Goal: Task Accomplishment & Management: Complete application form

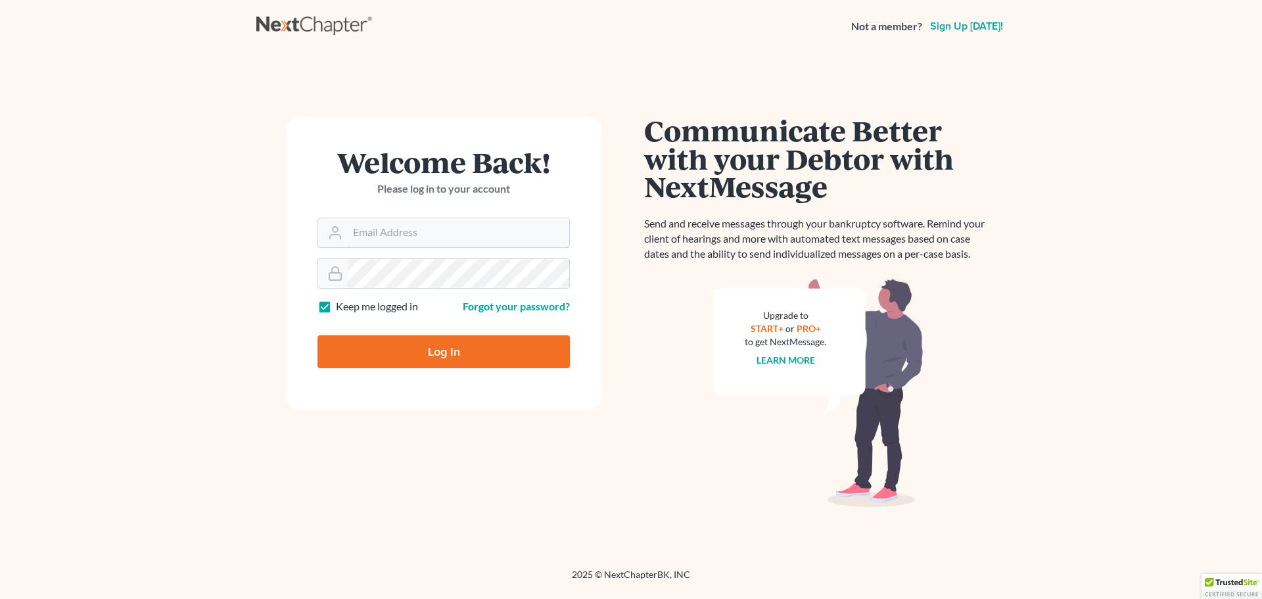
type input "[EMAIL_ADDRESS][DOMAIN_NAME]"
click at [502, 344] on input "Log In" at bounding box center [443, 351] width 252 height 33
type input "Thinking..."
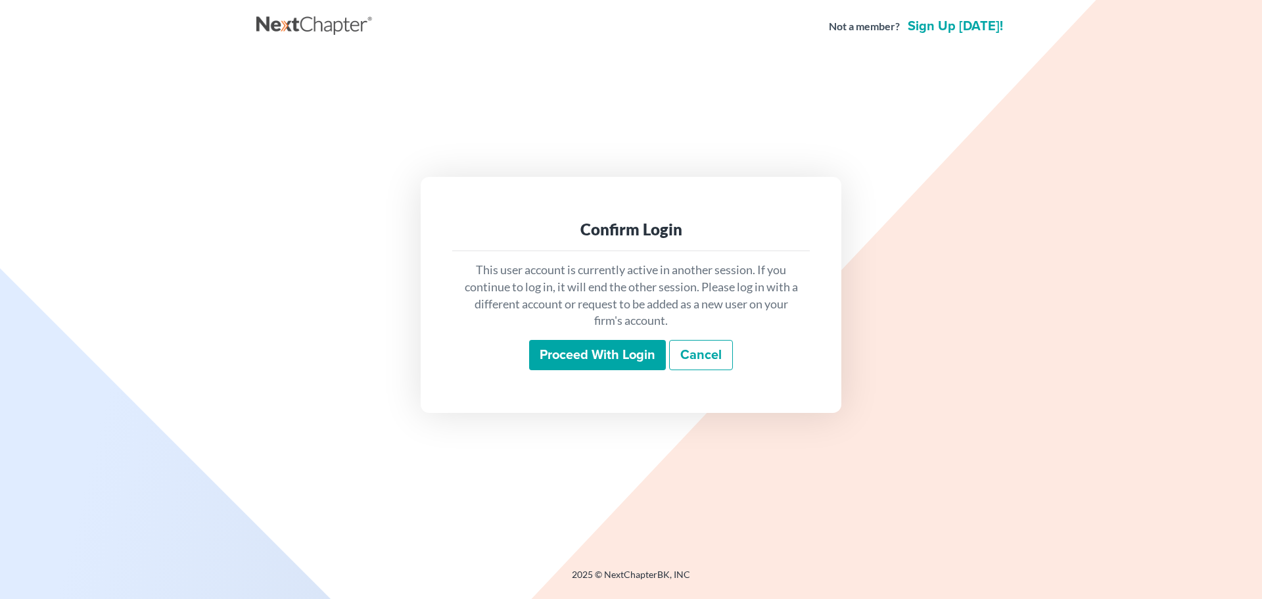
click at [575, 354] on input "Proceed with login" at bounding box center [597, 355] width 137 height 30
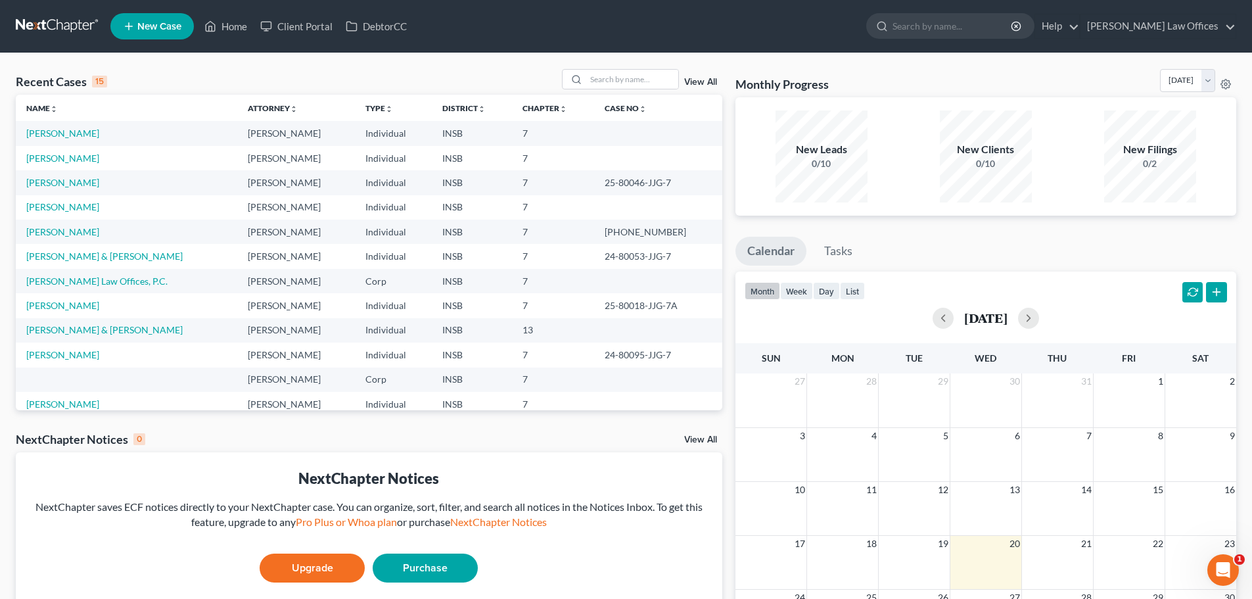
click at [102, 164] on td "Morris, Alexandrea" at bounding box center [126, 158] width 221 height 24
click at [97, 160] on link "Morris, Alexandrea" at bounding box center [62, 157] width 73 height 11
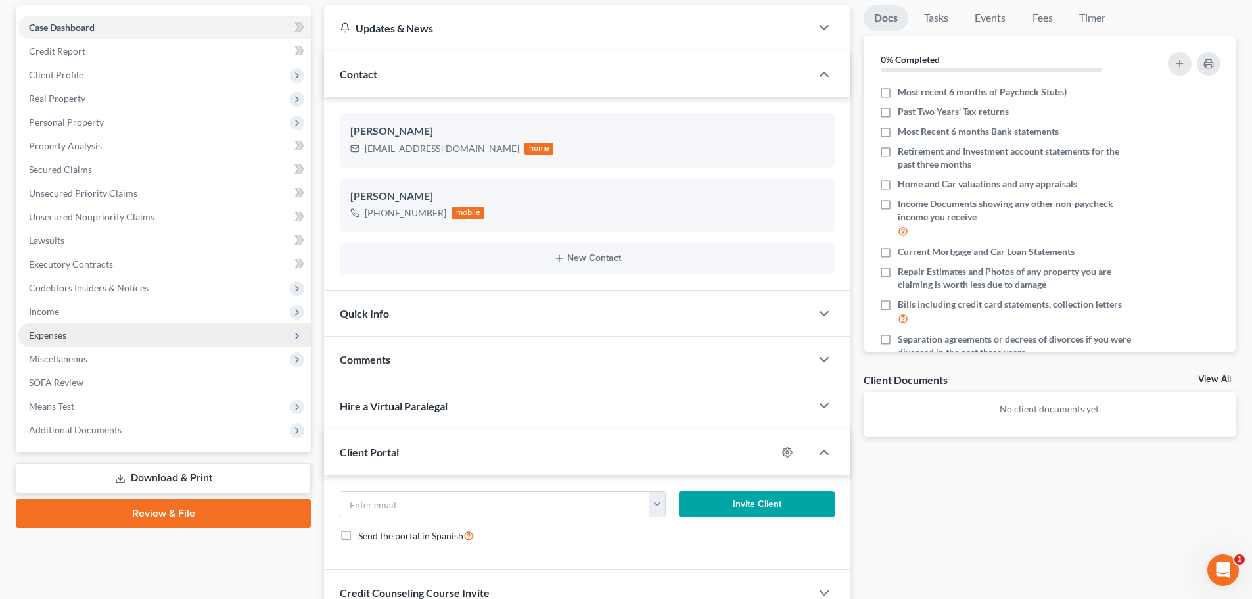
scroll to position [131, 0]
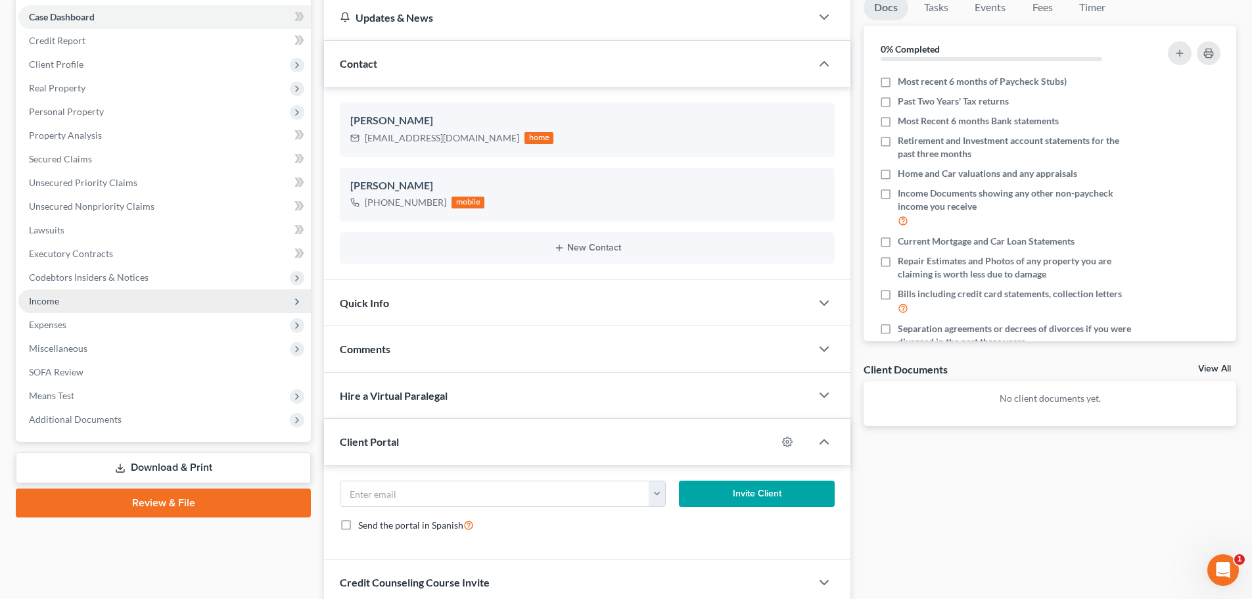
click at [62, 306] on span "Income" at bounding box center [164, 301] width 292 height 24
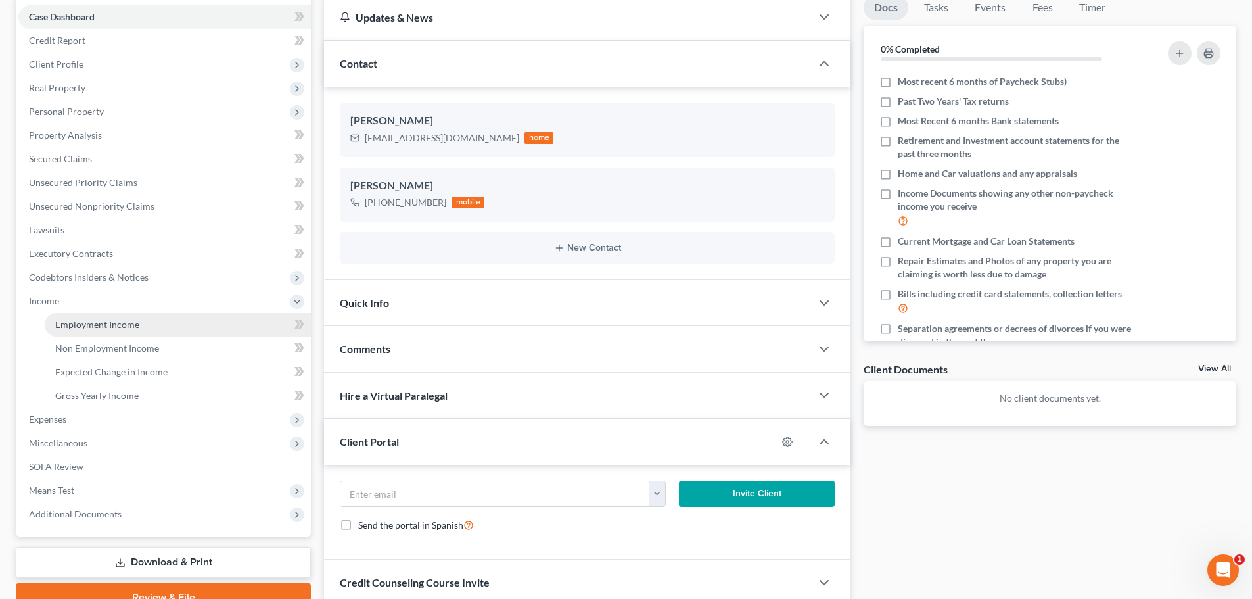
click at [110, 326] on span "Employment Income" at bounding box center [97, 324] width 84 height 11
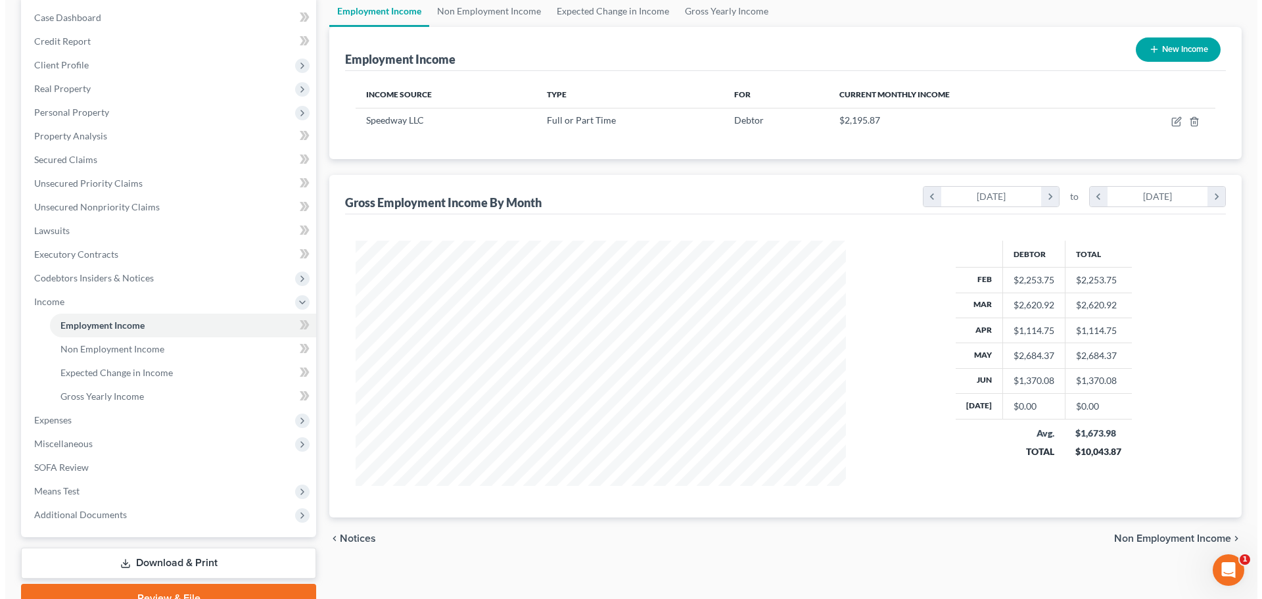
scroll to position [131, 0]
click at [1166, 51] on button "New Income" at bounding box center [1172, 49] width 85 height 24
select select "0"
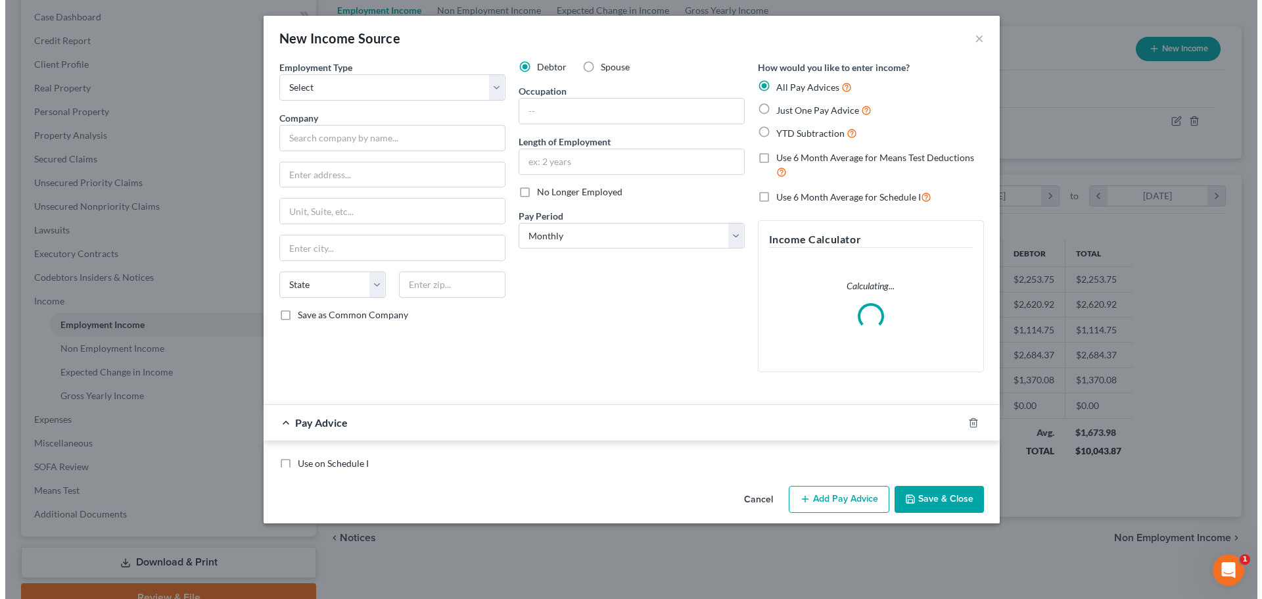
scroll to position [247, 521]
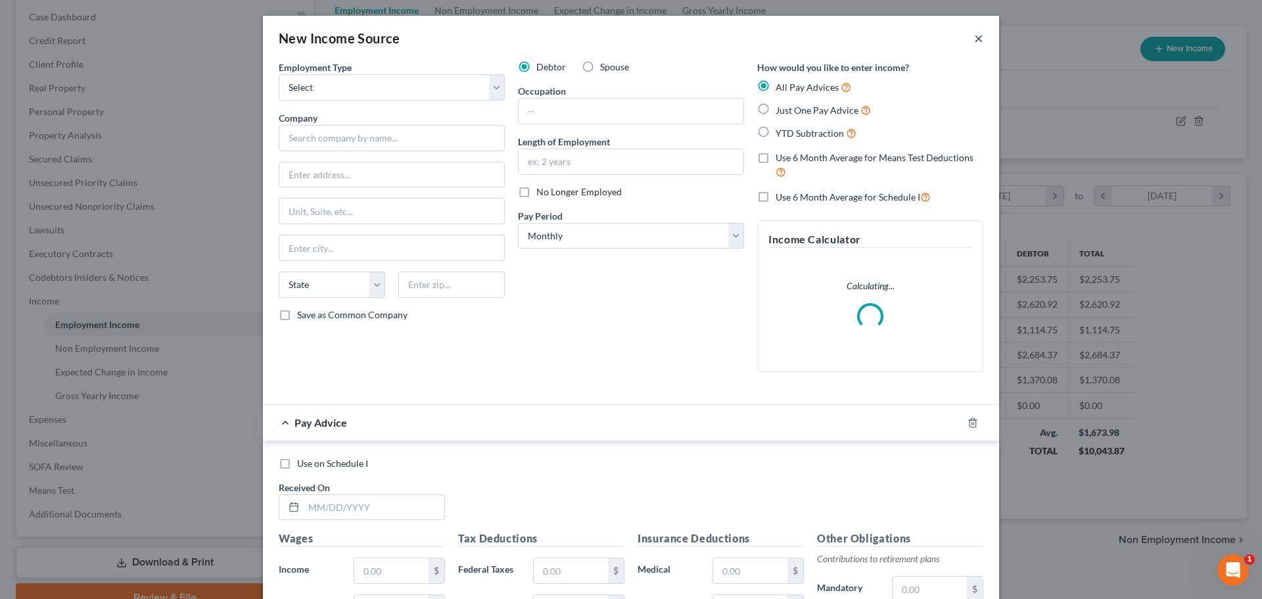
click at [974, 39] on button "×" at bounding box center [978, 38] width 9 height 16
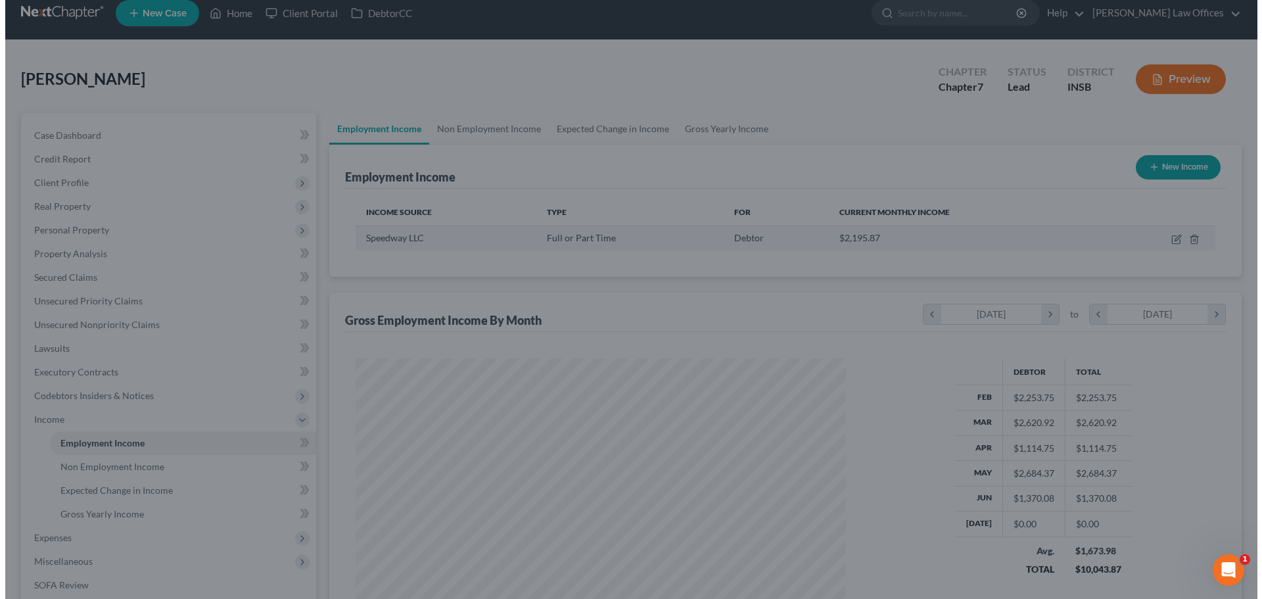
scroll to position [0, 0]
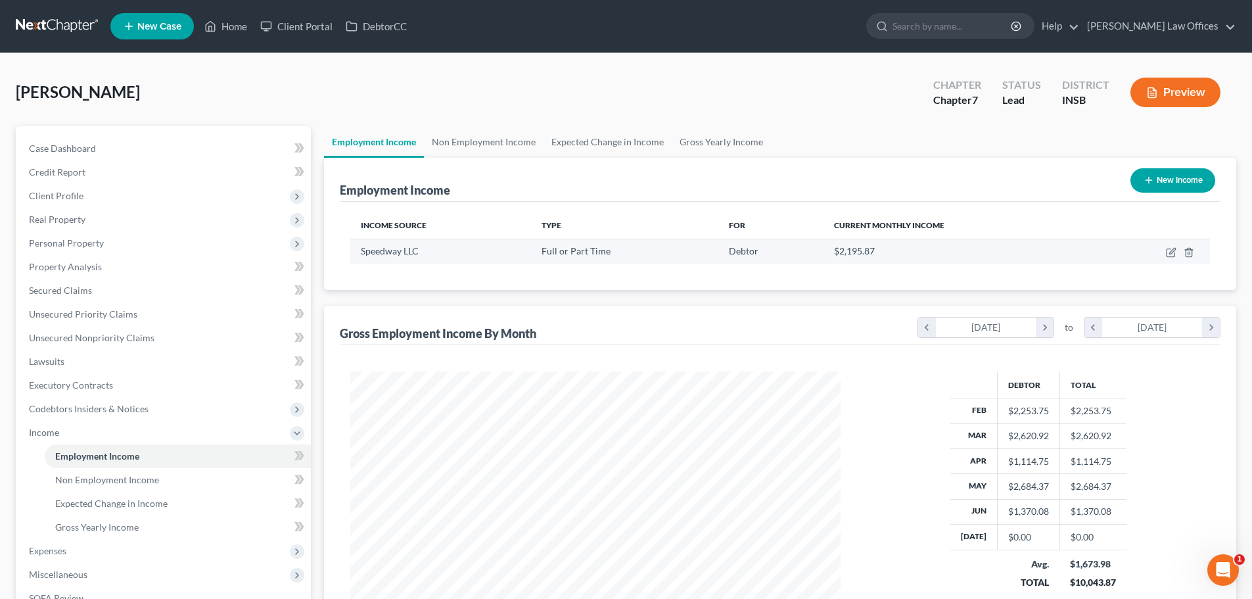
click at [413, 251] on span "Speedway LLC" at bounding box center [390, 250] width 58 height 11
click at [1173, 250] on icon "button" at bounding box center [1172, 251] width 6 height 6
select select "0"
select select "15"
select select "3"
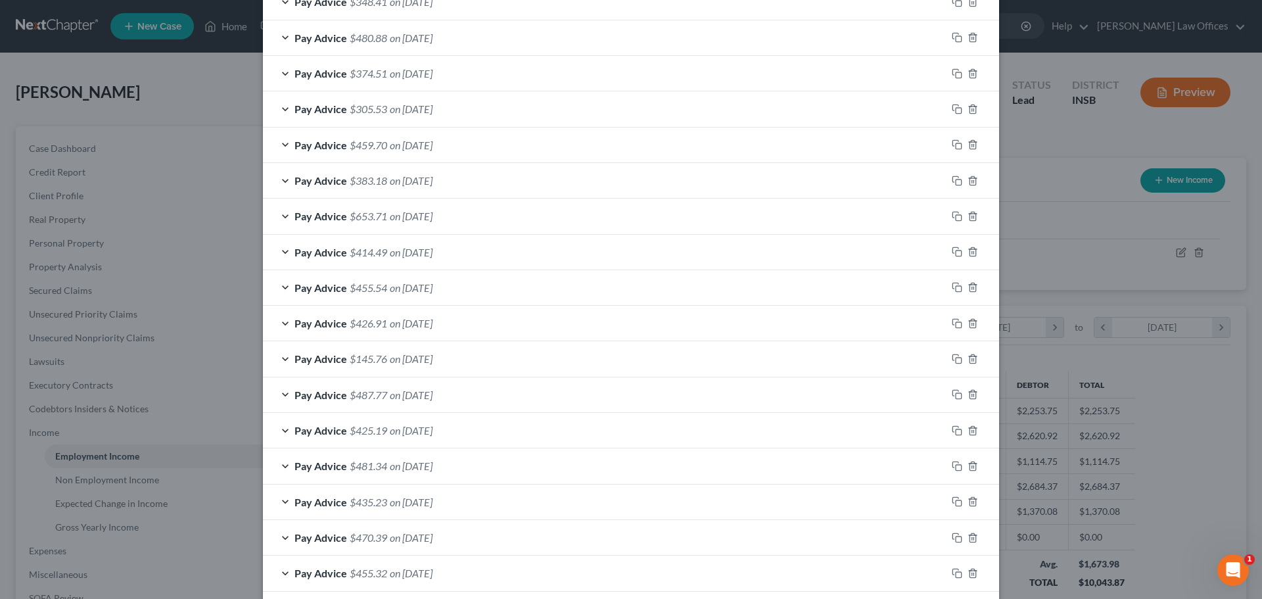
scroll to position [668, 0]
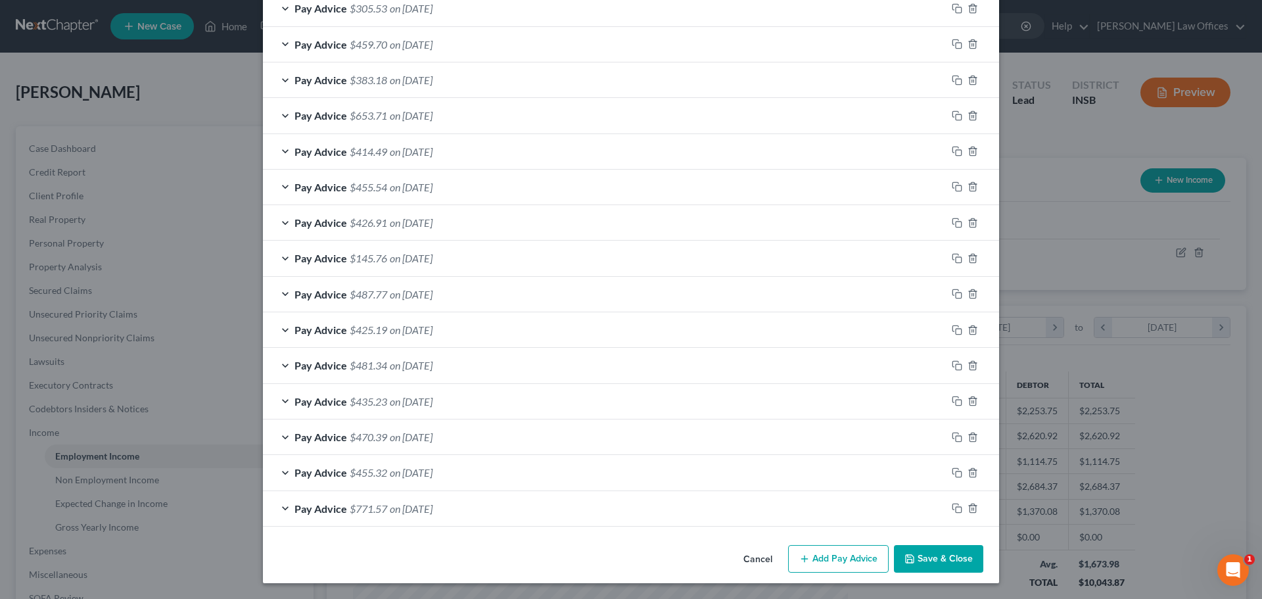
drag, startPoint x: 831, startPoint y: 553, endPoint x: 965, endPoint y: 596, distance: 141.5
click at [831, 553] on button "Add Pay Advice" at bounding box center [838, 559] width 101 height 28
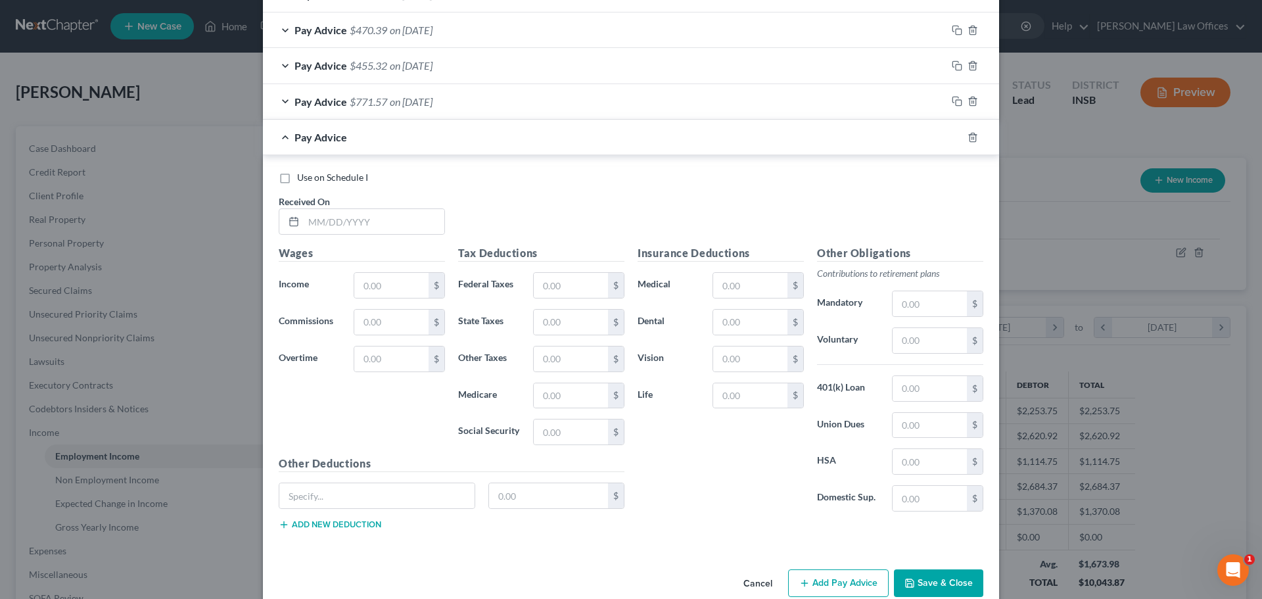
scroll to position [1099, 0]
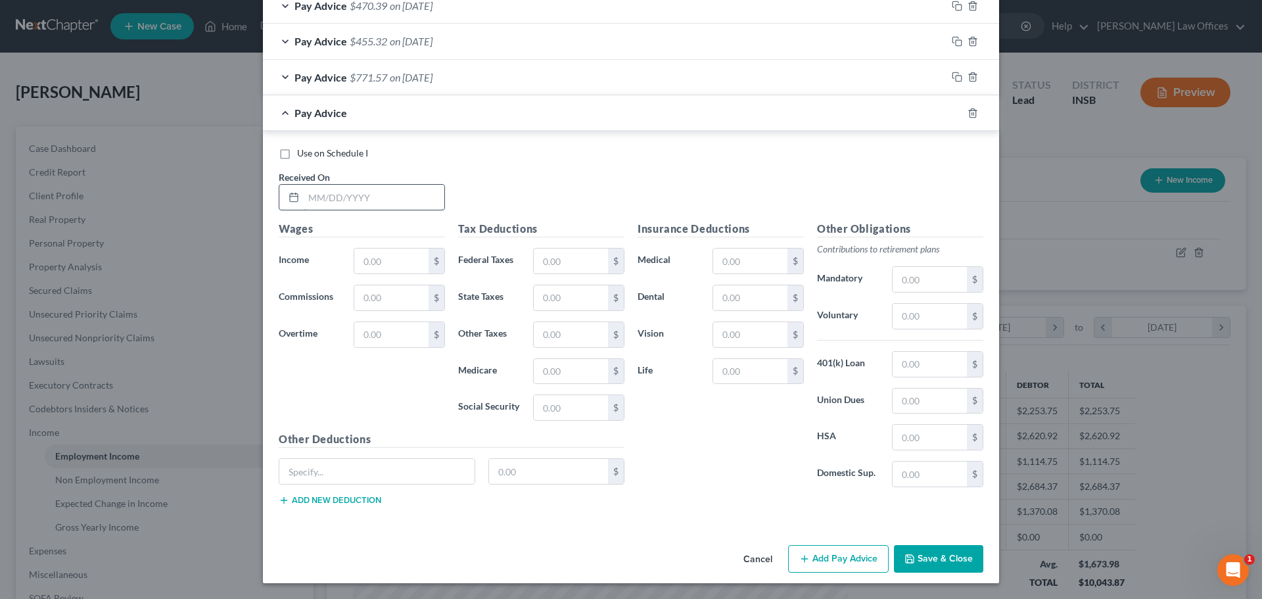
click at [315, 202] on input "text" at bounding box center [374, 197] width 141 height 25
drag, startPoint x: 361, startPoint y: 204, endPoint x: 246, endPoint y: 171, distance: 120.2
click at [247, 172] on div "Edit Income Source × Employment Type * Select Full or Part Time Employment Self…" at bounding box center [631, 299] width 1262 height 599
type input "07/02/2025"
type input "624.68"
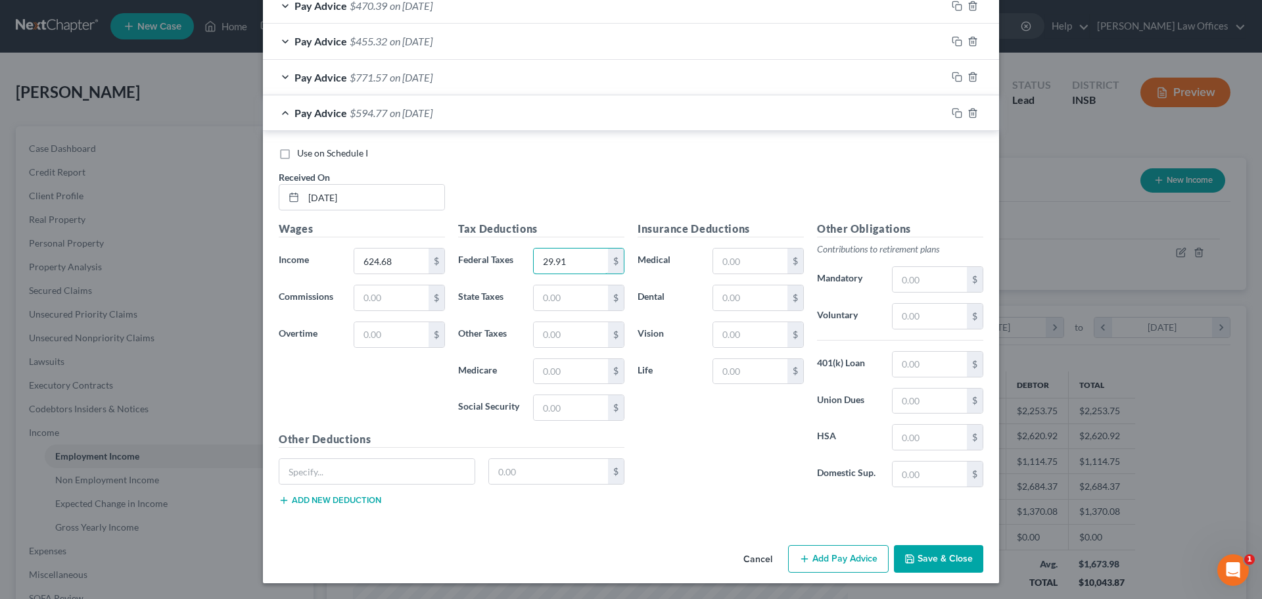
type input "29.91"
drag, startPoint x: 563, startPoint y: 299, endPoint x: 551, endPoint y: 310, distance: 16.3
click at [562, 300] on input "text" at bounding box center [571, 297] width 74 height 25
type input "16.70"
type input "13.08"
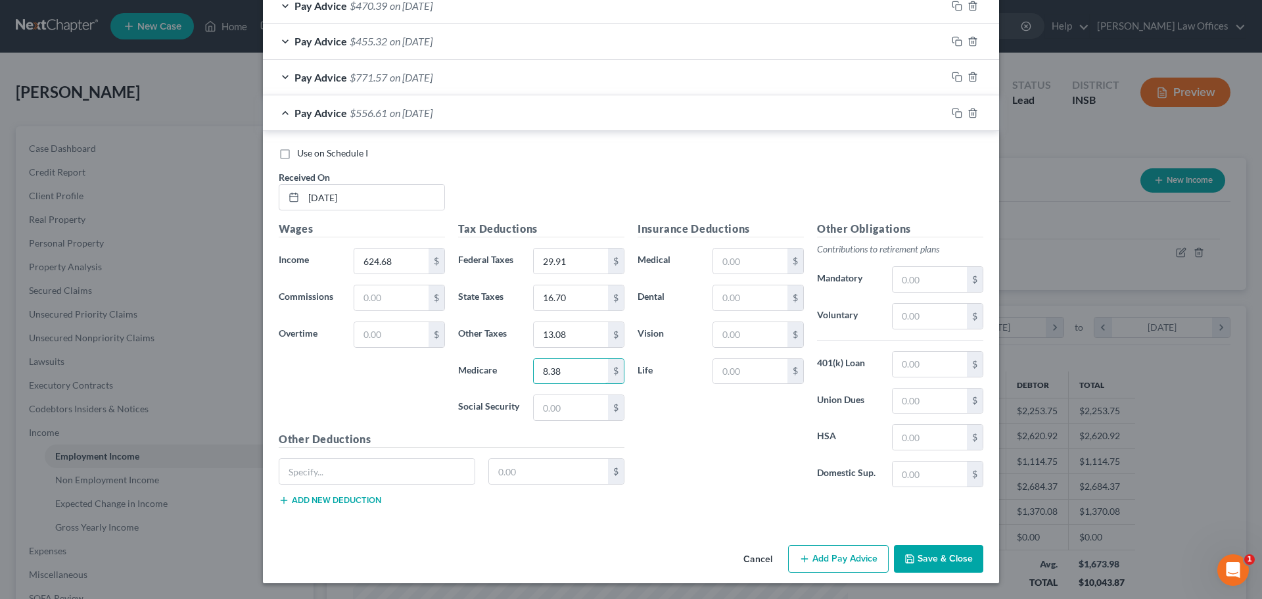
type input "8.38"
type input "35.84"
type input "43.64"
type input "3.81"
type input "1.32"
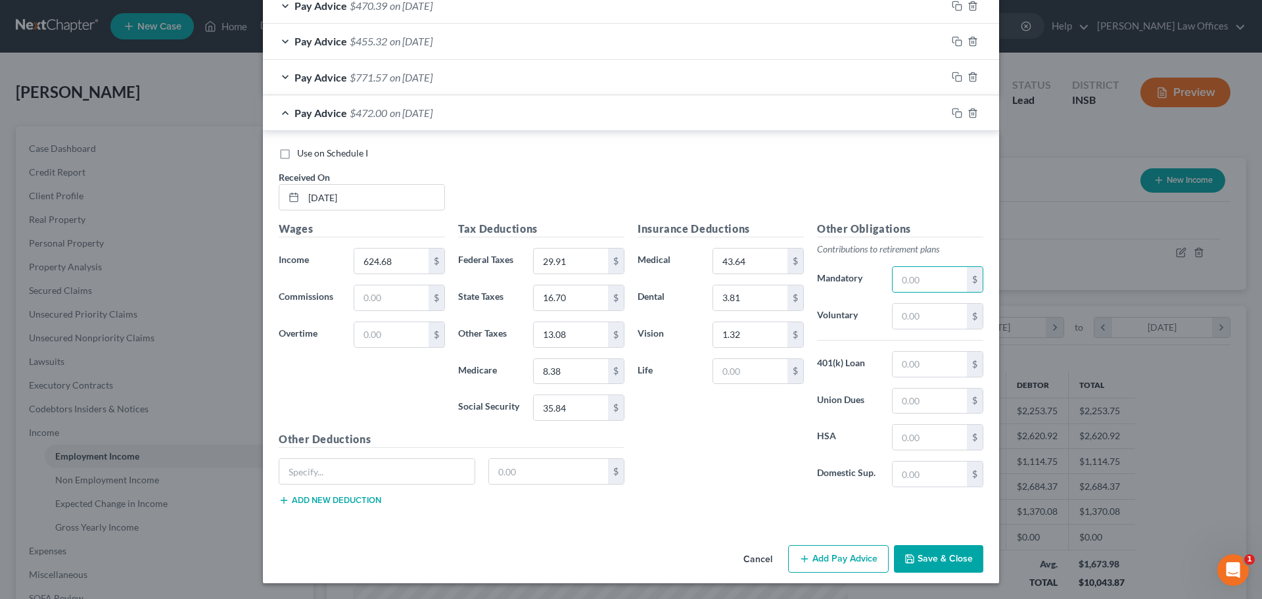
click at [854, 555] on button "Add Pay Advice" at bounding box center [838, 559] width 101 height 28
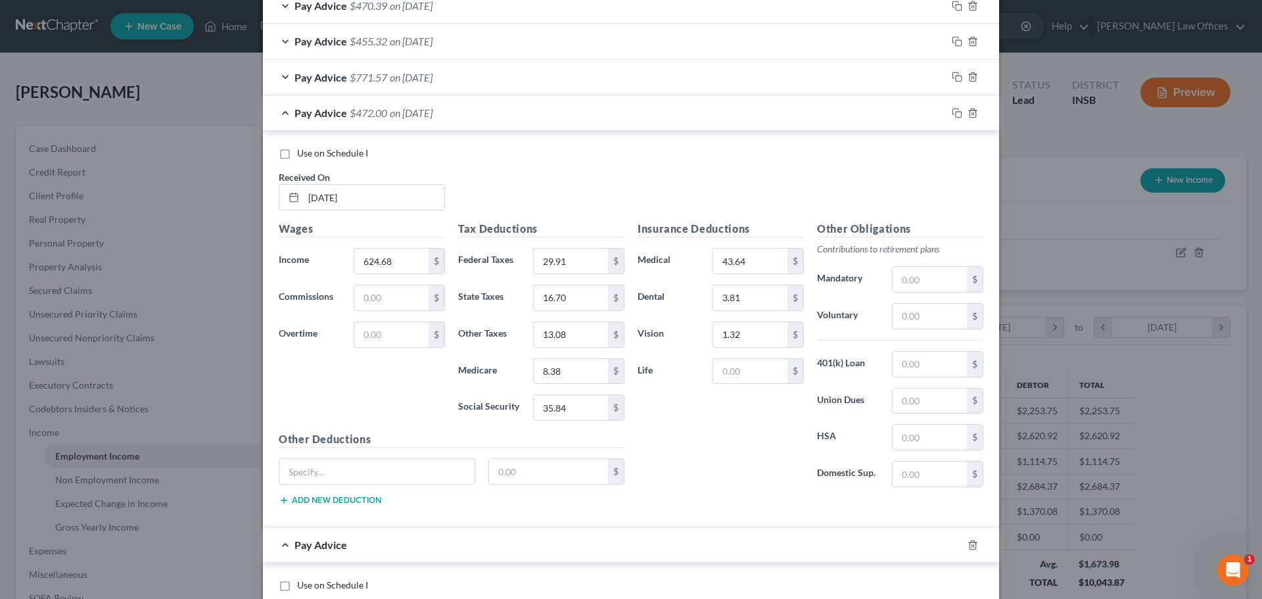
scroll to position [1493, 0]
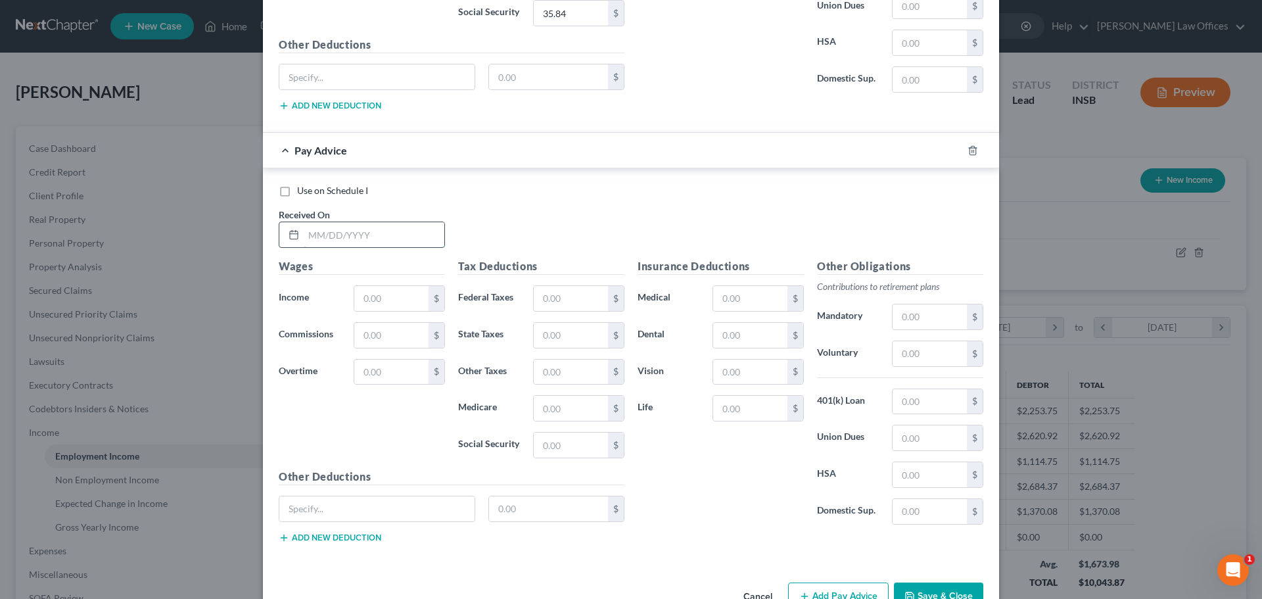
click at [380, 239] on input "text" at bounding box center [374, 234] width 141 height 25
type input "07/09/2025"
type input "438.02"
type input "10.08"
type input "11.10"
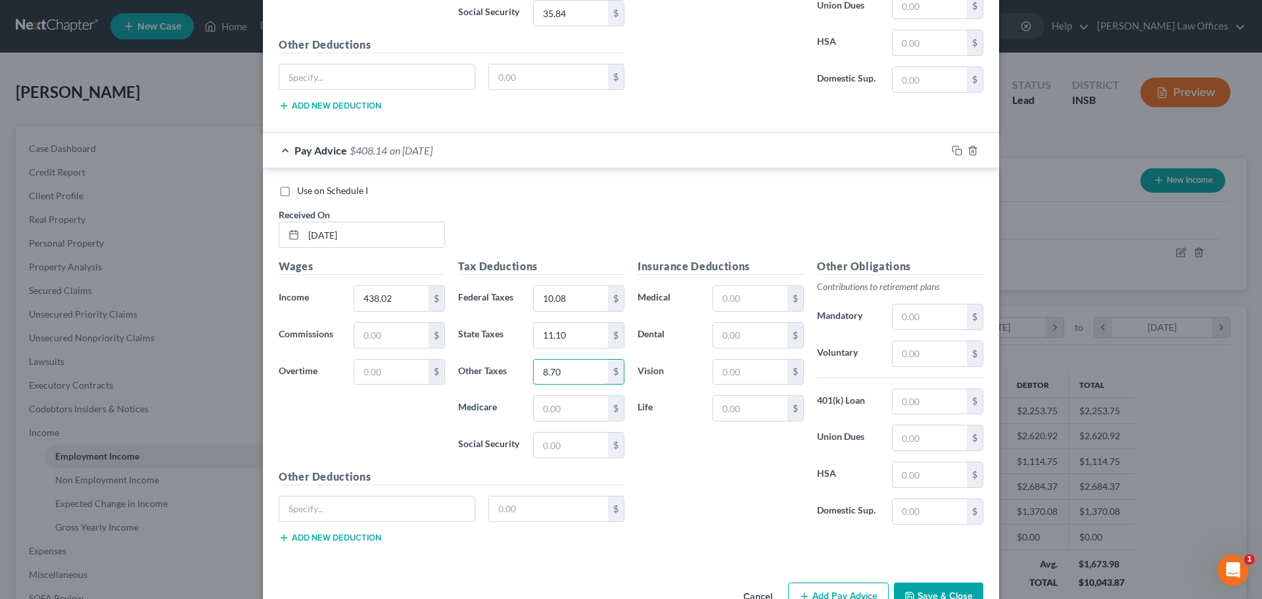
type input "8.70"
type input "5.68"
type input "24.26"
type input "43.64"
type input "3.81"
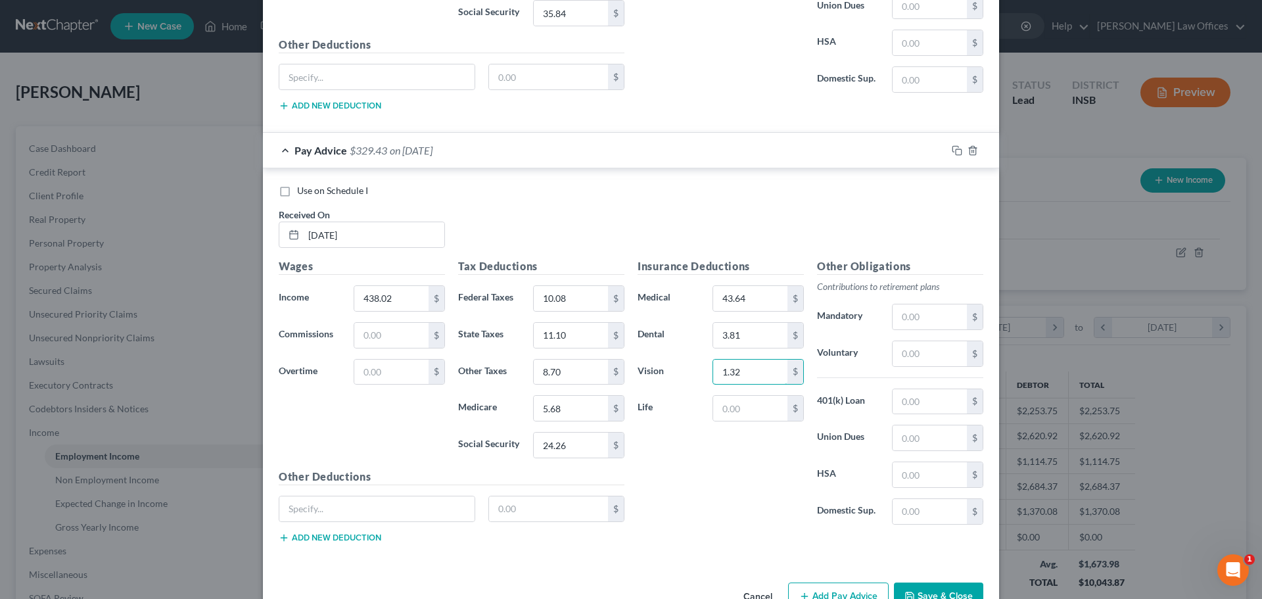
type input "1.32"
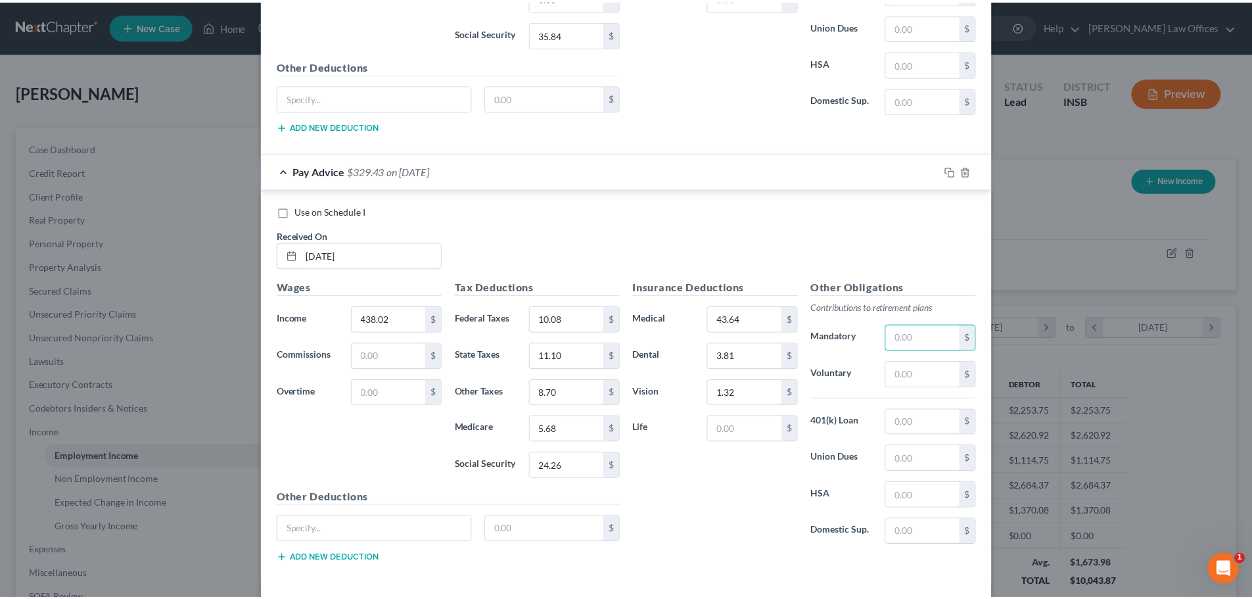
scroll to position [1530, 0]
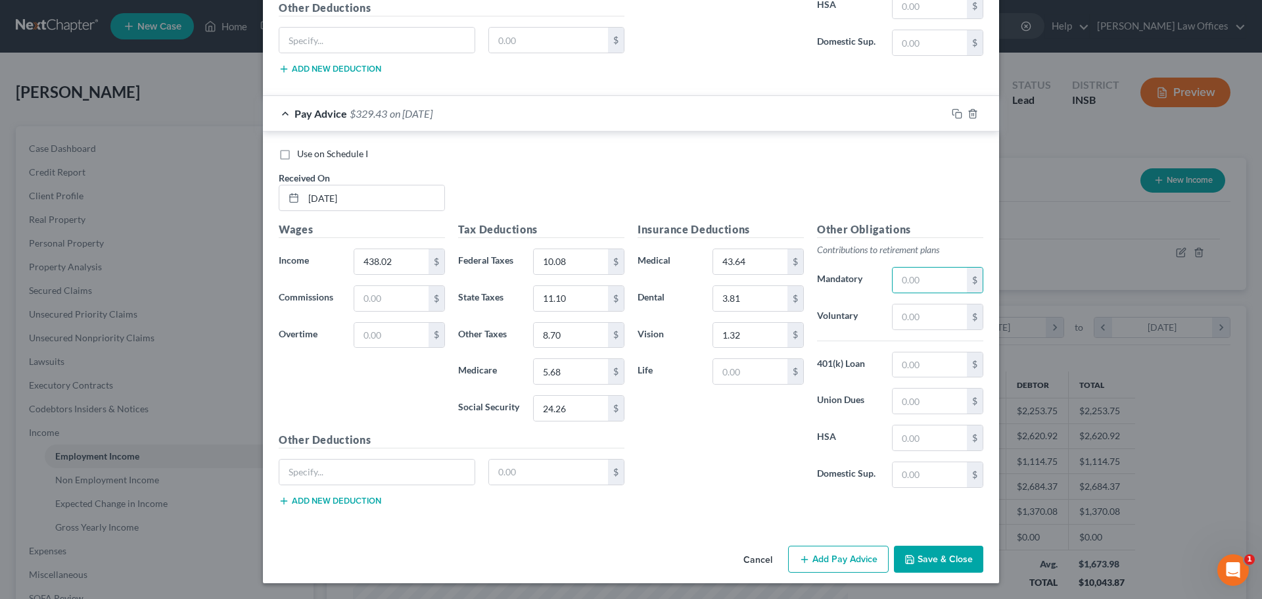
click at [928, 566] on button "Save & Close" at bounding box center [938, 559] width 89 height 28
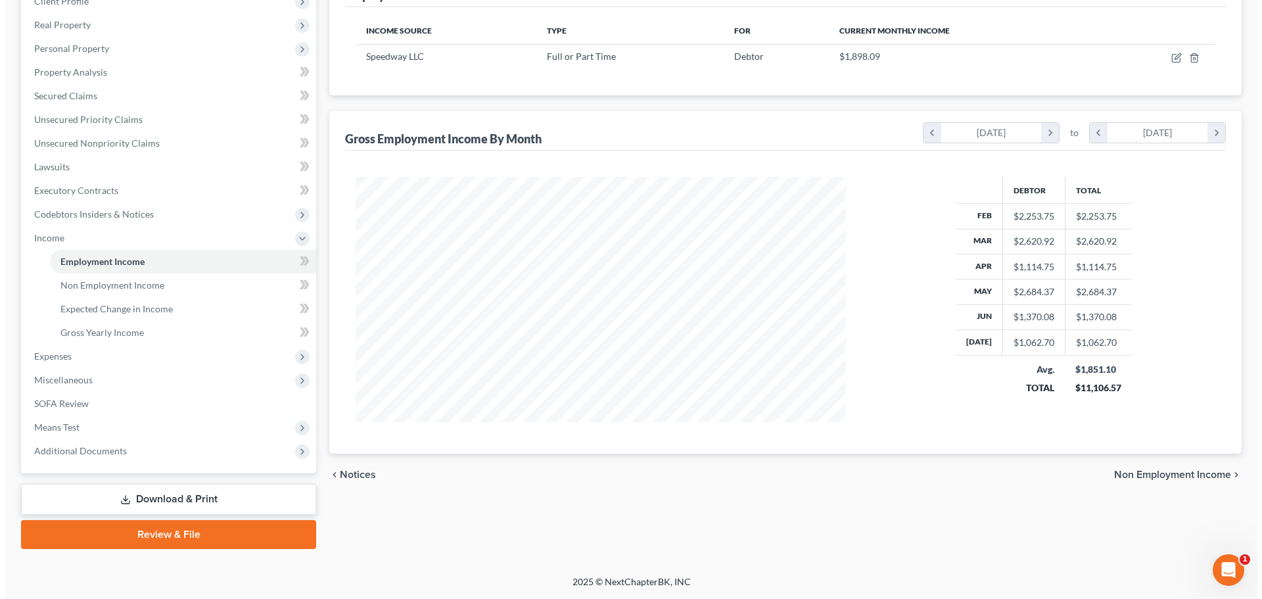
scroll to position [0, 0]
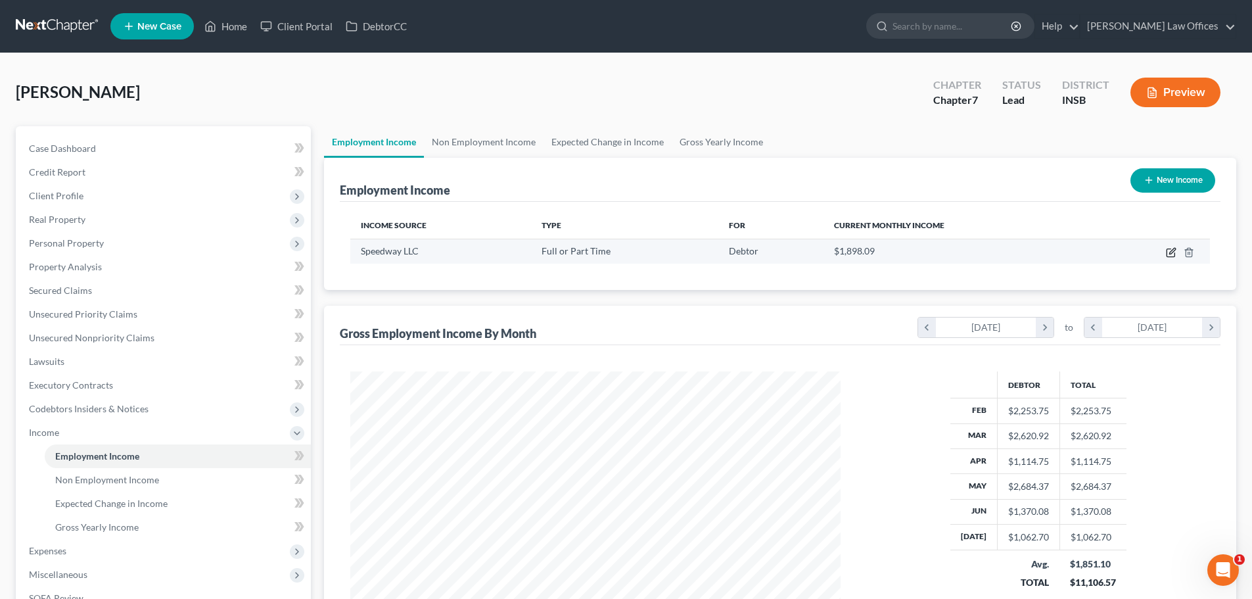
click at [1170, 254] on icon "button" at bounding box center [1171, 252] width 11 height 11
select select "0"
select select "15"
select select "3"
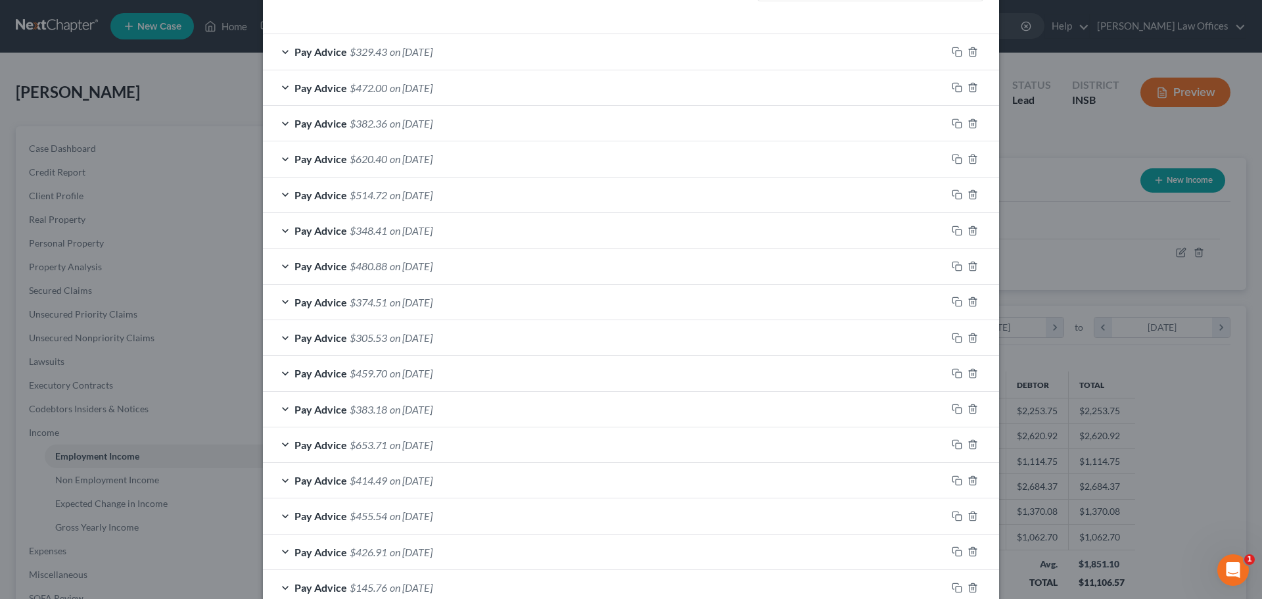
scroll to position [344, 0]
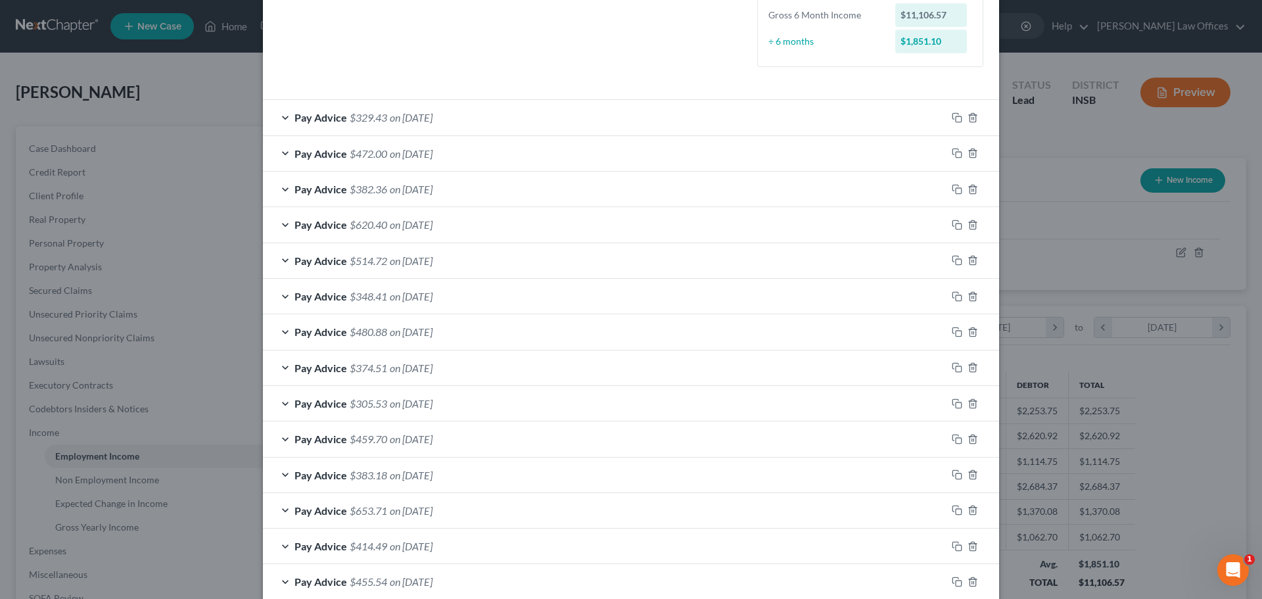
click at [1009, 166] on div "Edit Income Source × Employment Type * Select Full or Part Time Employment Self…" at bounding box center [631, 299] width 1262 height 599
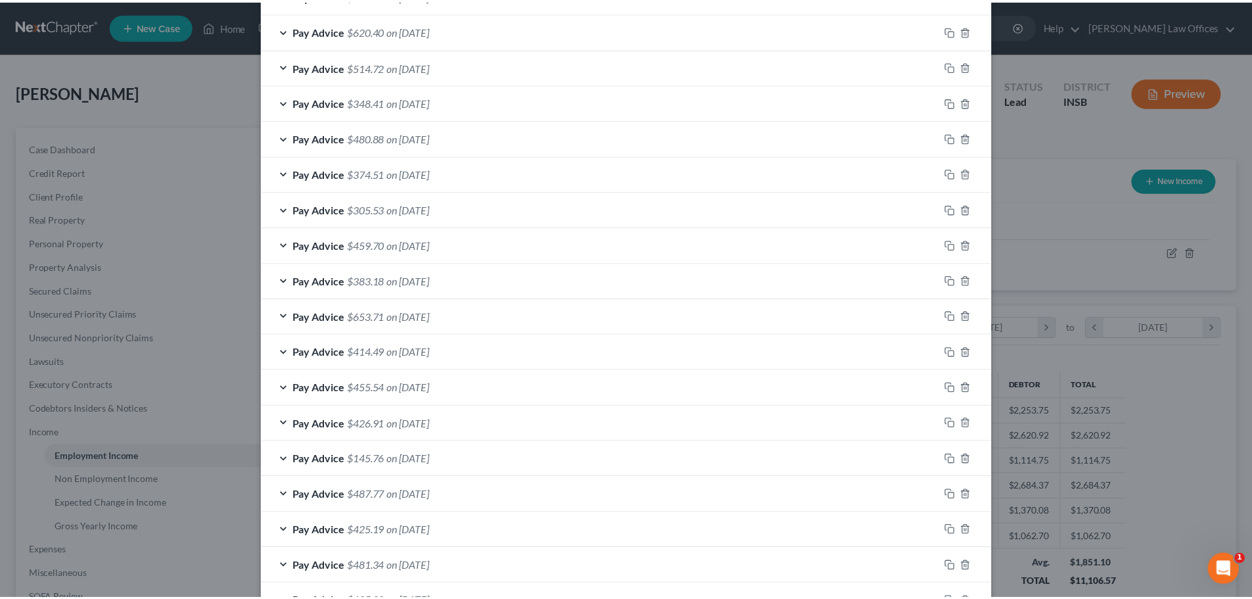
scroll to position [739, 0]
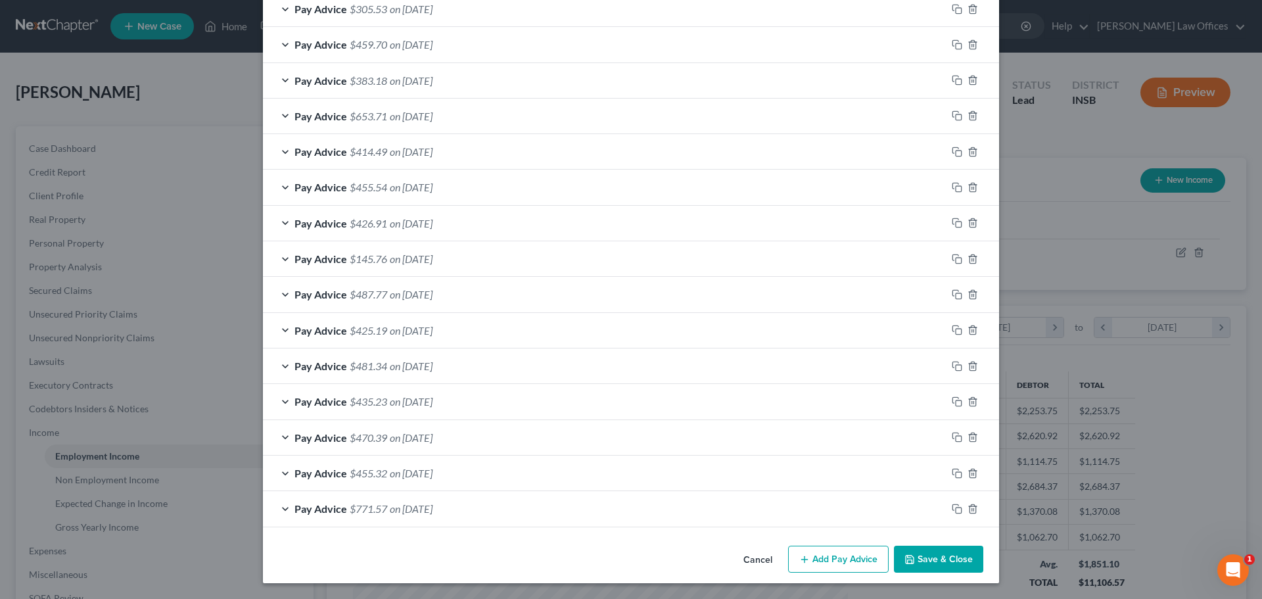
click at [941, 558] on button "Save & Close" at bounding box center [938, 559] width 89 height 28
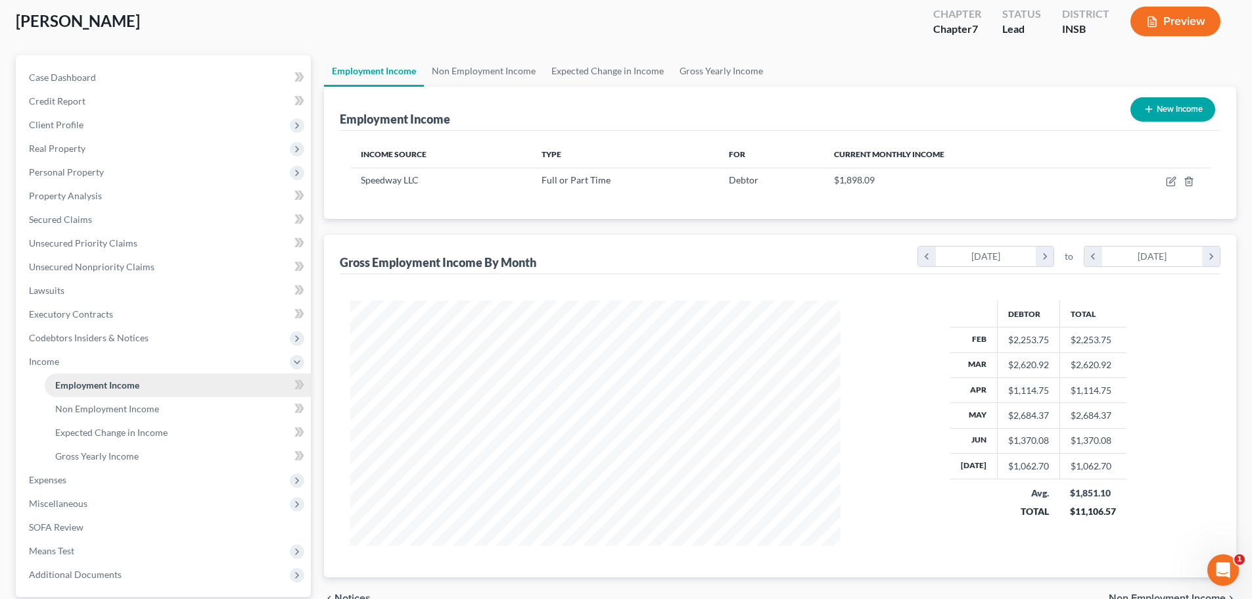
scroll to position [195, 0]
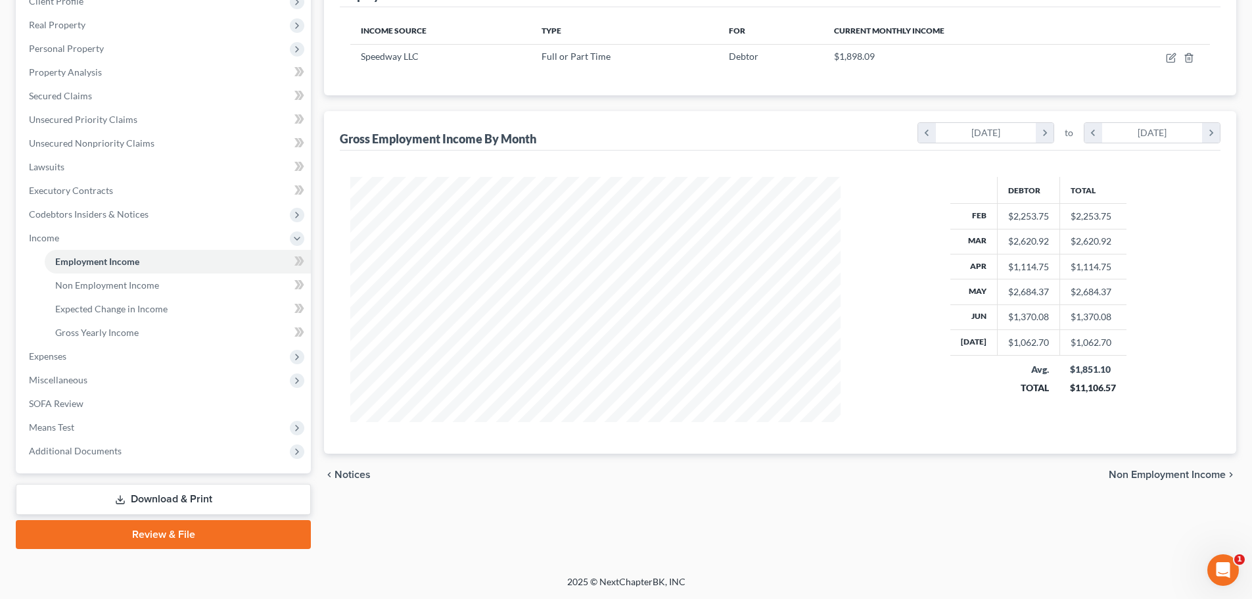
click at [135, 499] on link "Download & Print" at bounding box center [163, 499] width 295 height 31
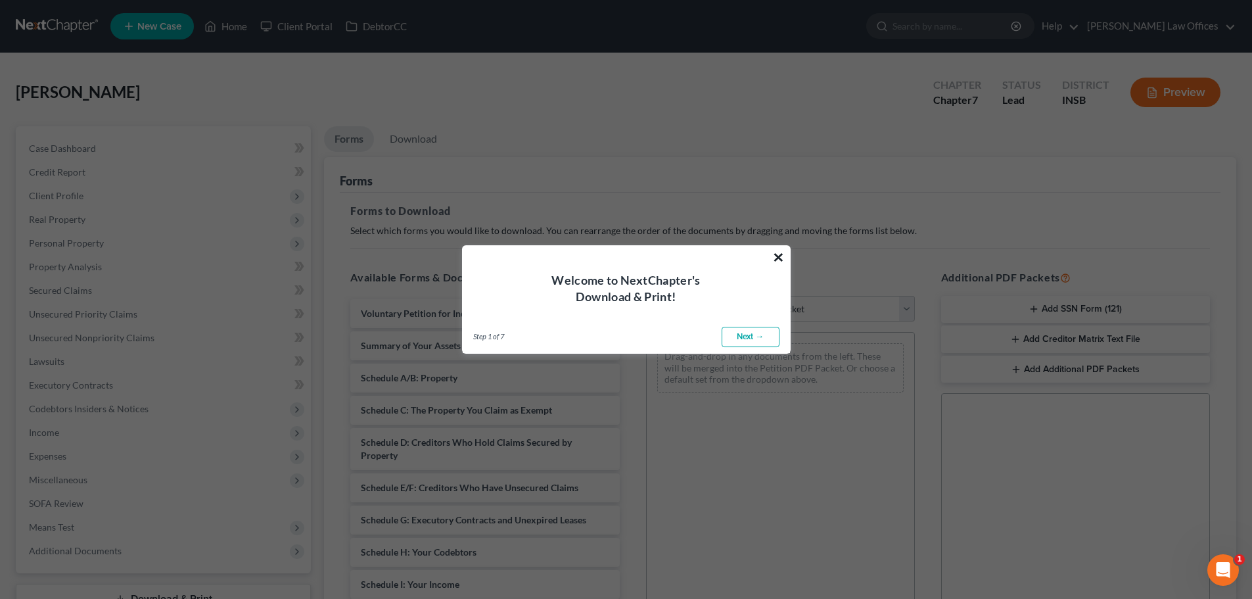
click at [783, 258] on button "×" at bounding box center [778, 256] width 12 height 21
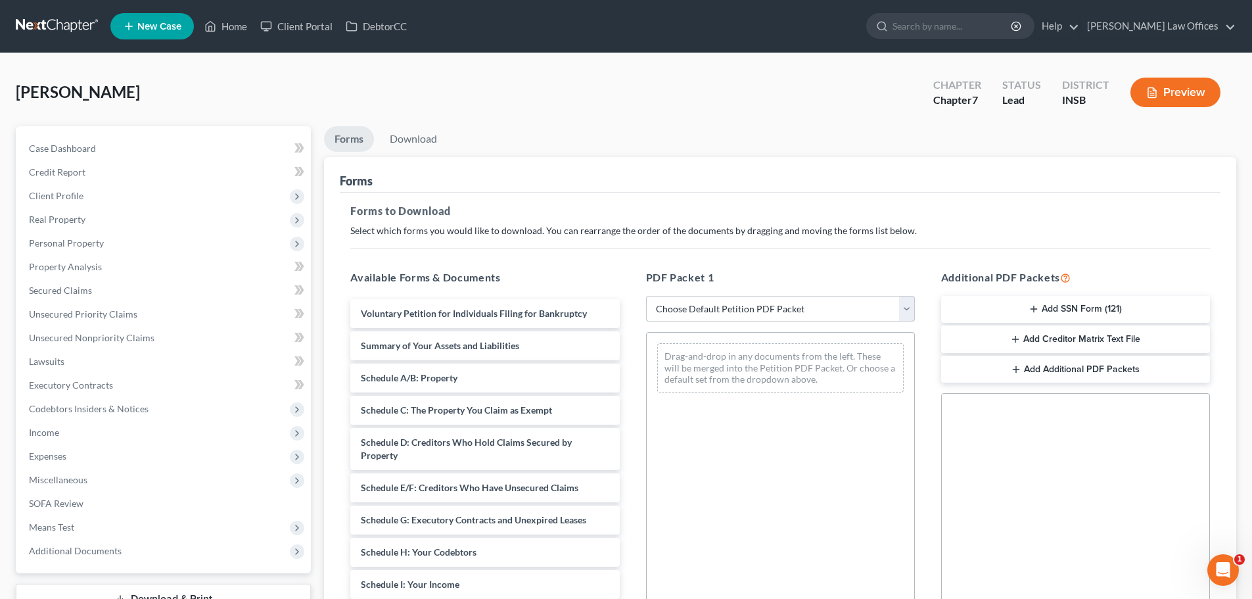
click at [912, 309] on select "Choose Default Petition PDF Packet Complete Bankruptcy Petition (all forms and …" at bounding box center [780, 309] width 269 height 26
select select "0"
click at [646, 296] on select "Choose Default Petition PDF Packet Complete Bankruptcy Petition (all forms and …" at bounding box center [780, 309] width 269 height 26
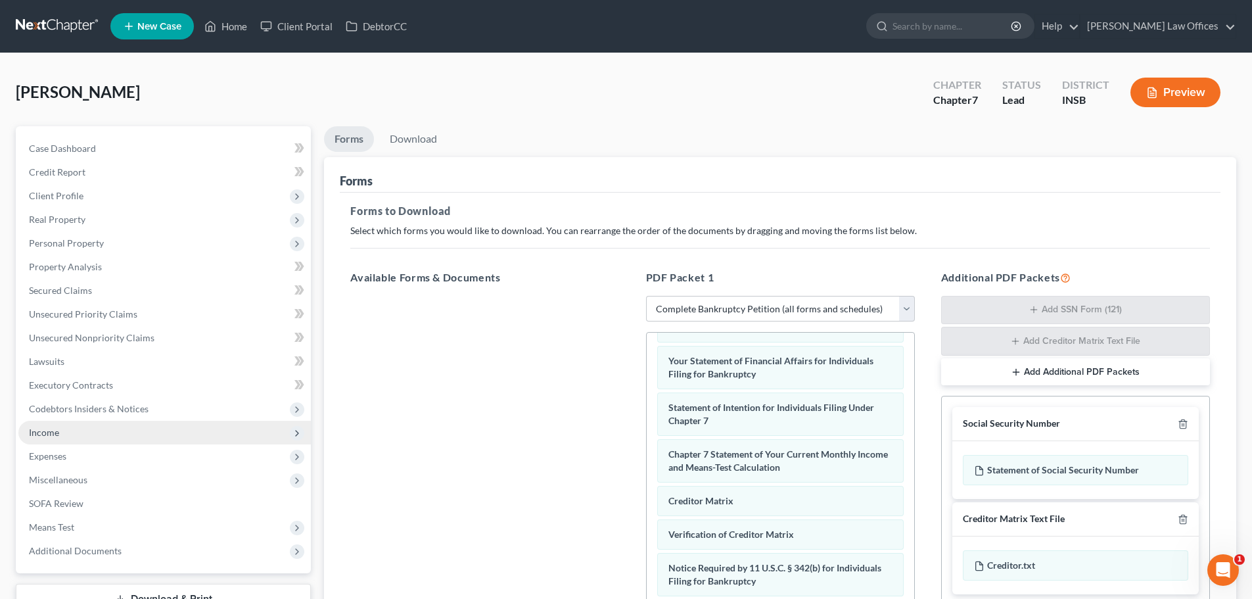
click at [81, 433] on span "Income" at bounding box center [164, 433] width 292 height 24
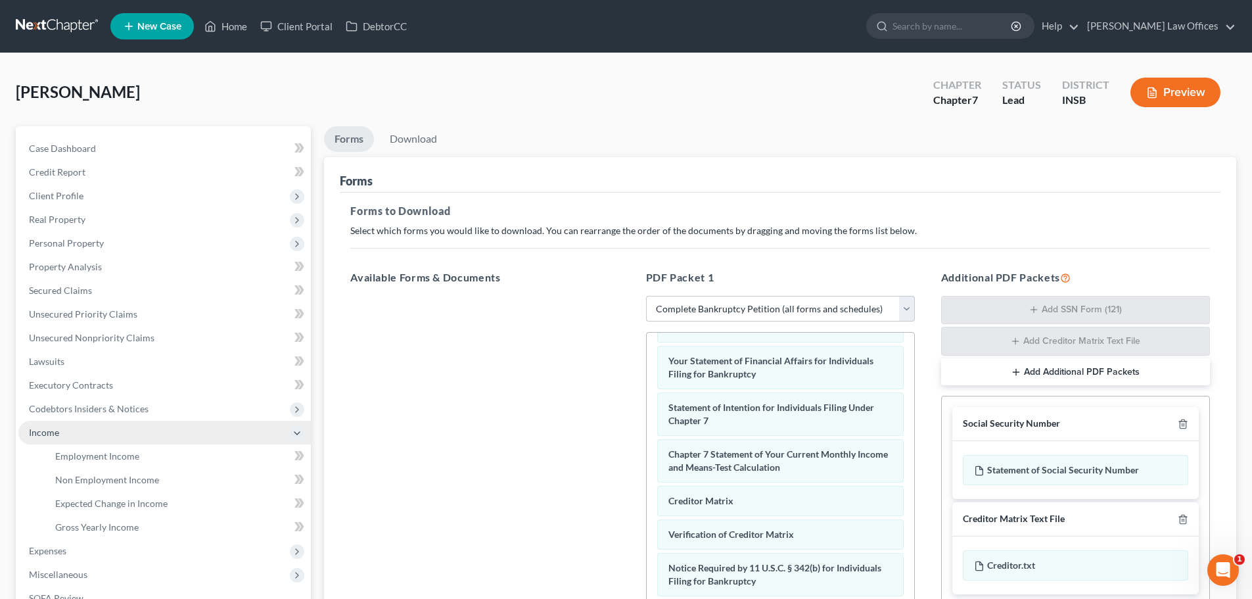
click at [134, 436] on span "Income" at bounding box center [164, 433] width 292 height 24
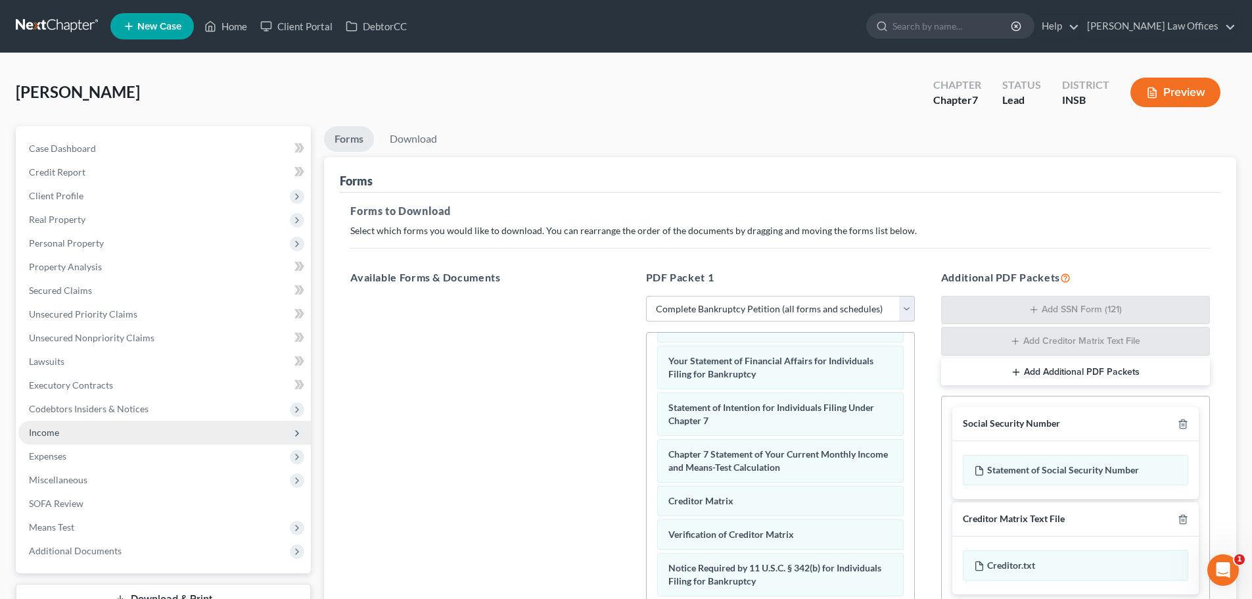
click at [100, 422] on span "Income" at bounding box center [164, 433] width 292 height 24
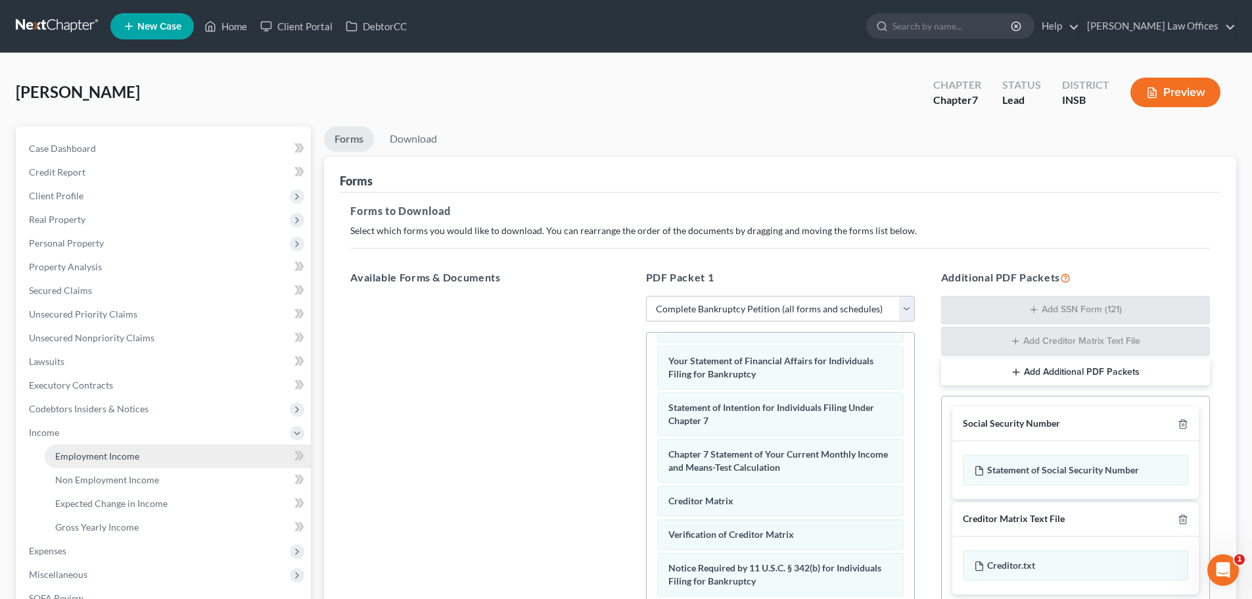
click at [99, 457] on span "Employment Income" at bounding box center [97, 455] width 84 height 11
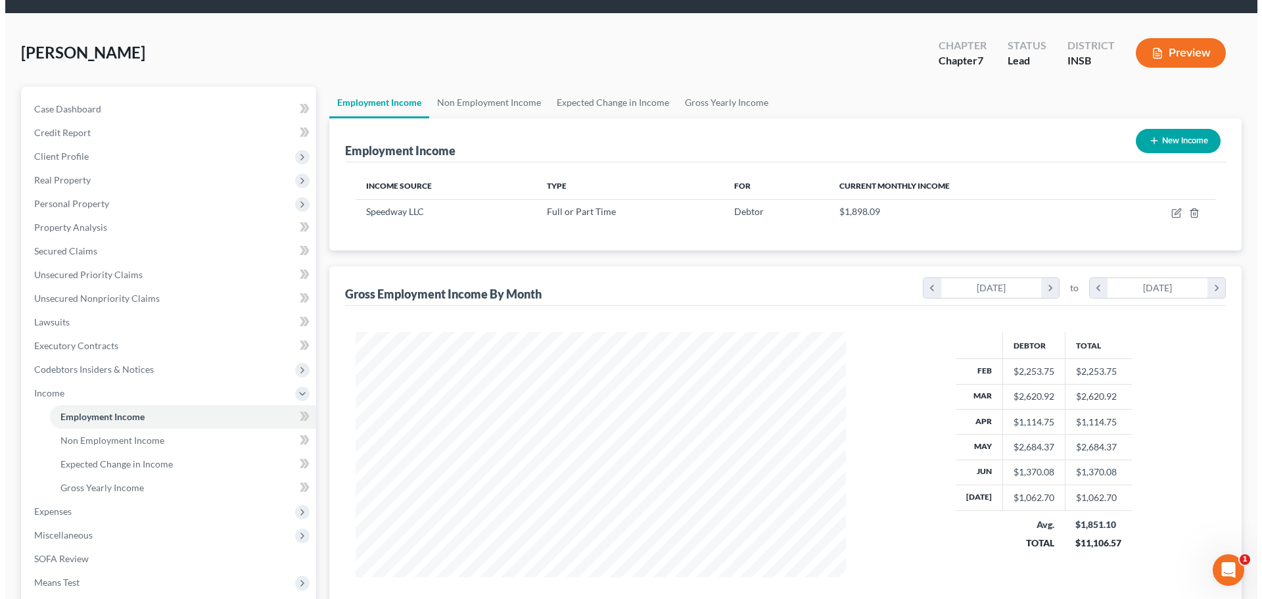
scroll to position [195, 0]
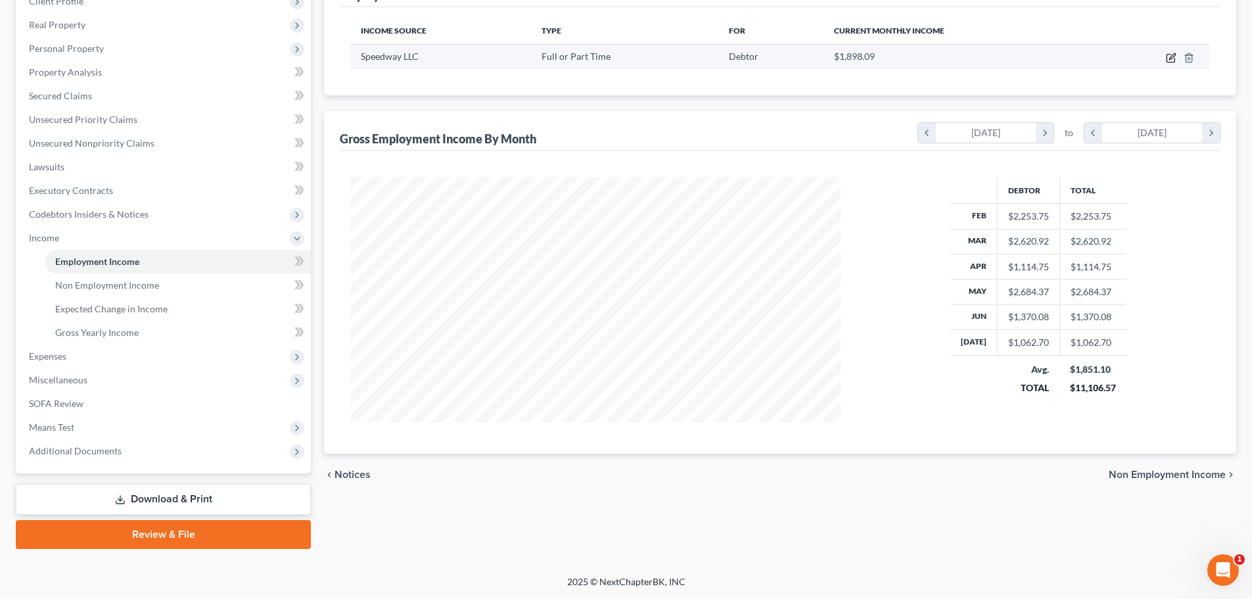
click at [1171, 58] on icon "button" at bounding box center [1171, 58] width 11 height 11
select select "0"
select select "15"
select select "3"
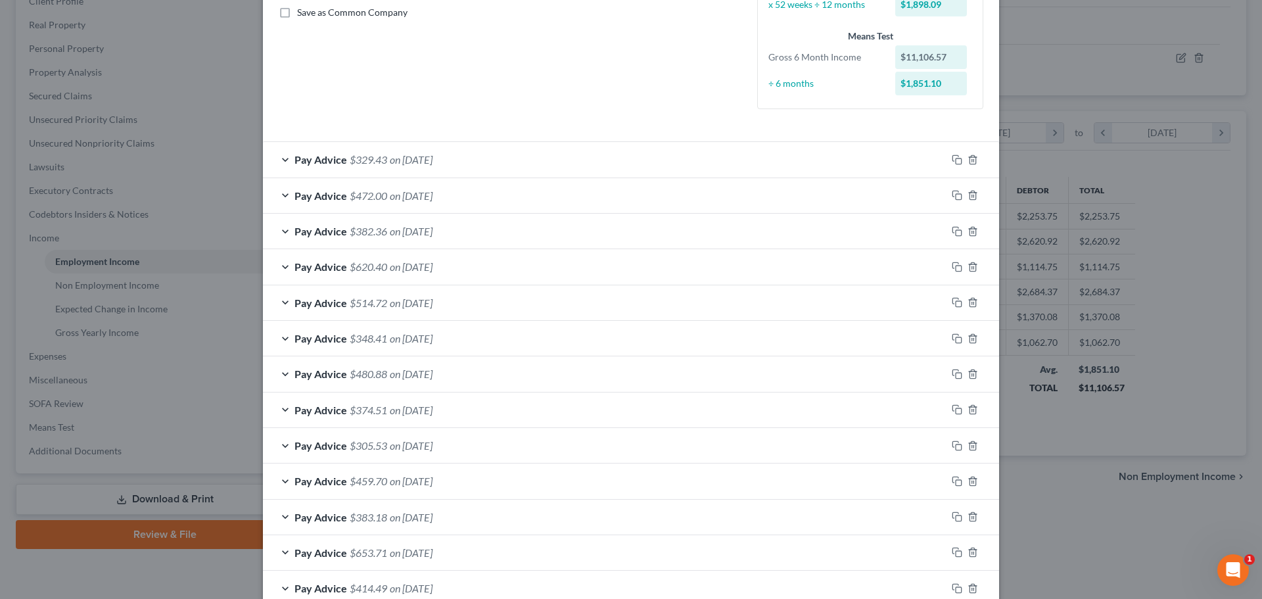
scroll to position [739, 0]
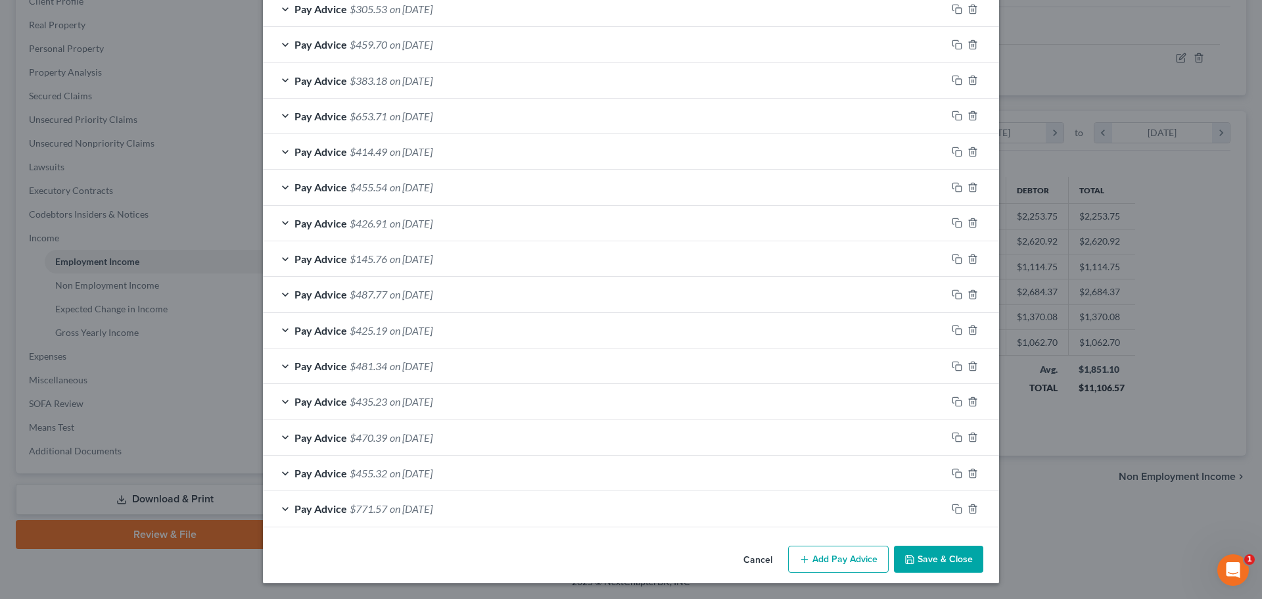
click at [838, 563] on button "Add Pay Advice" at bounding box center [838, 559] width 101 height 28
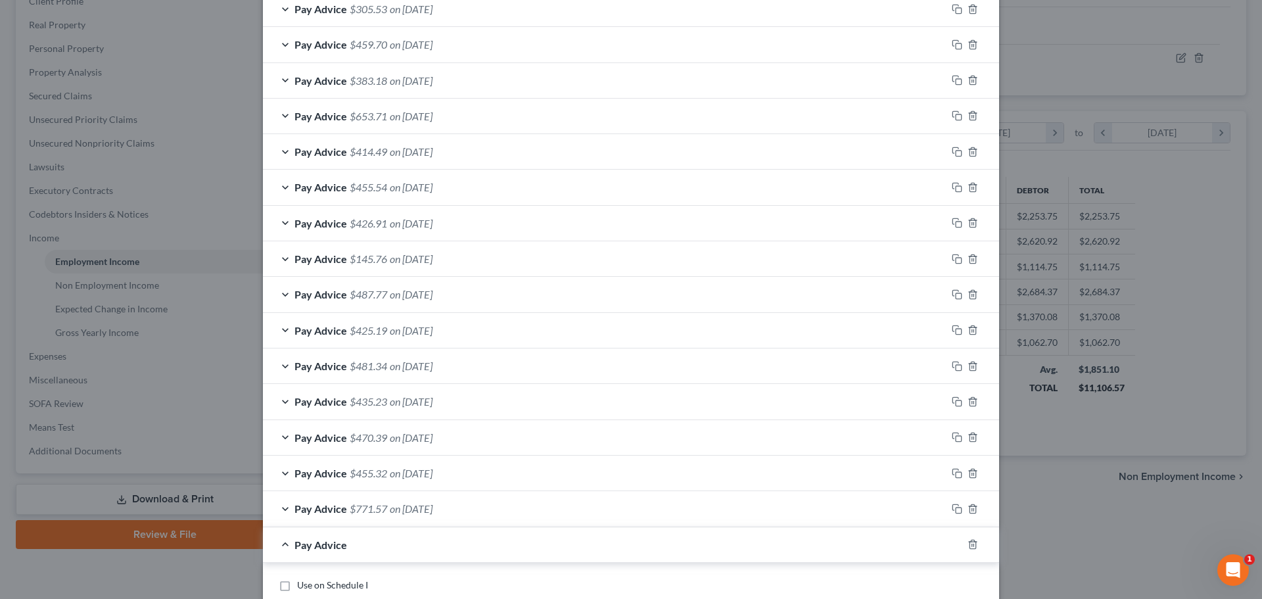
scroll to position [1170, 0]
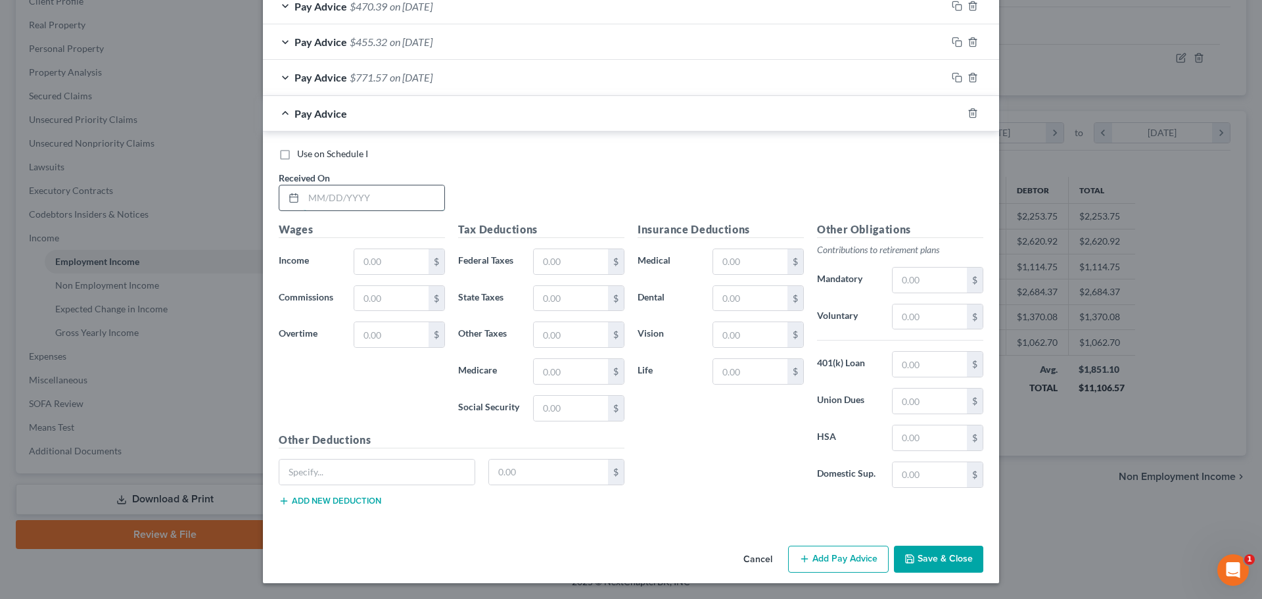
click at [392, 206] on input "text" at bounding box center [374, 197] width 141 height 25
type input "04/09/2025"
type input "605.46"
type input "27.60"
type input "16.12"
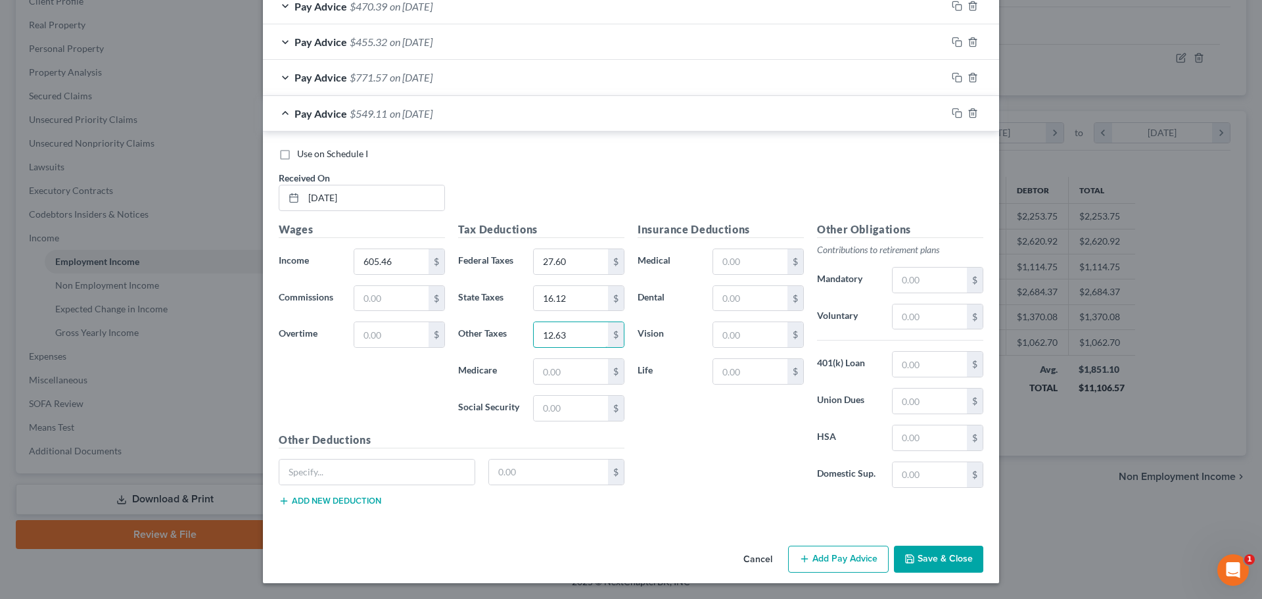
type input "12.63"
type input "8.10"
type input "34.65"
type input "43.64"
type input "3.81"
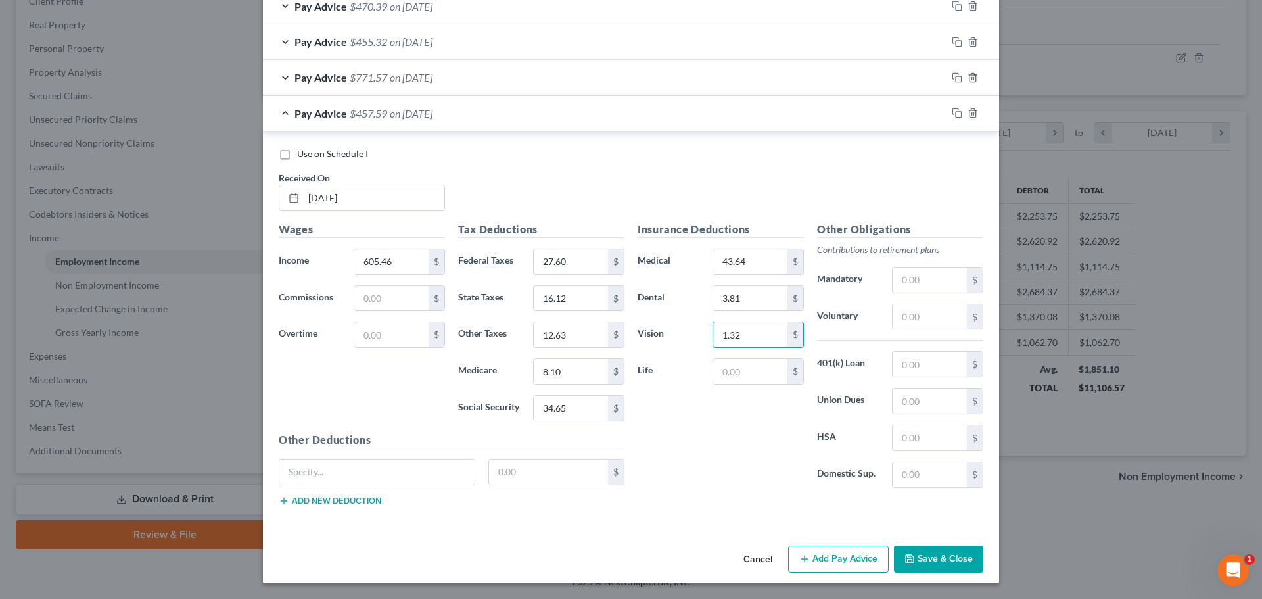
type input "1.32"
click at [838, 566] on button "Add Pay Advice" at bounding box center [838, 559] width 101 height 28
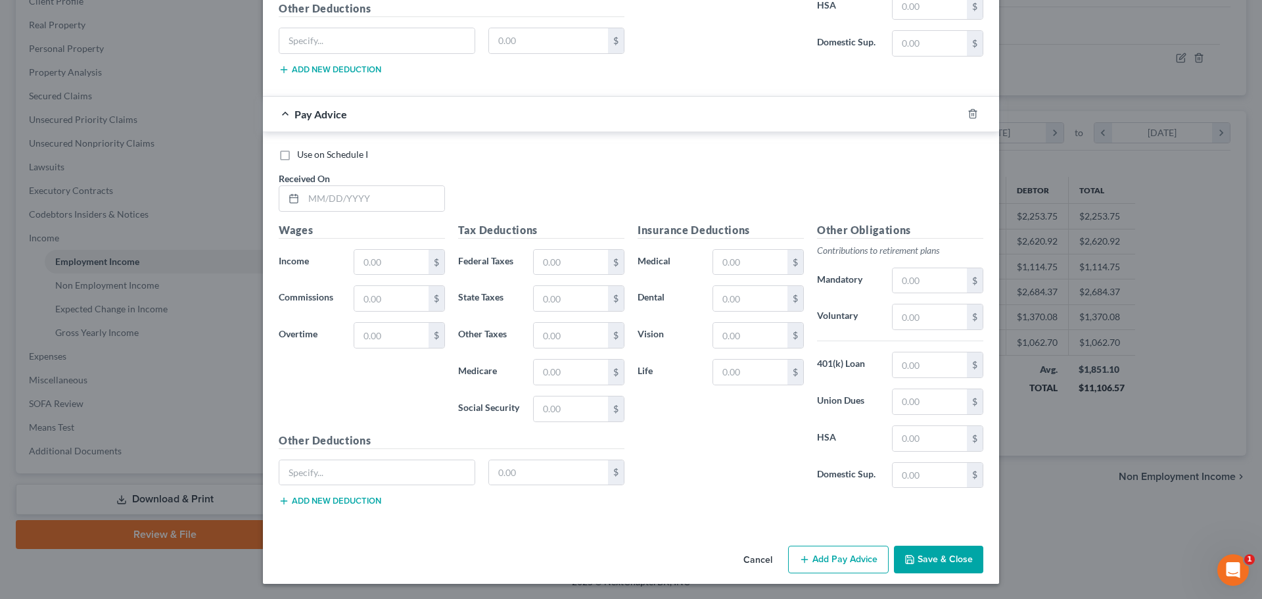
scroll to position [1601, 0]
click at [411, 202] on input "text" at bounding box center [374, 197] width 141 height 25
type input "04/16/2025"
type input "550.85"
type input "21.36"
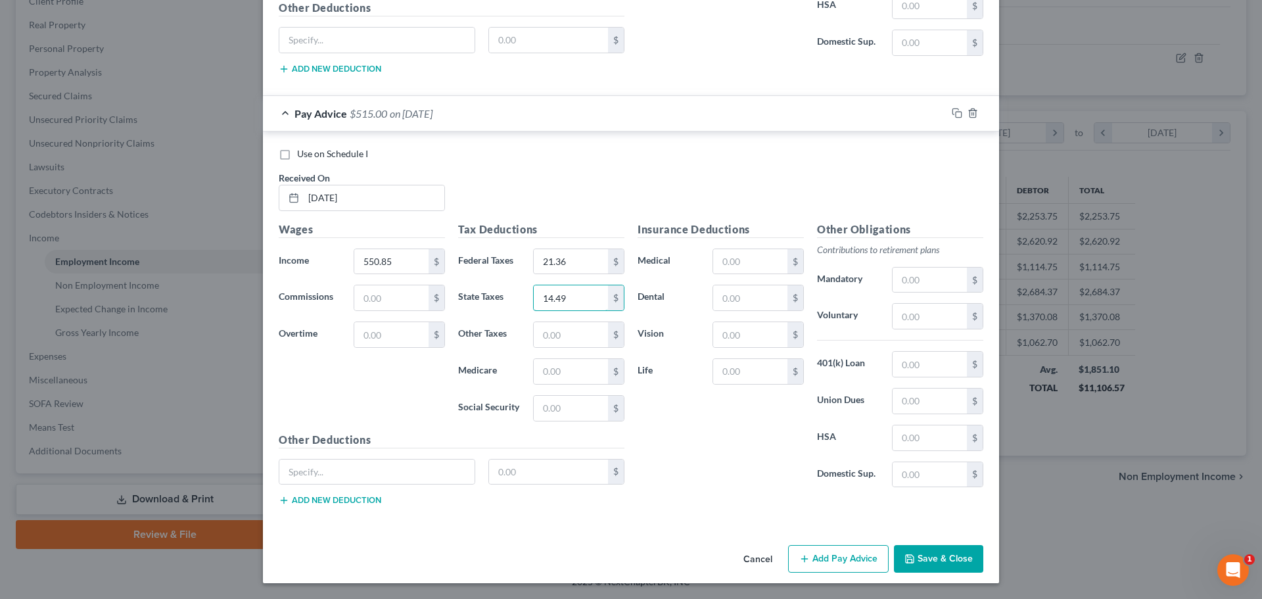
type input "14.49"
type input "11.35"
type input "7.31"
type input "31.26"
type input "43.64"
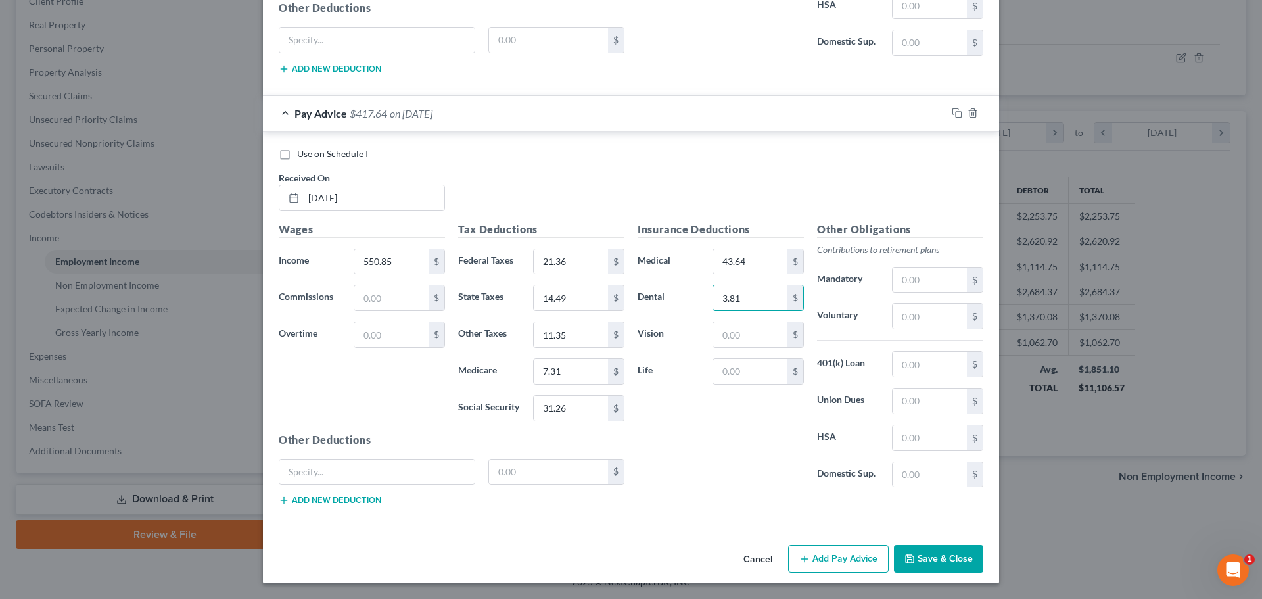
type input "3.81"
type input "1.32"
click at [862, 560] on button "Add Pay Advice" at bounding box center [838, 559] width 101 height 28
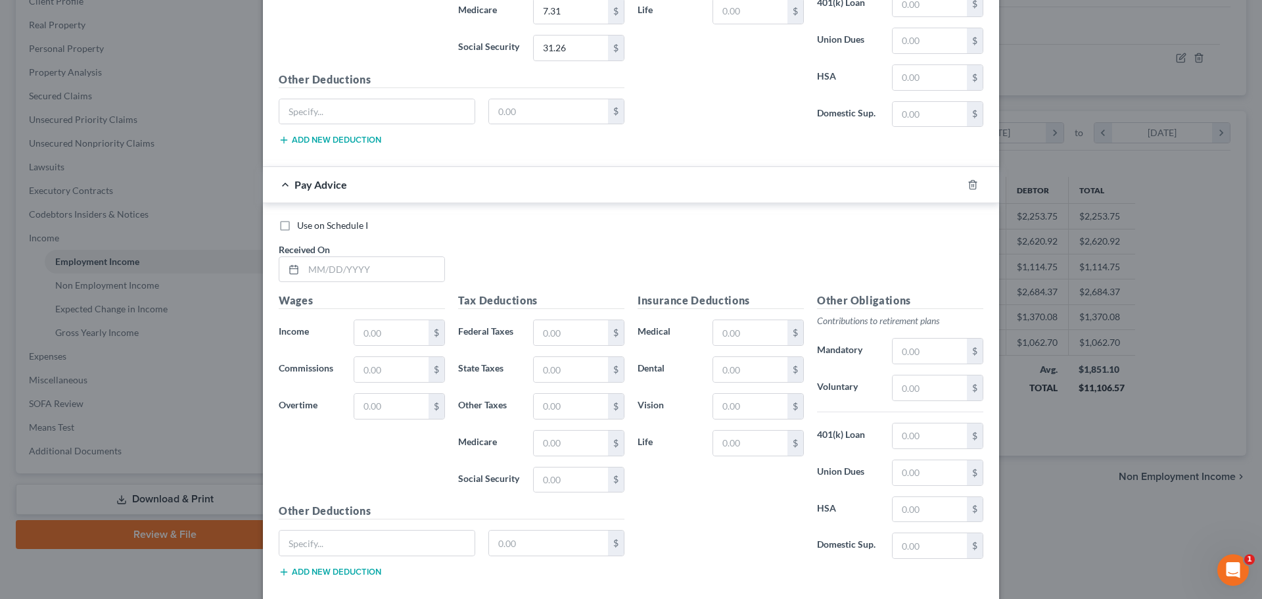
scroll to position [2033, 0]
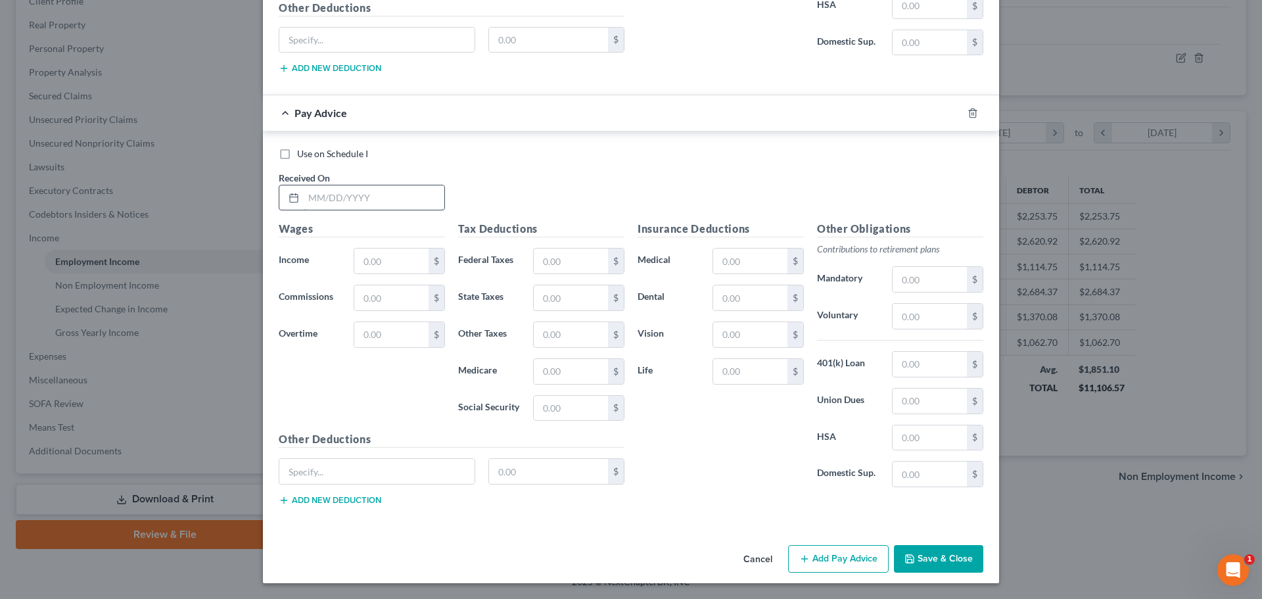
drag, startPoint x: 364, startPoint y: 192, endPoint x: 378, endPoint y: 191, distance: 13.9
click at [364, 192] on input "text" at bounding box center [374, 197] width 141 height 25
type input "04/23/2025"
type input "883.86"
type input "61.01"
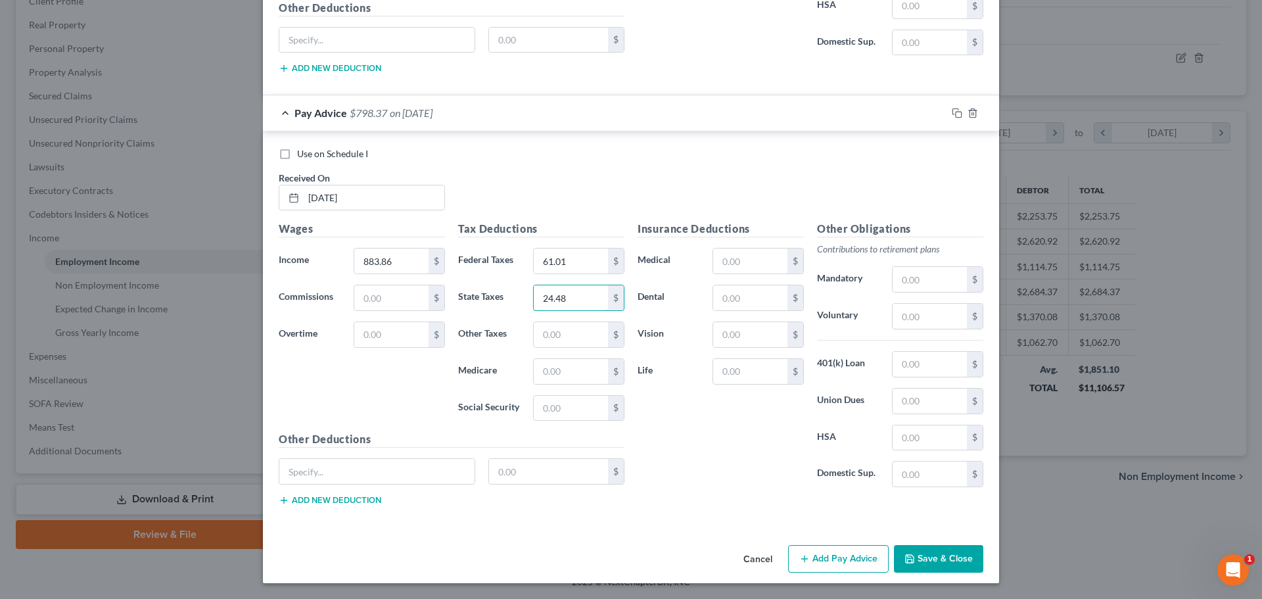
type input "24.48"
type input "19.17"
type input "12.14"
type input "51.91"
type input "43.64"
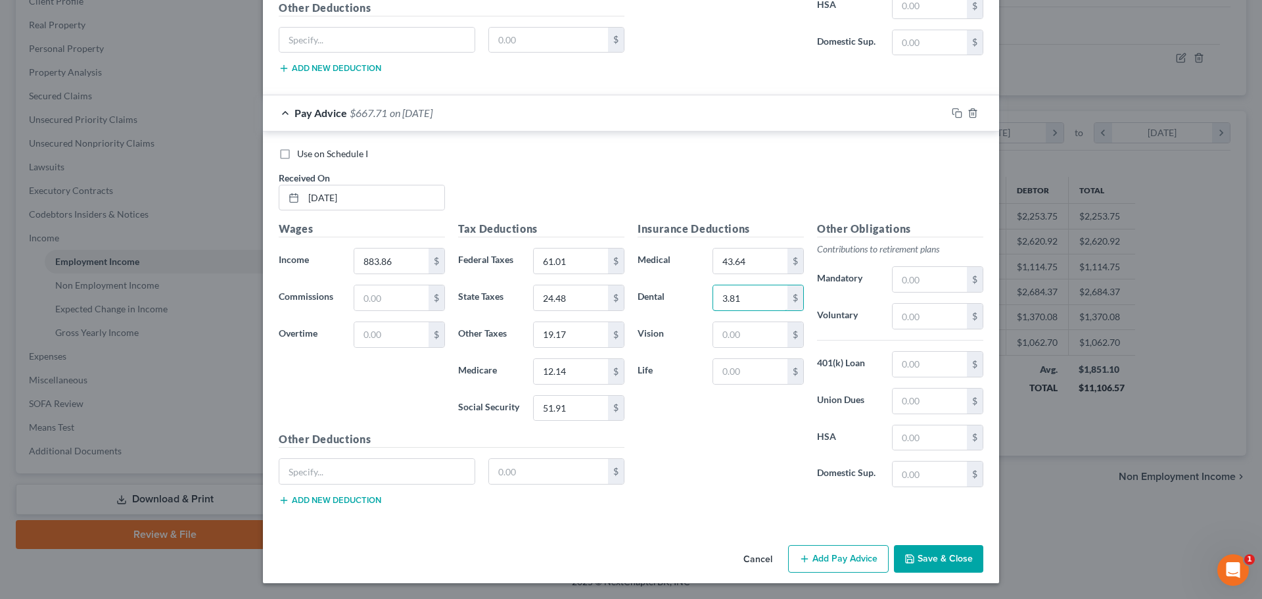
type input "3.81"
type input "1.32"
click at [833, 560] on button "Add Pay Advice" at bounding box center [838, 559] width 101 height 28
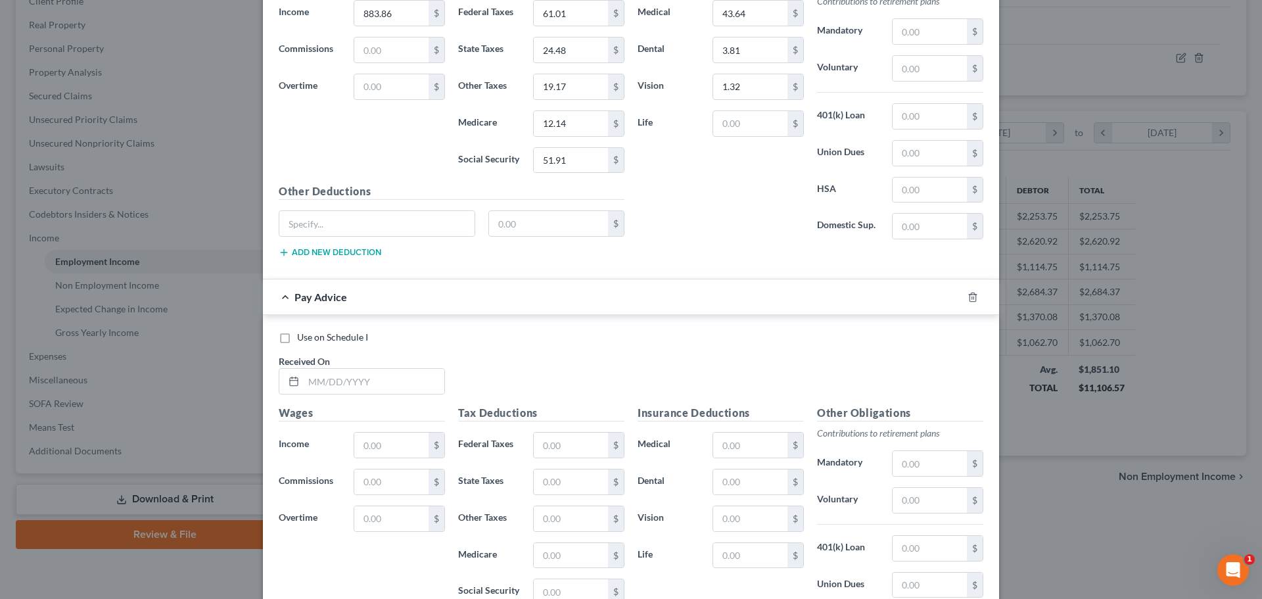
scroll to position [2427, 0]
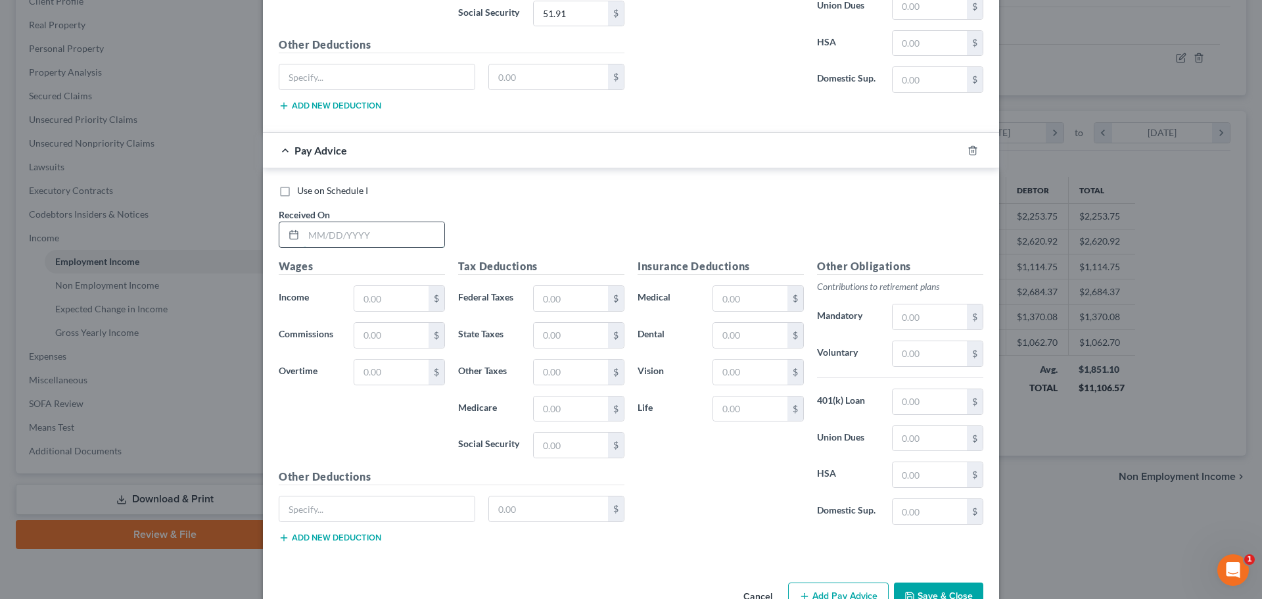
click at [325, 237] on input "text" at bounding box center [374, 234] width 141 height 25
type input "04/30/2025"
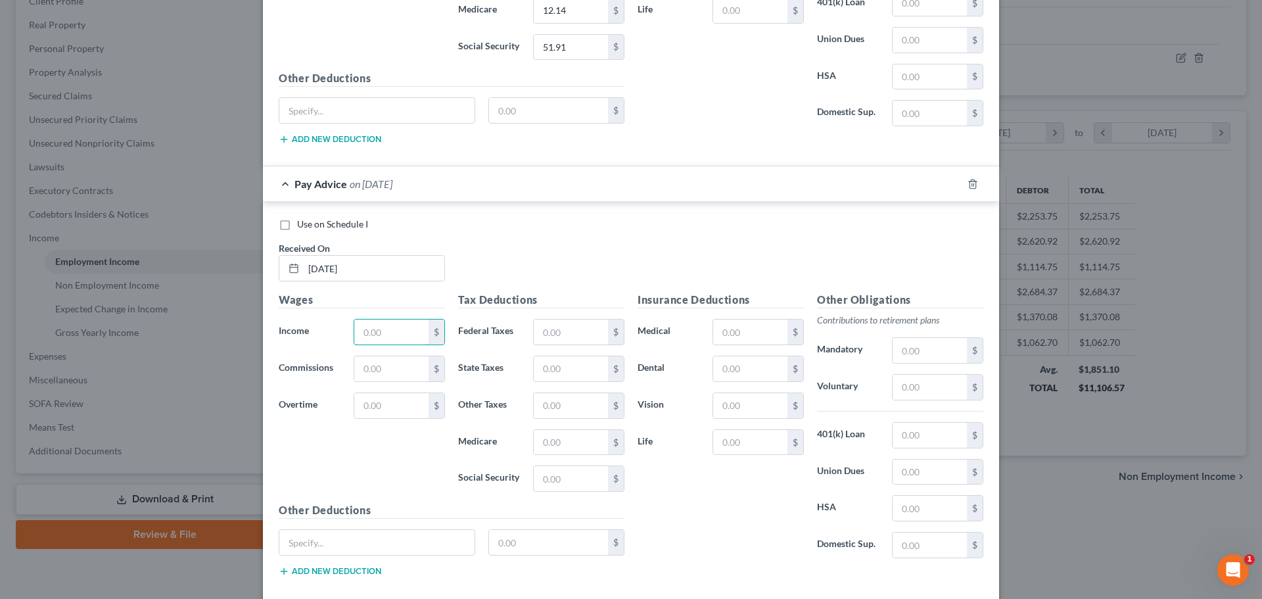
scroll to position [2362, 0]
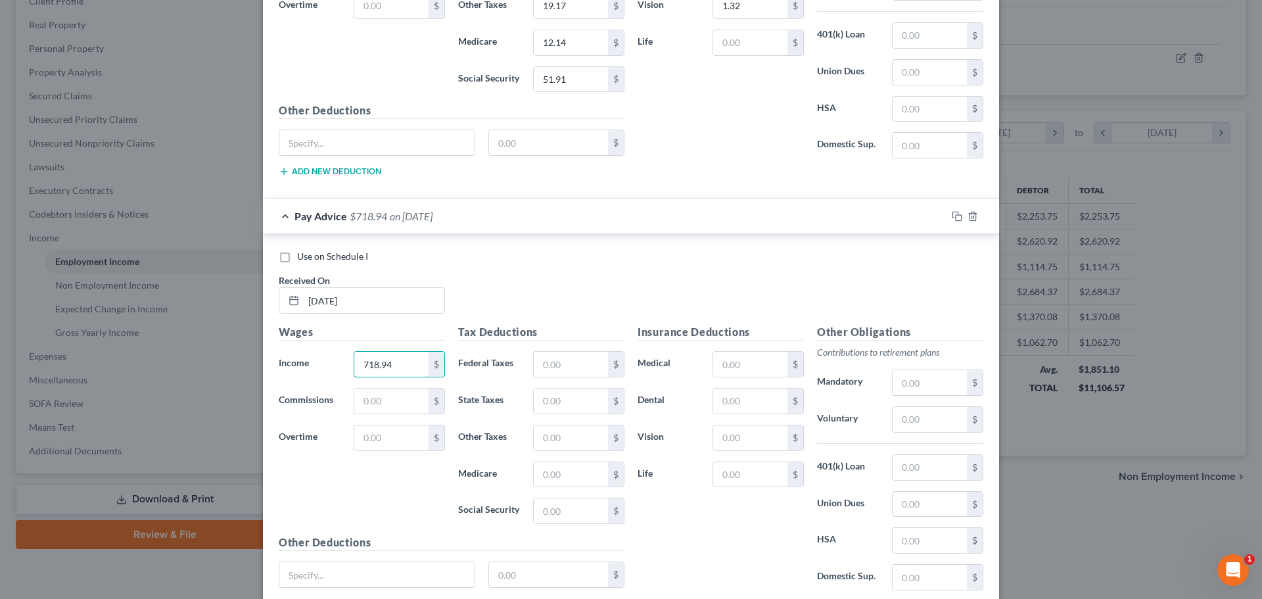
type input "718.94"
type input "9"
type input "41.22"
type input "19.53"
type input "15.30"
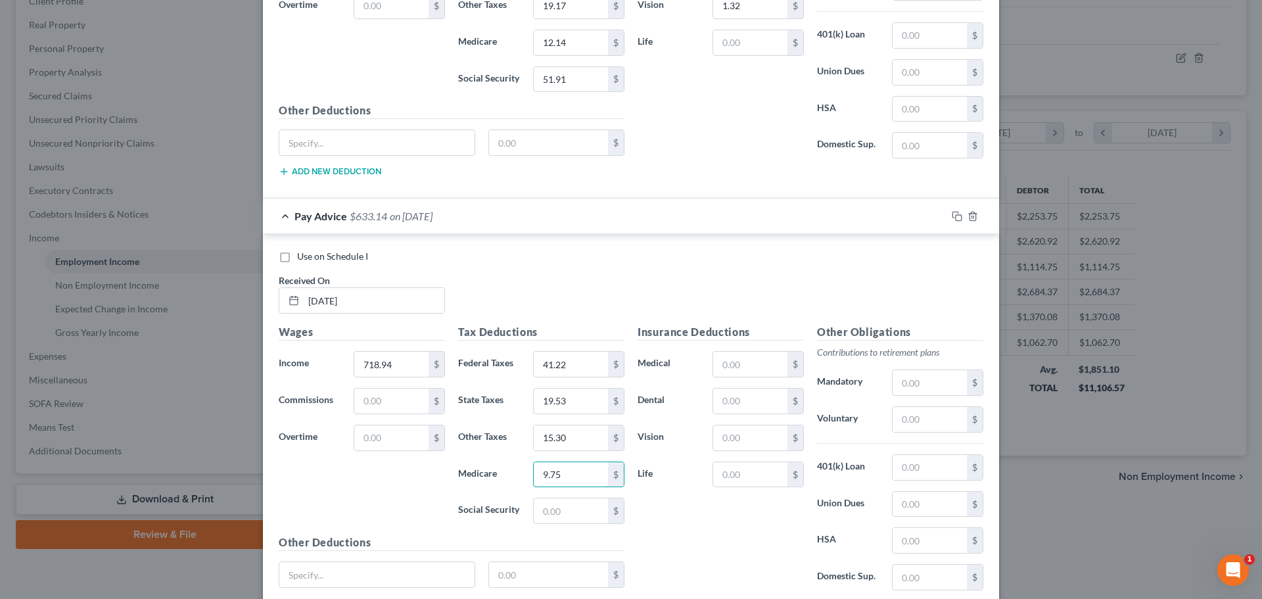
type input "9.75"
type input "41.68"
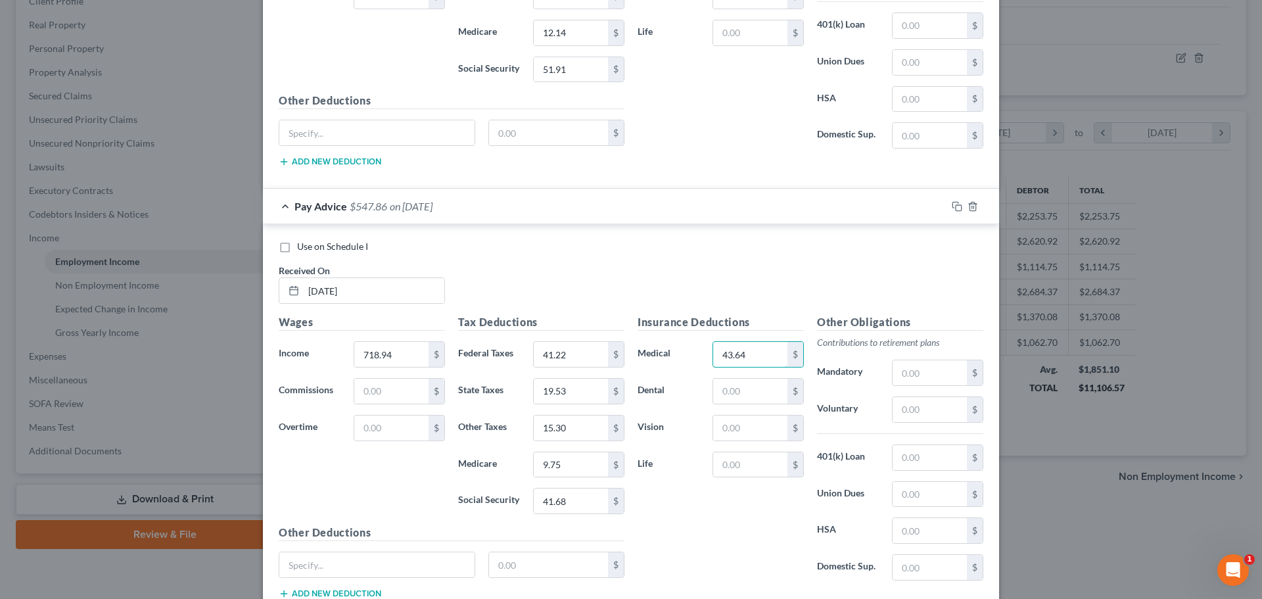
type input "43.64"
type input "3.81"
type input "1.32"
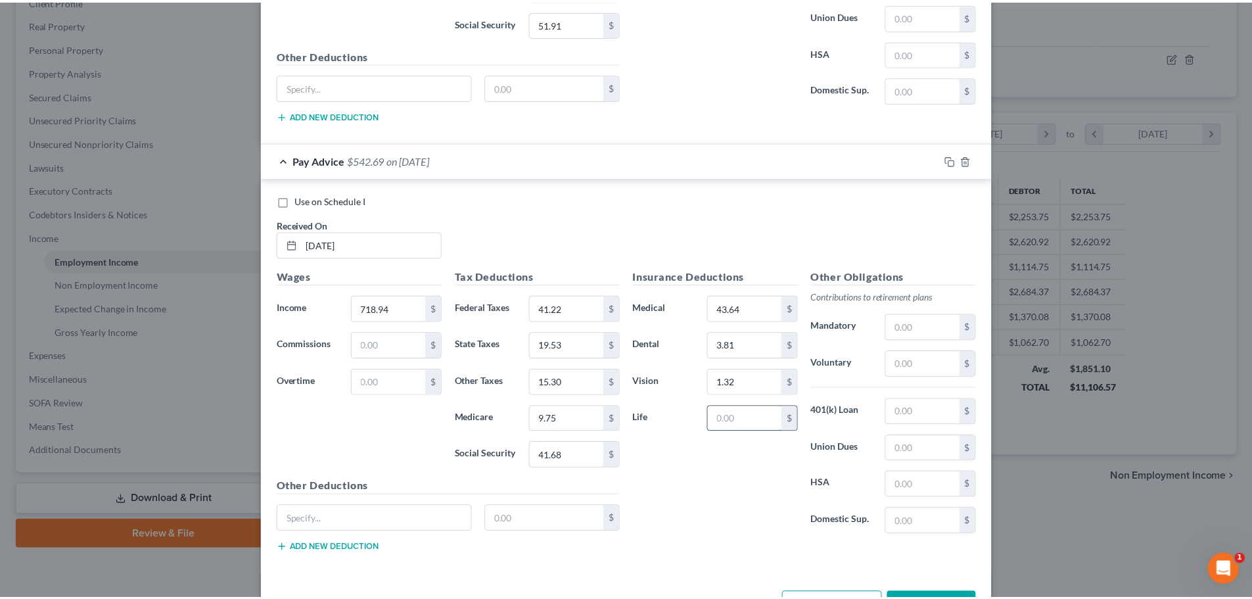
scroll to position [2465, 0]
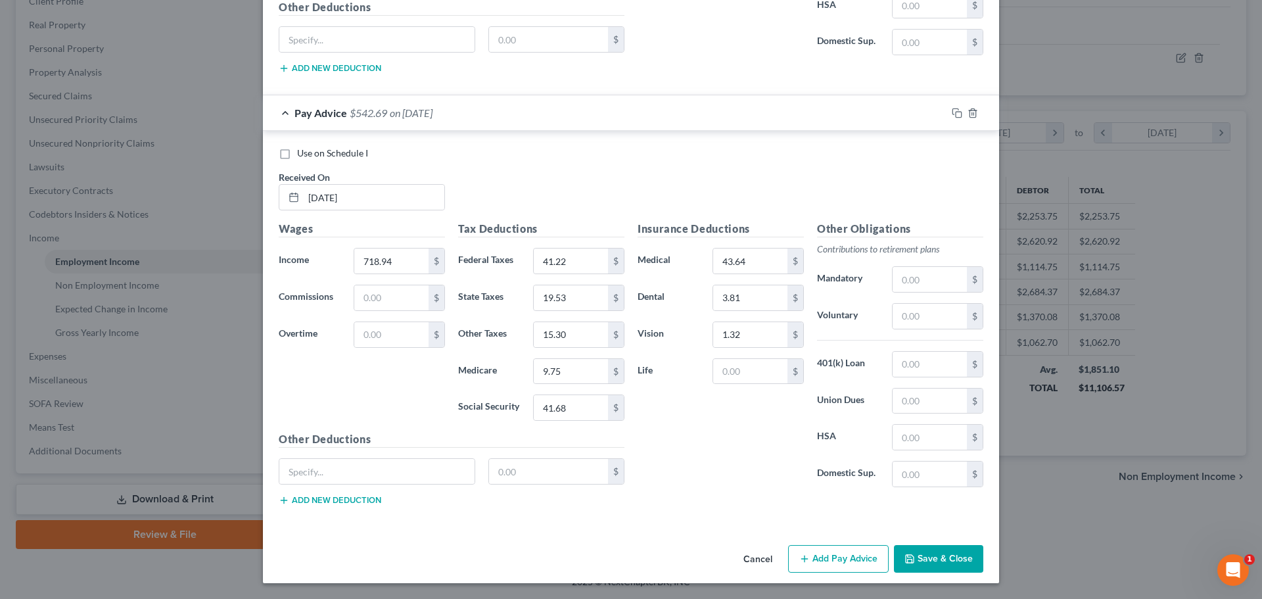
click at [932, 552] on button "Save & Close" at bounding box center [938, 559] width 89 height 28
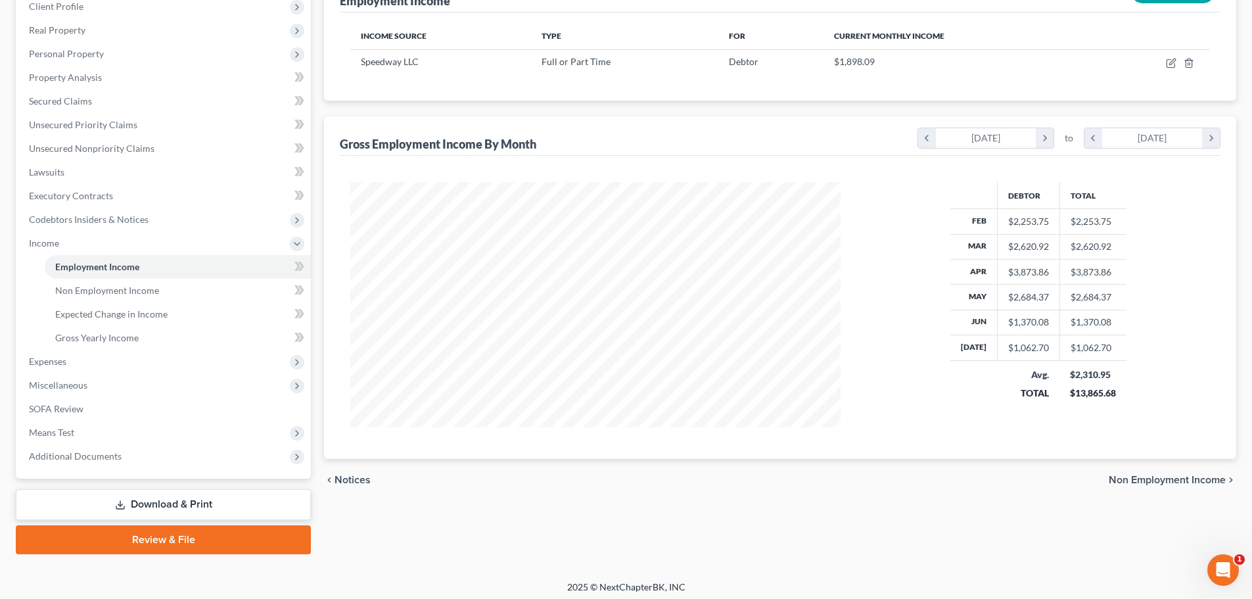
scroll to position [195, 0]
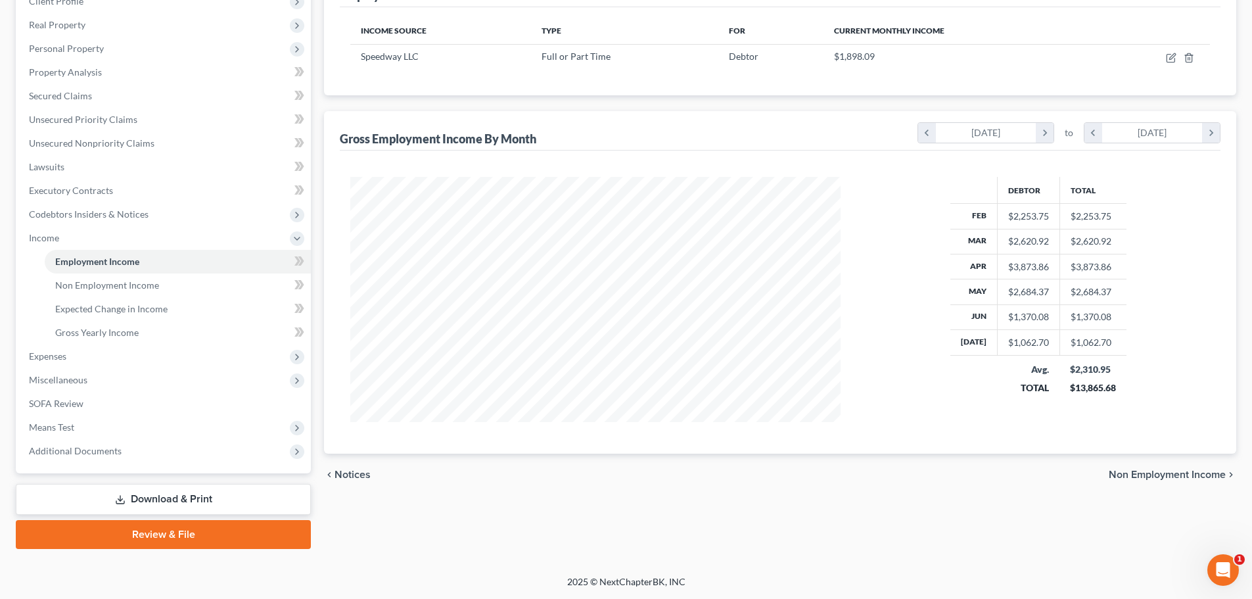
click at [222, 505] on link "Download & Print" at bounding box center [163, 499] width 295 height 31
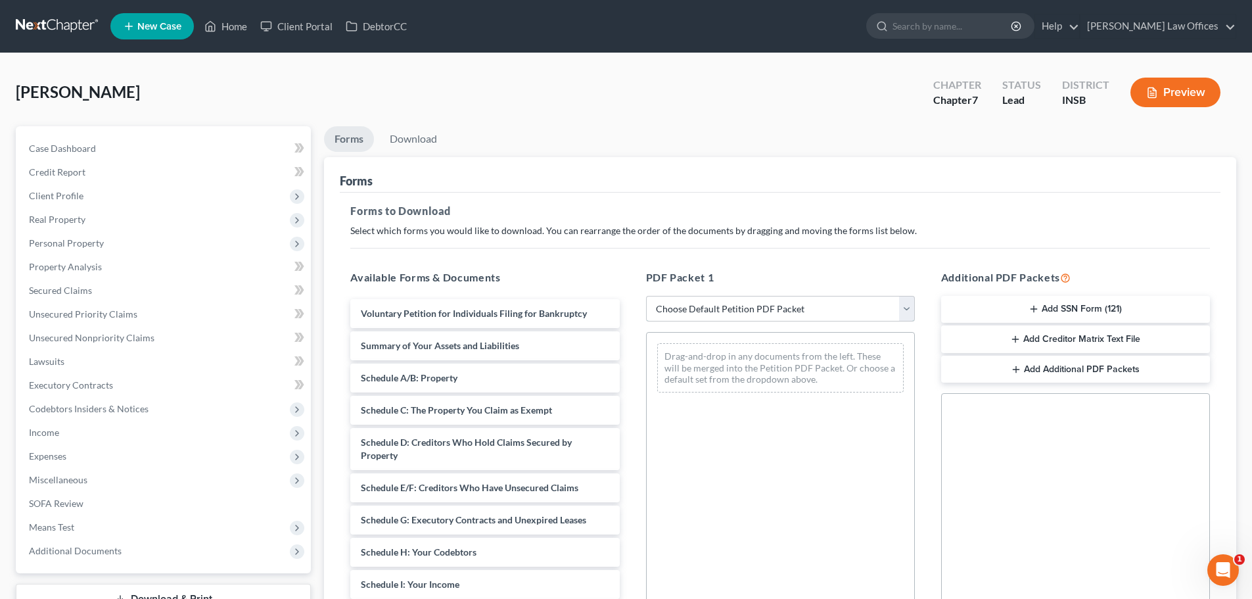
click at [907, 311] on select "Choose Default Petition PDF Packet Complete Bankruptcy Petition (all forms and …" at bounding box center [780, 309] width 269 height 26
select select "0"
click at [646, 296] on select "Choose Default Petition PDF Packet Complete Bankruptcy Petition (all forms and …" at bounding box center [780, 309] width 269 height 26
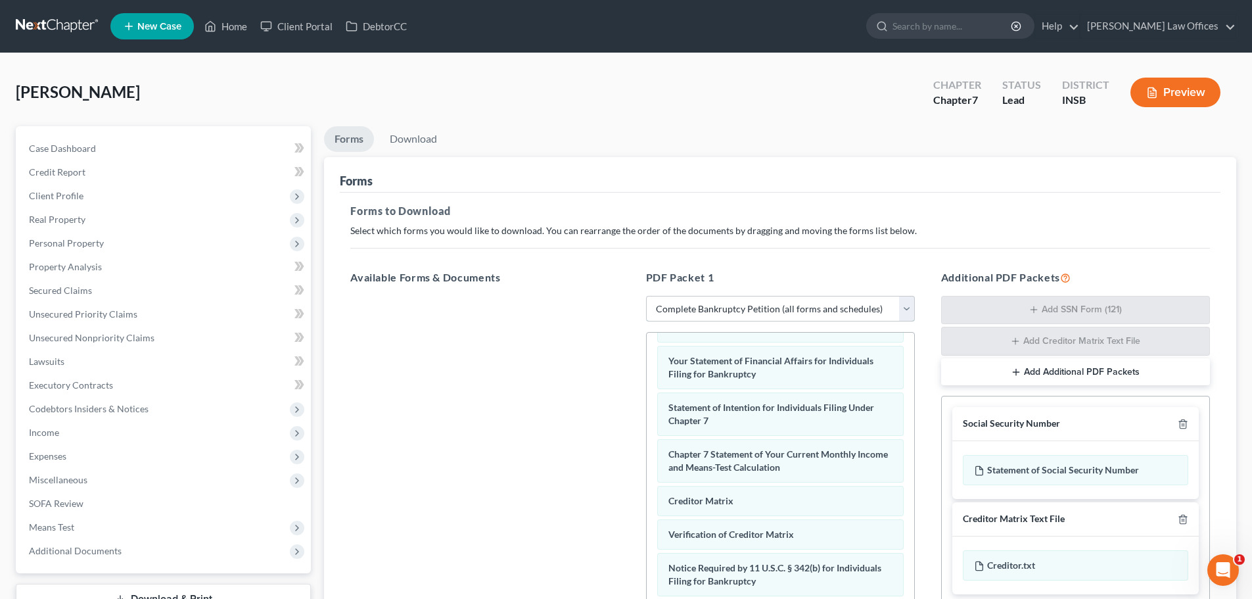
scroll to position [419, 0]
drag, startPoint x: 900, startPoint y: 313, endPoint x: 896, endPoint y: 320, distance: 8.2
click at [900, 313] on select "Choose Default Petition PDF Packet Complete Bankruptcy Petition (all forms and …" at bounding box center [780, 309] width 269 height 26
click at [376, 484] on div at bounding box center [485, 476] width 290 height 361
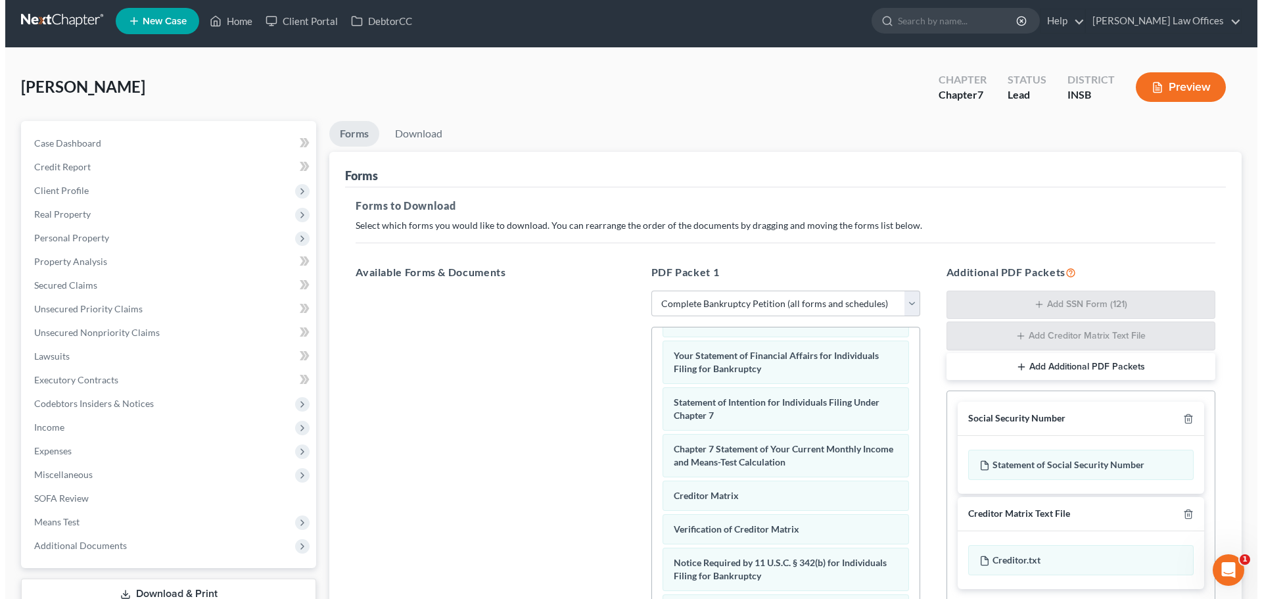
scroll to position [0, 0]
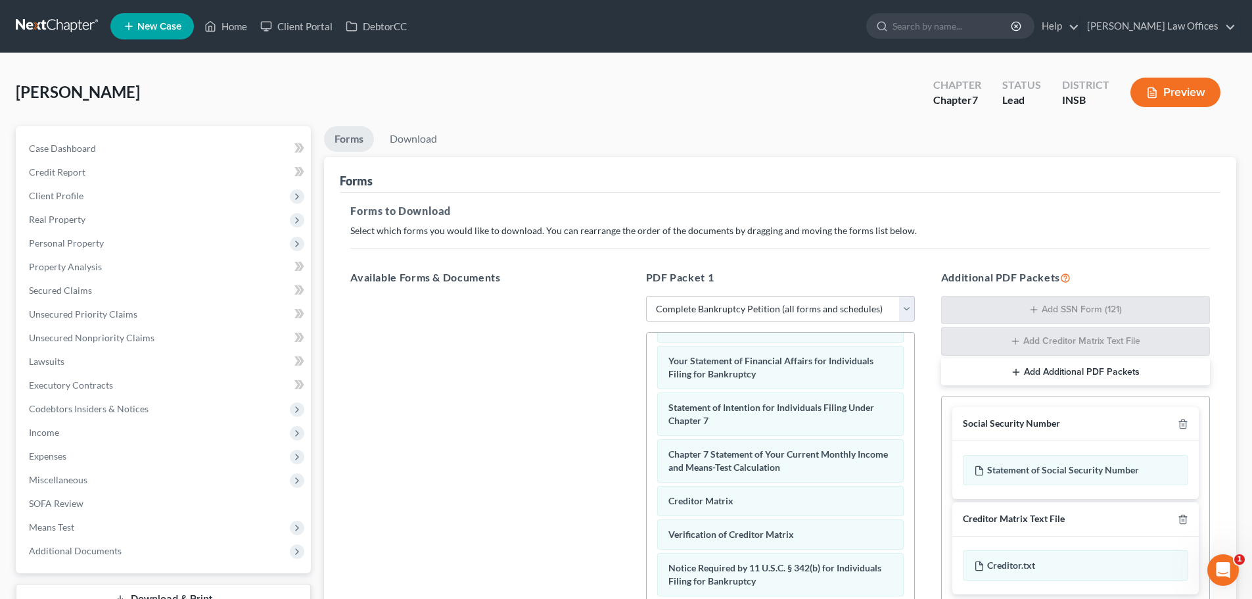
click at [1189, 89] on button "Preview" at bounding box center [1175, 93] width 90 height 30
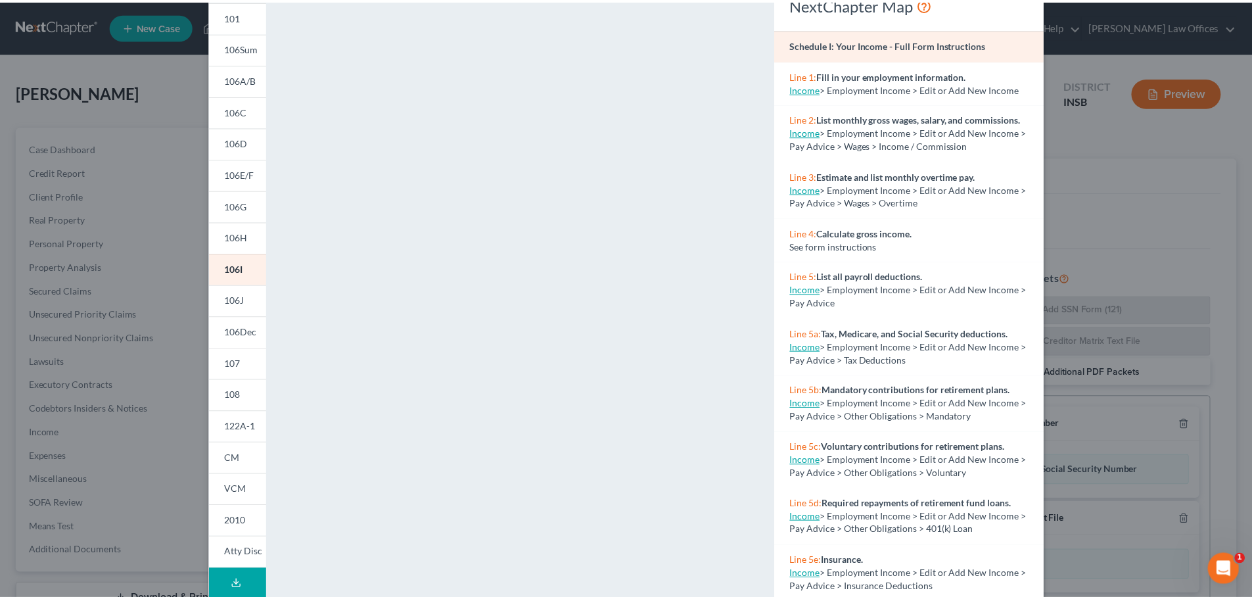
scroll to position [143, 0]
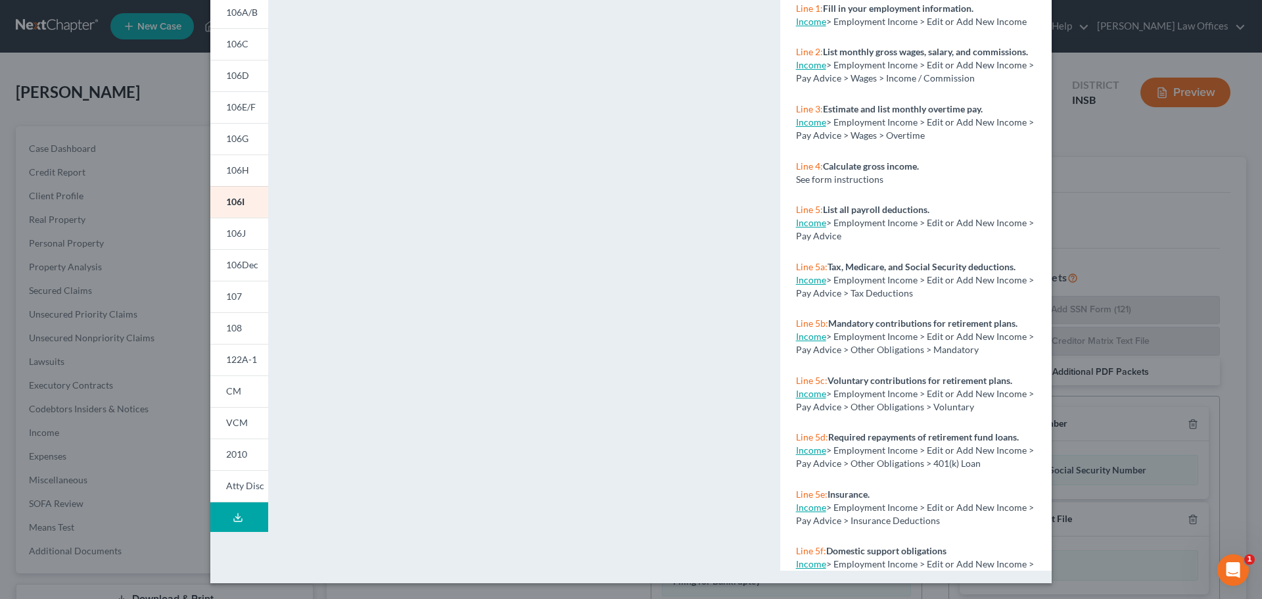
click at [1153, 208] on div "Petition Preview Schedule I: Your Income × 101 106Sum 106A/B 106C 106D 106E/F 1…" at bounding box center [631, 299] width 1262 height 599
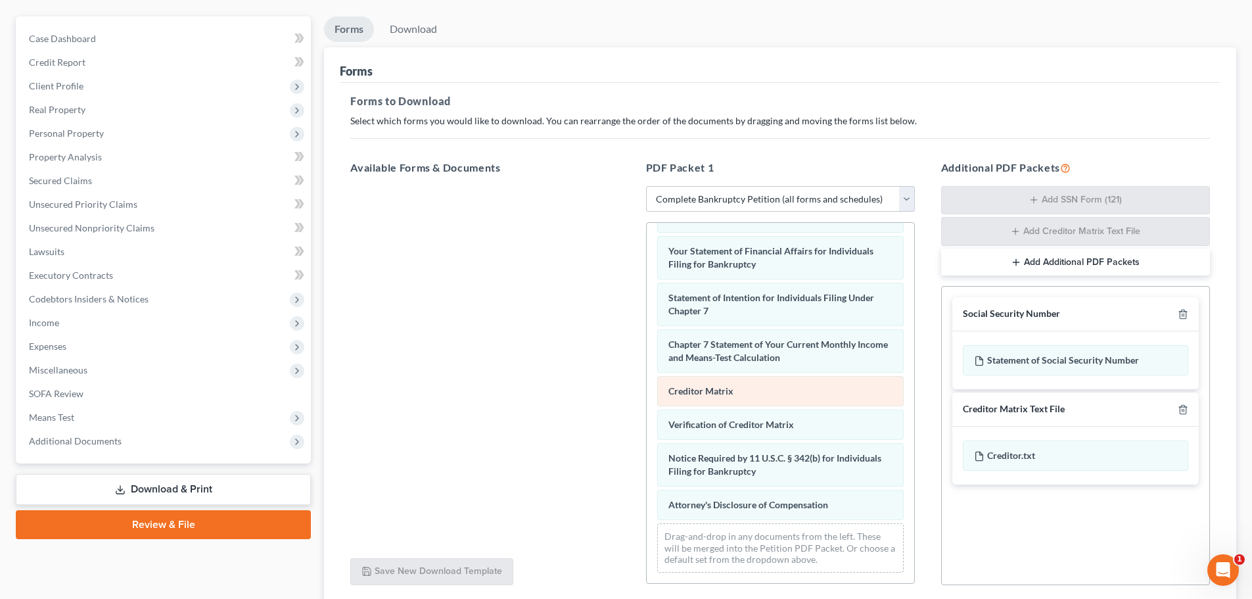
scroll to position [214, 0]
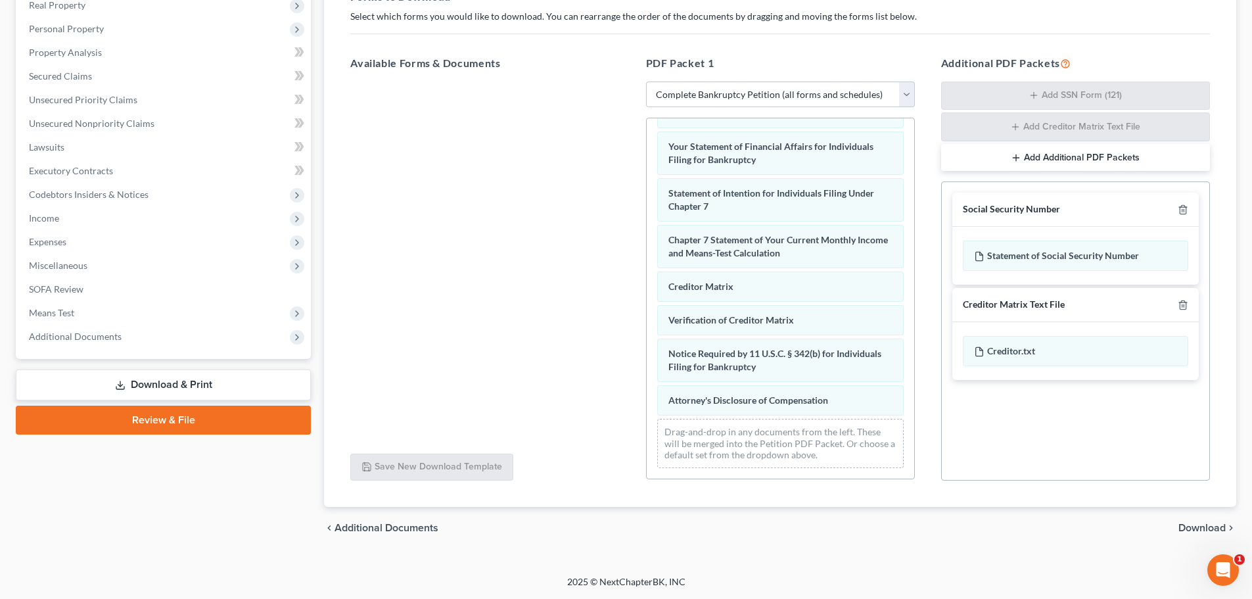
click at [1206, 527] on span "Download" at bounding box center [1201, 527] width 47 height 11
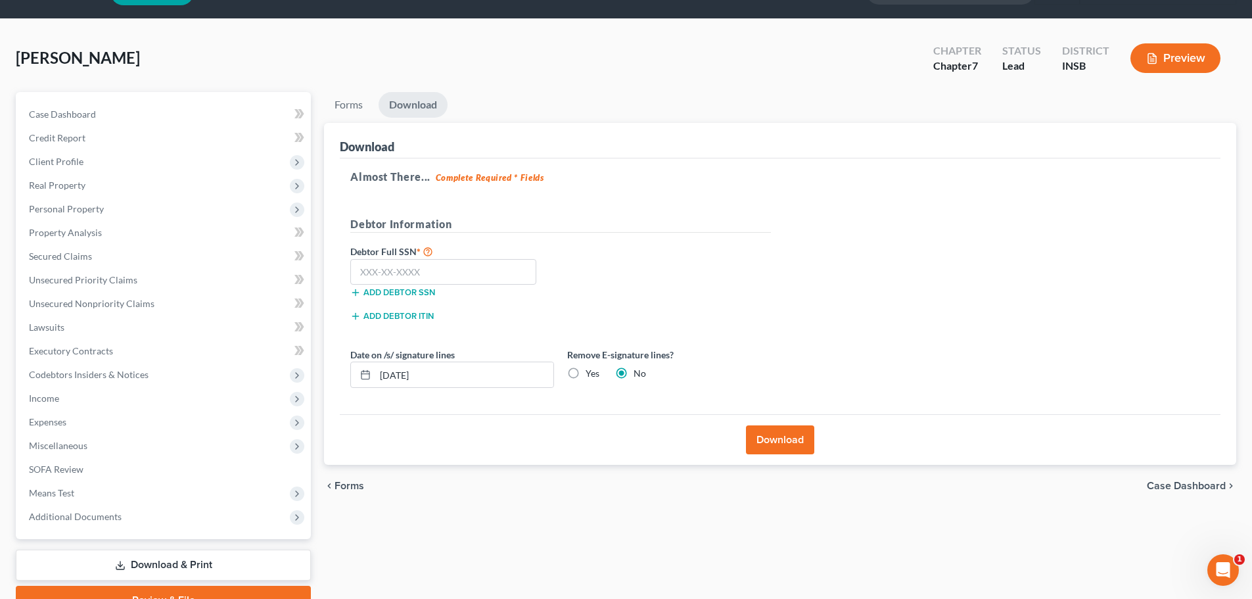
scroll to position [100, 0]
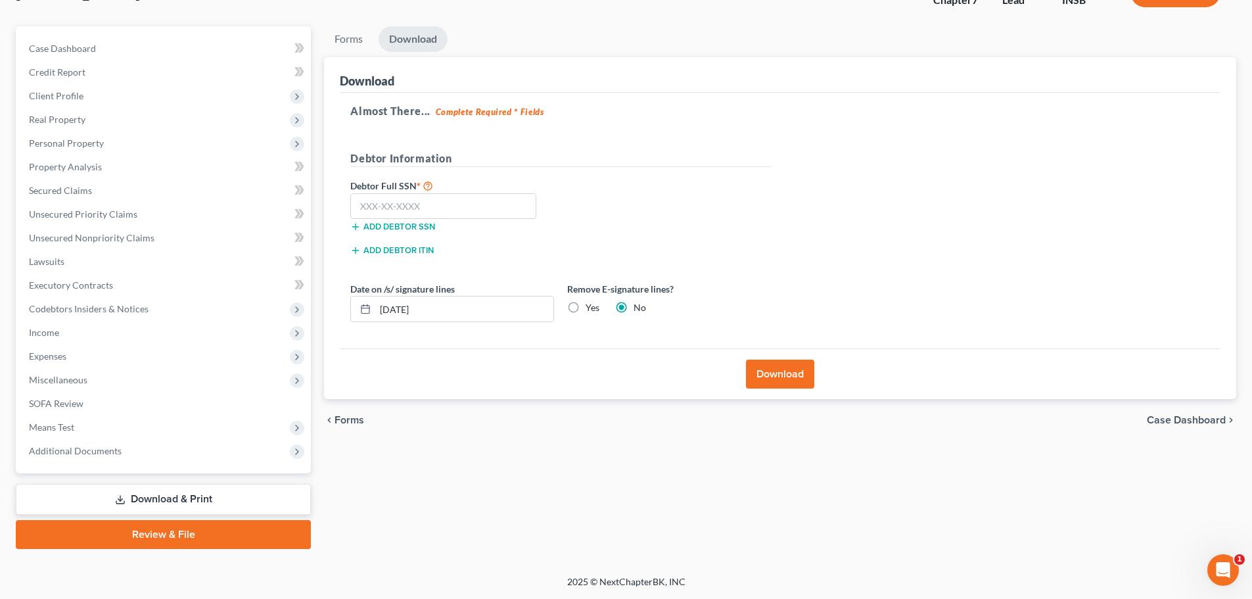
click at [153, 504] on link "Download & Print" at bounding box center [163, 499] width 295 height 31
click at [586, 308] on label "Yes" at bounding box center [593, 307] width 14 height 13
click at [591, 308] on input "Yes" at bounding box center [595, 305] width 9 height 9
radio input "true"
radio input "false"
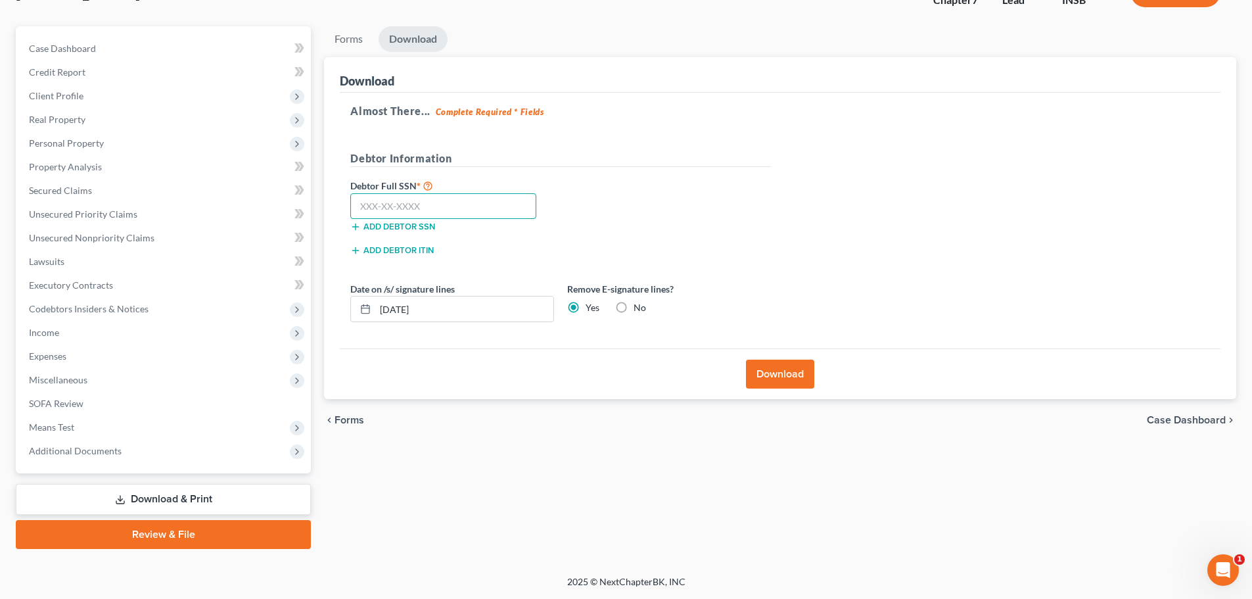
click at [414, 206] on input "text" at bounding box center [443, 206] width 186 height 26
click at [446, 208] on input "text" at bounding box center [443, 206] width 186 height 26
paste input "311-94-7093"
type input "311-94-7093"
click at [771, 378] on button "Download" at bounding box center [780, 373] width 68 height 29
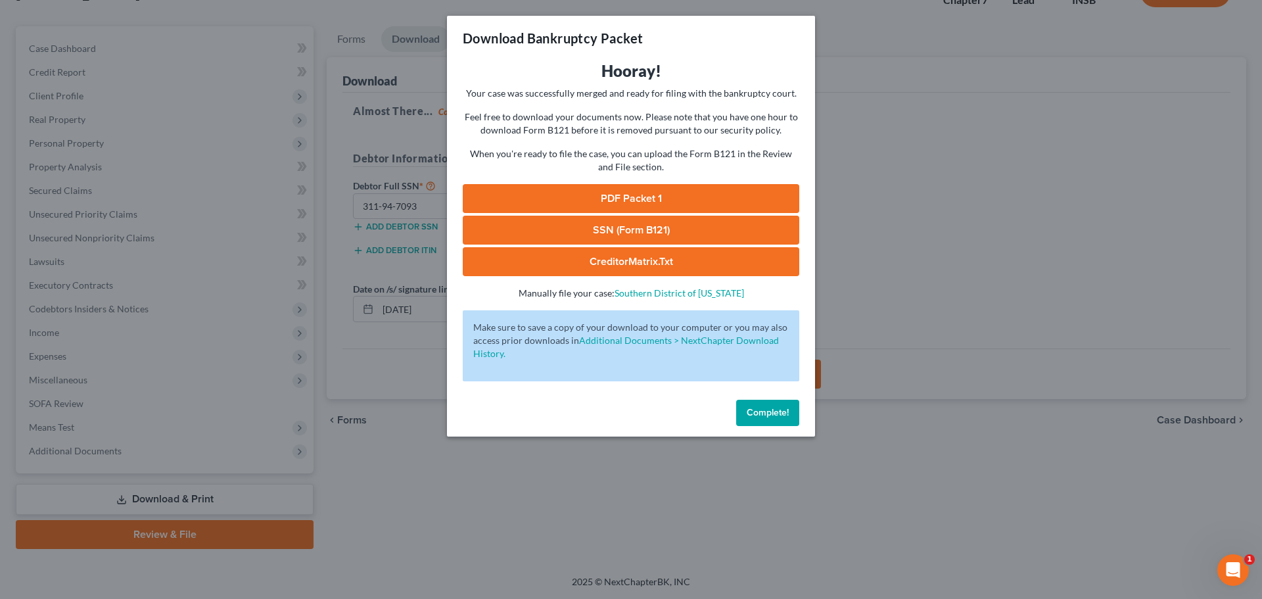
click at [996, 241] on div "Download Bankruptcy Packet Hooray! Your case was successfully merged and ready …" at bounding box center [631, 299] width 1262 height 599
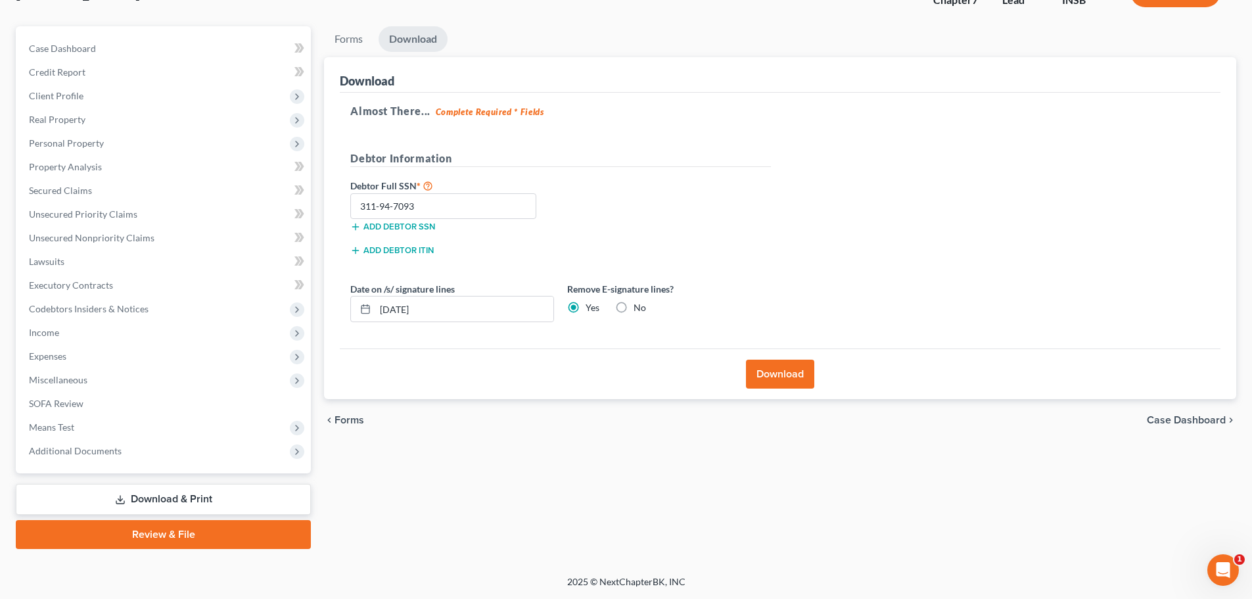
click at [175, 496] on link "Download & Print" at bounding box center [163, 499] width 295 height 31
click at [773, 372] on button "Download" at bounding box center [780, 373] width 68 height 29
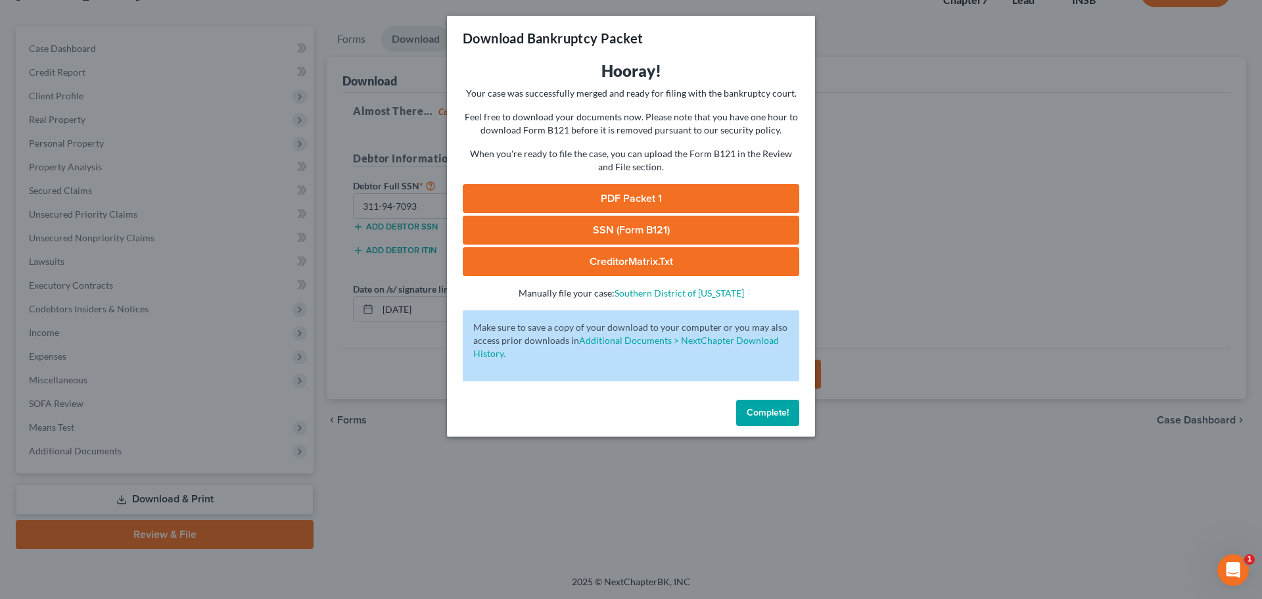
click at [645, 198] on link "PDF Packet 1" at bounding box center [631, 198] width 336 height 29
click at [773, 412] on span "Complete!" at bounding box center [767, 412] width 42 height 11
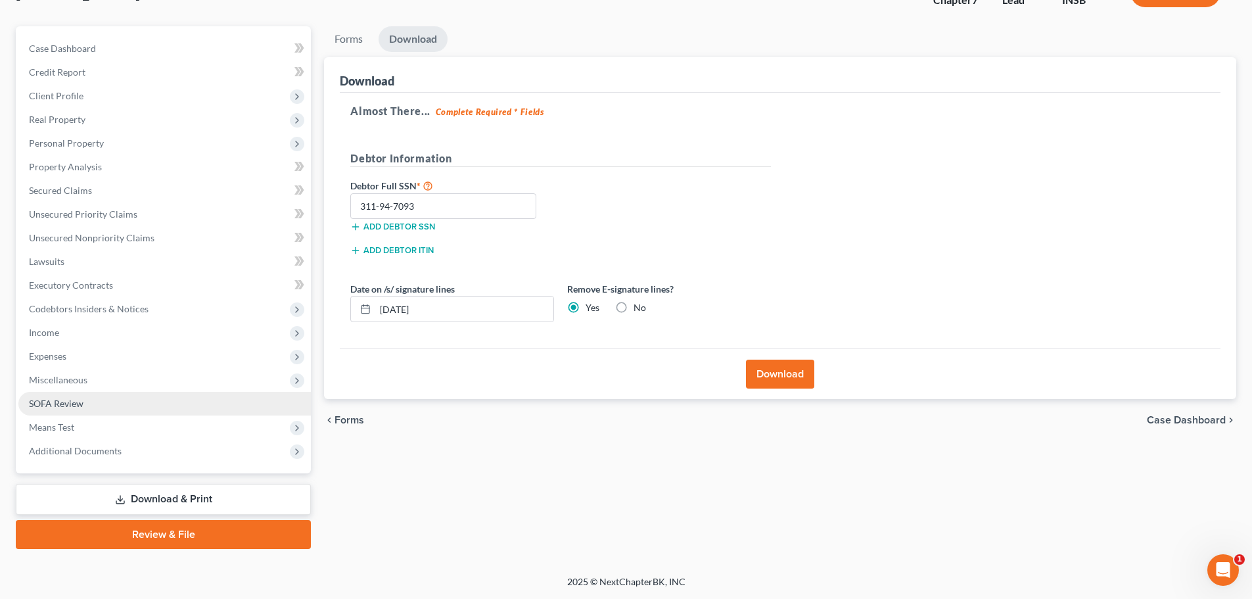
click at [92, 404] on link "SOFA Review" at bounding box center [164, 404] width 292 height 24
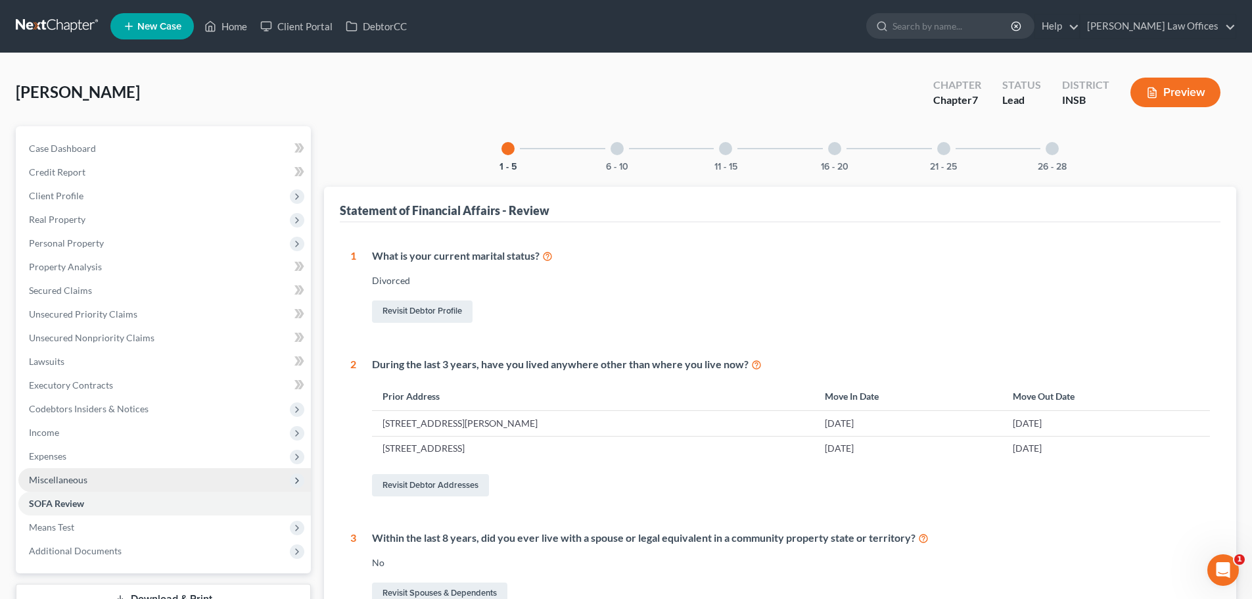
click at [48, 482] on span "Miscellaneous" at bounding box center [58, 479] width 58 height 11
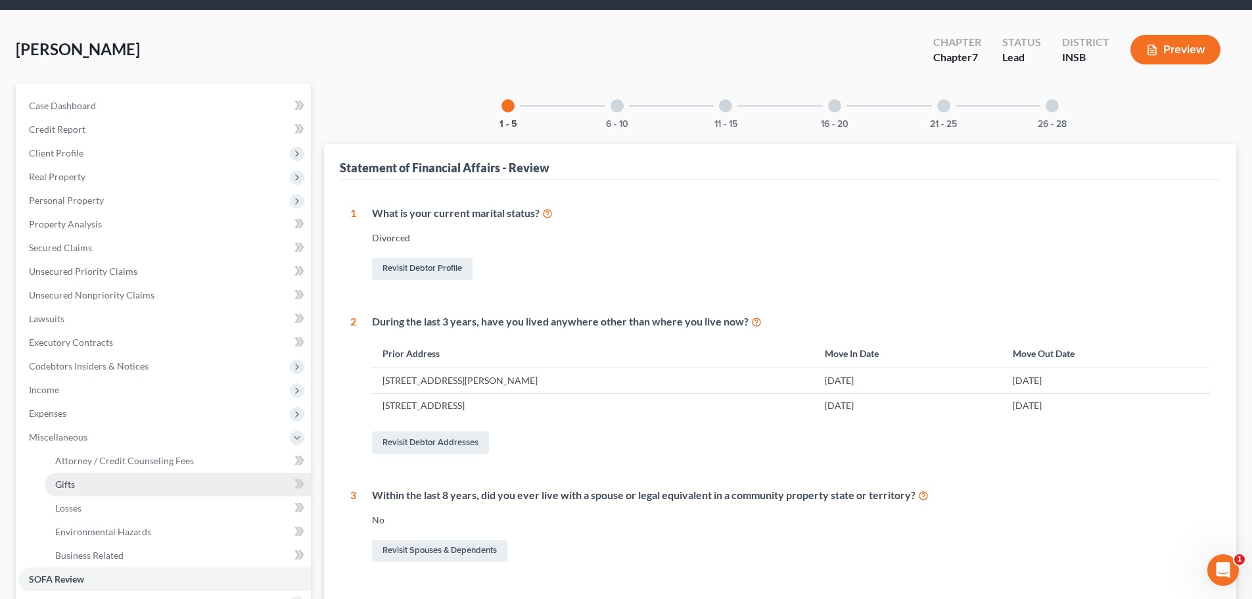
scroll to position [66, 0]
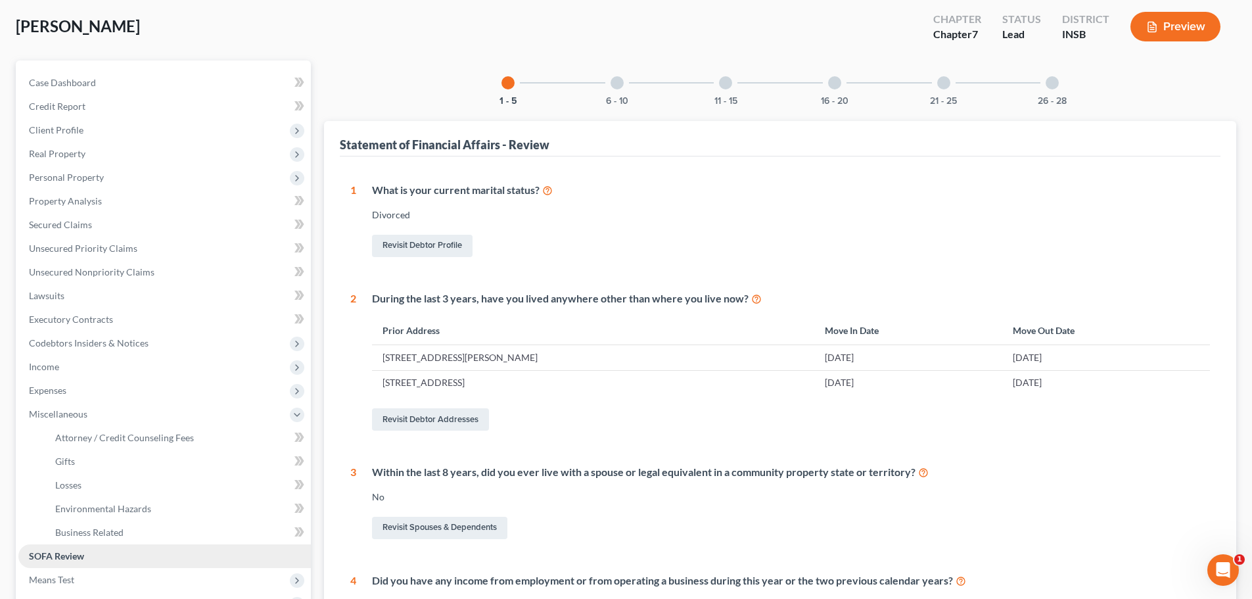
click at [81, 550] on span "SOFA Review" at bounding box center [56, 555] width 55 height 11
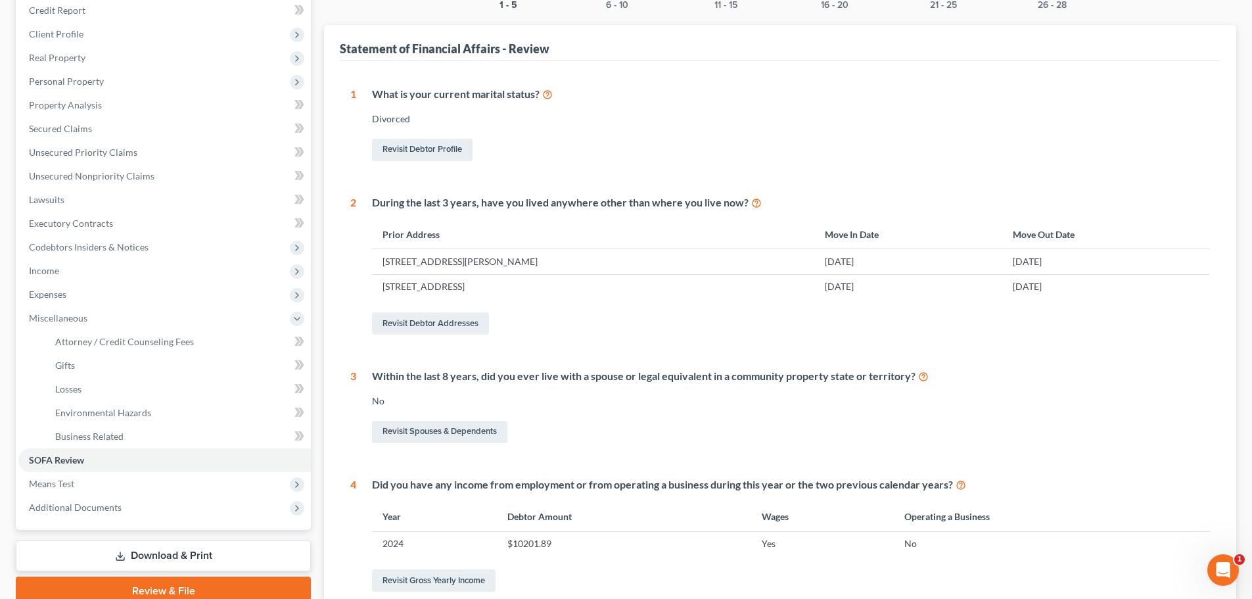
scroll to position [263, 0]
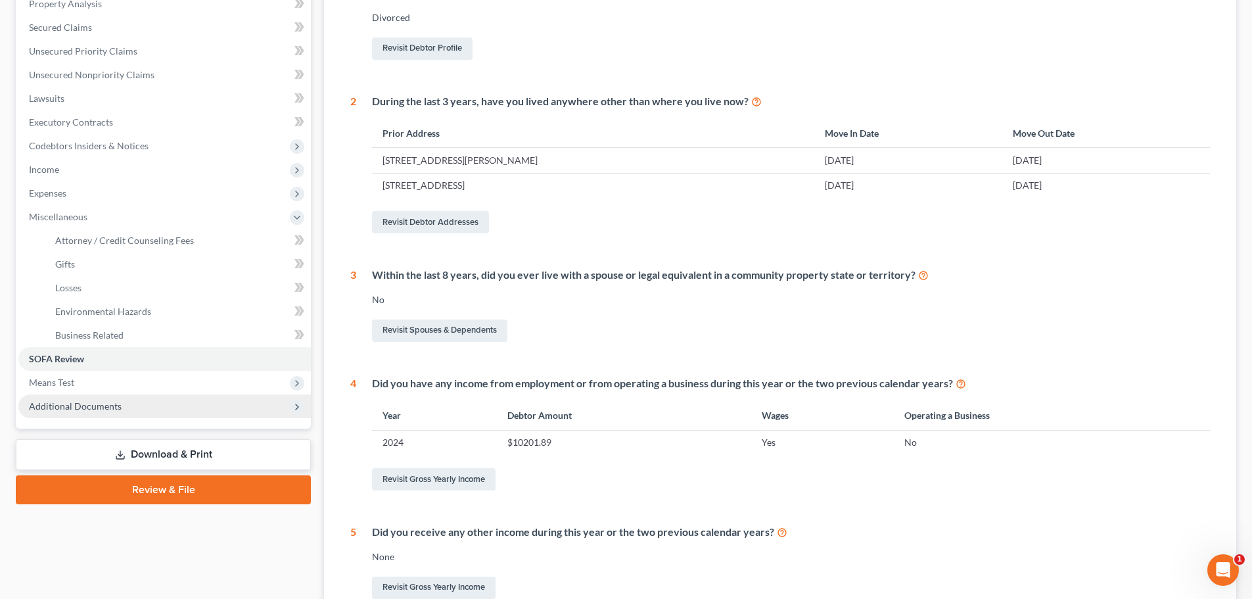
click at [89, 406] on span "Additional Documents" at bounding box center [75, 405] width 93 height 11
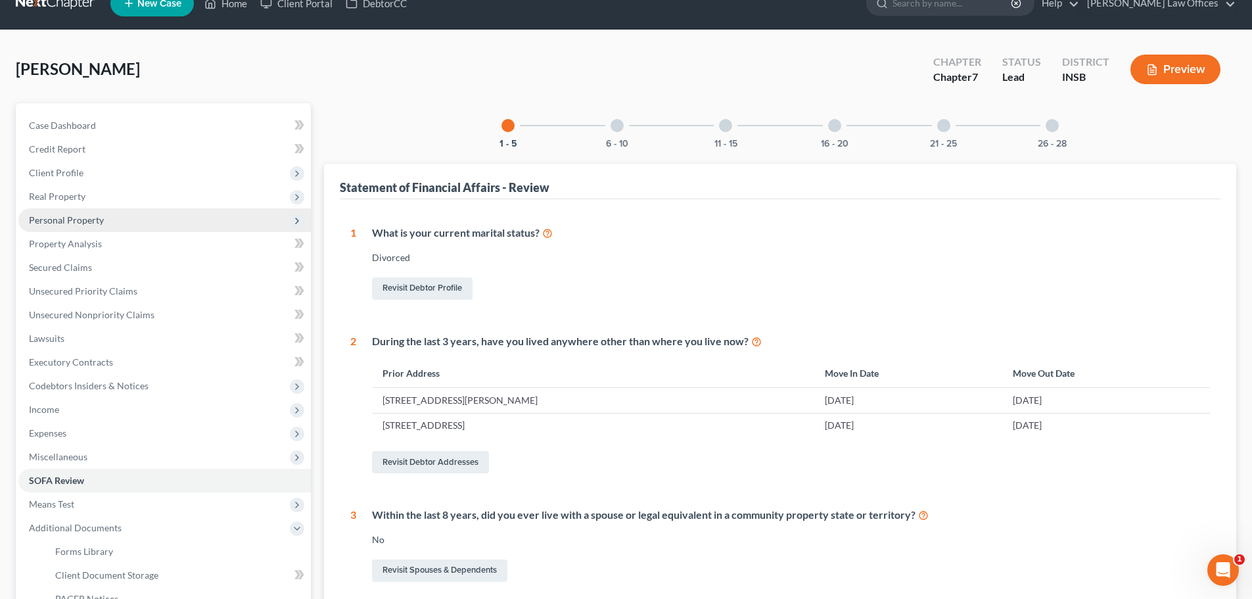
scroll to position [0, 0]
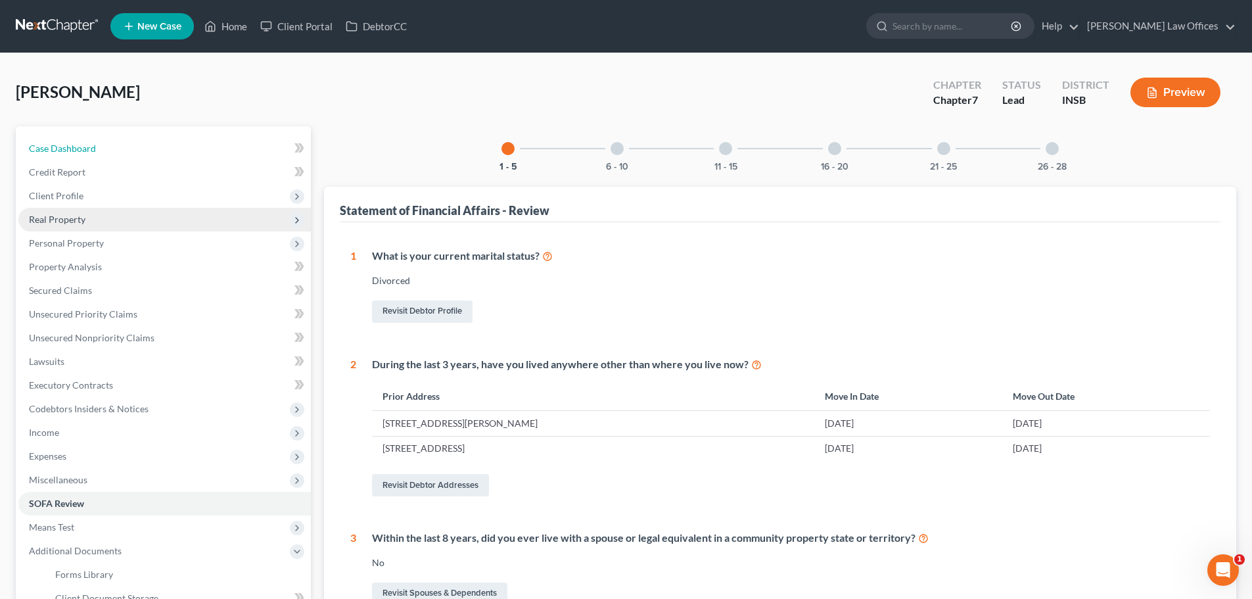
drag, startPoint x: 85, startPoint y: 149, endPoint x: 35, endPoint y: 221, distance: 88.0
click at [85, 149] on span "Case Dashboard" at bounding box center [62, 148] width 67 height 11
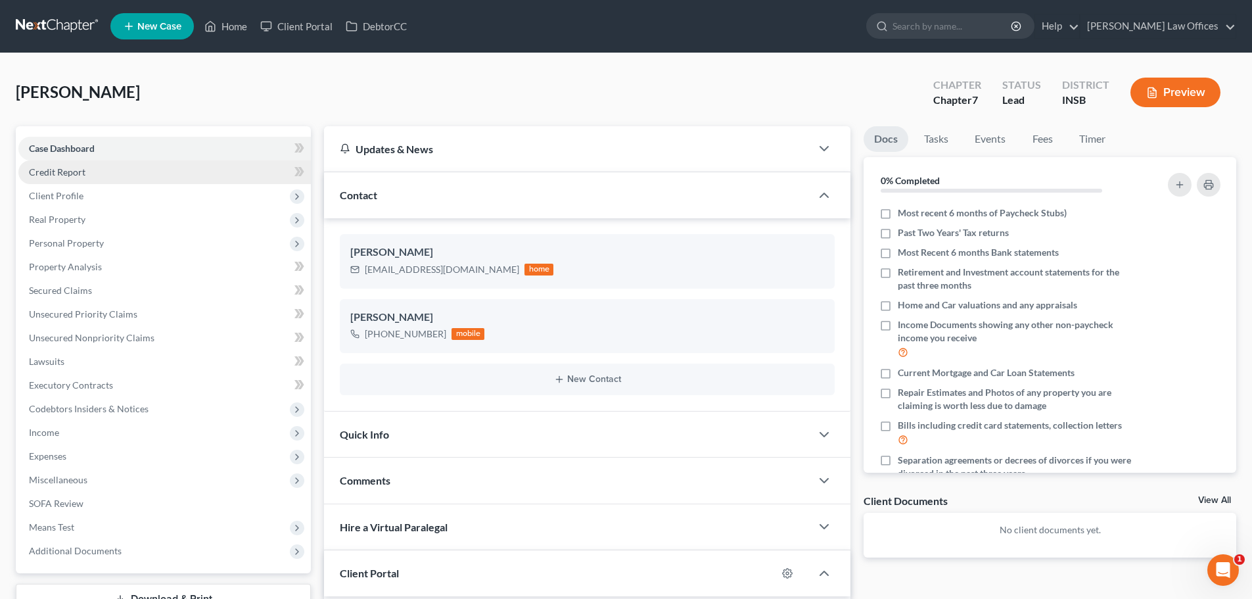
click at [49, 173] on span "Credit Report" at bounding box center [57, 171] width 57 height 11
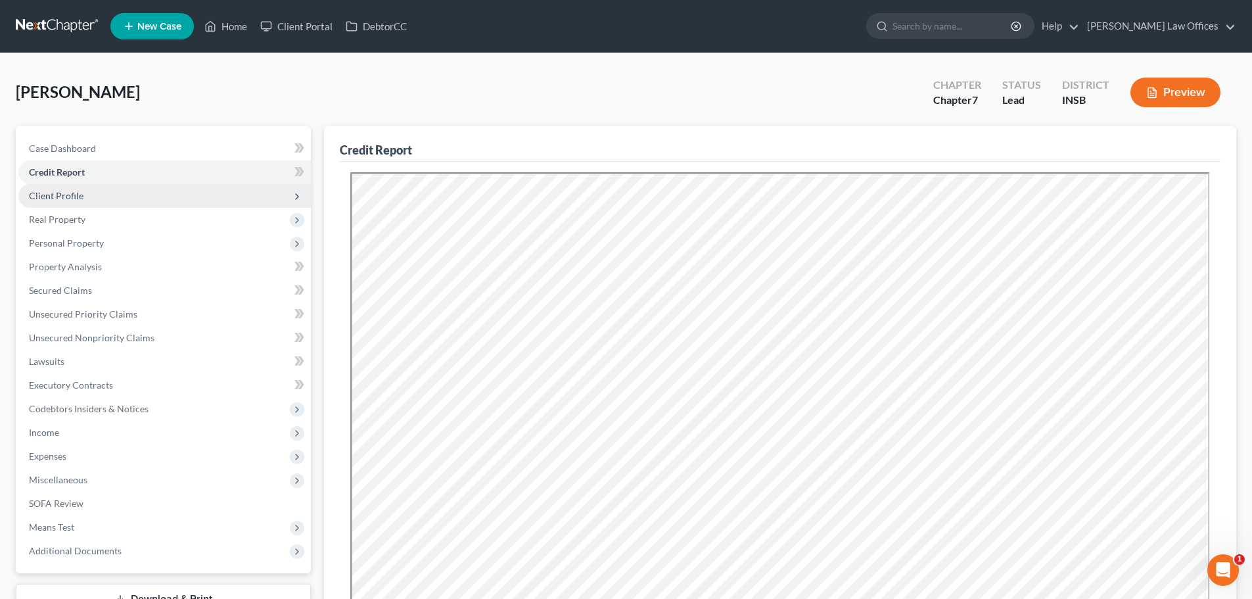
click at [74, 196] on span "Client Profile" at bounding box center [56, 195] width 55 height 11
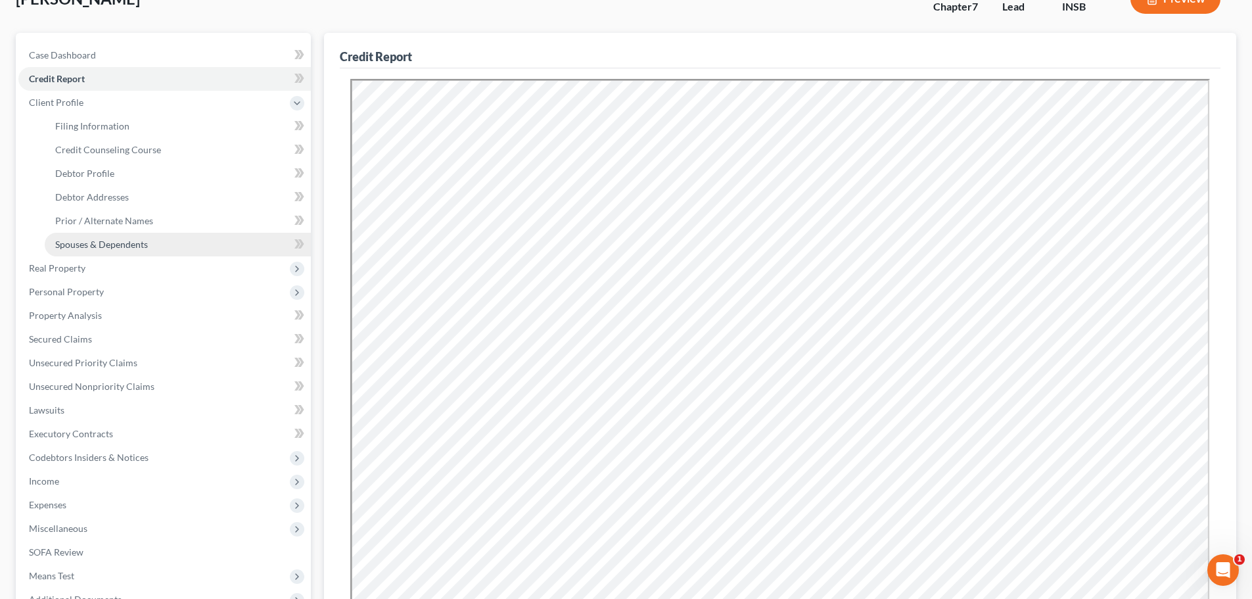
scroll to position [131, 0]
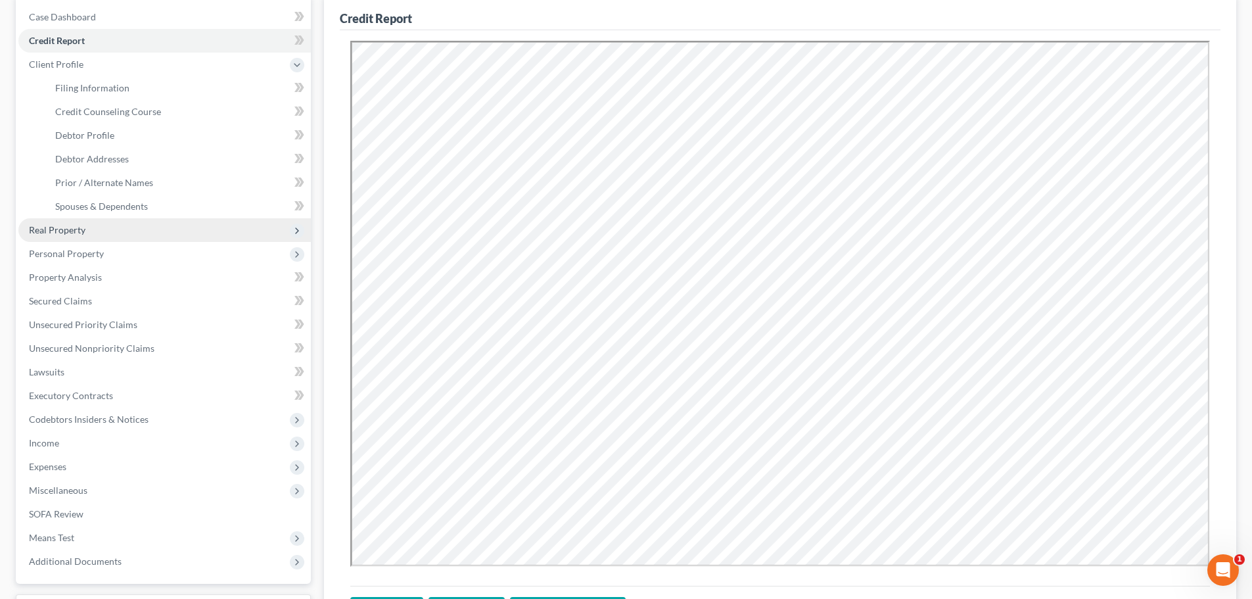
click at [89, 220] on span "Real Property" at bounding box center [164, 230] width 292 height 24
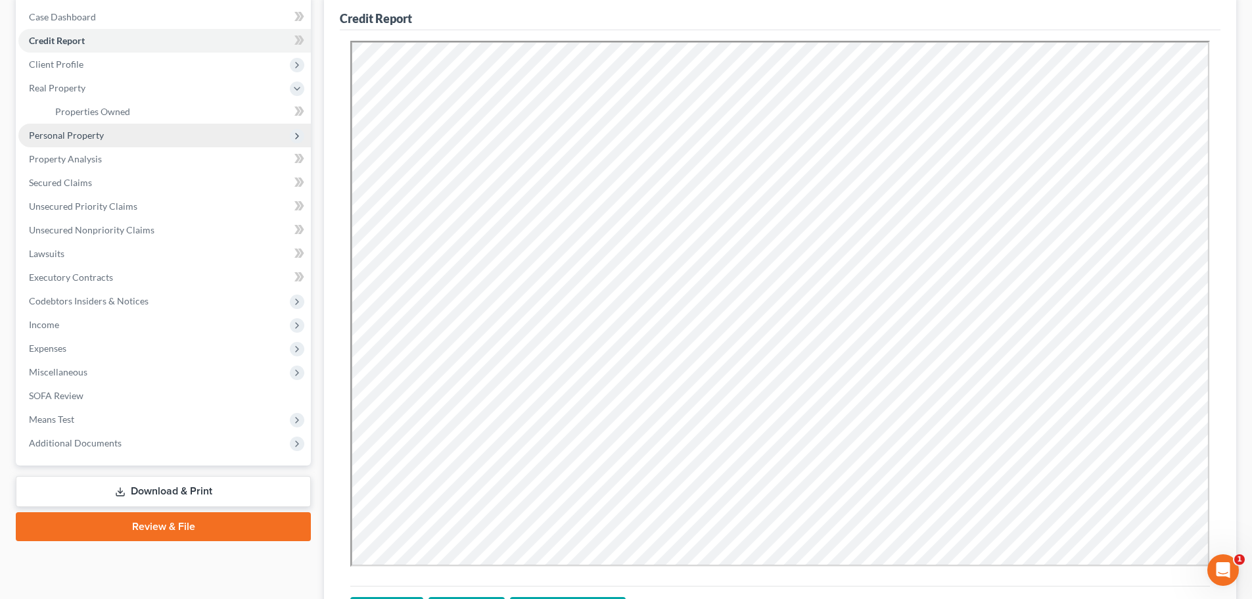
click at [74, 141] on span "Personal Property" at bounding box center [164, 136] width 292 height 24
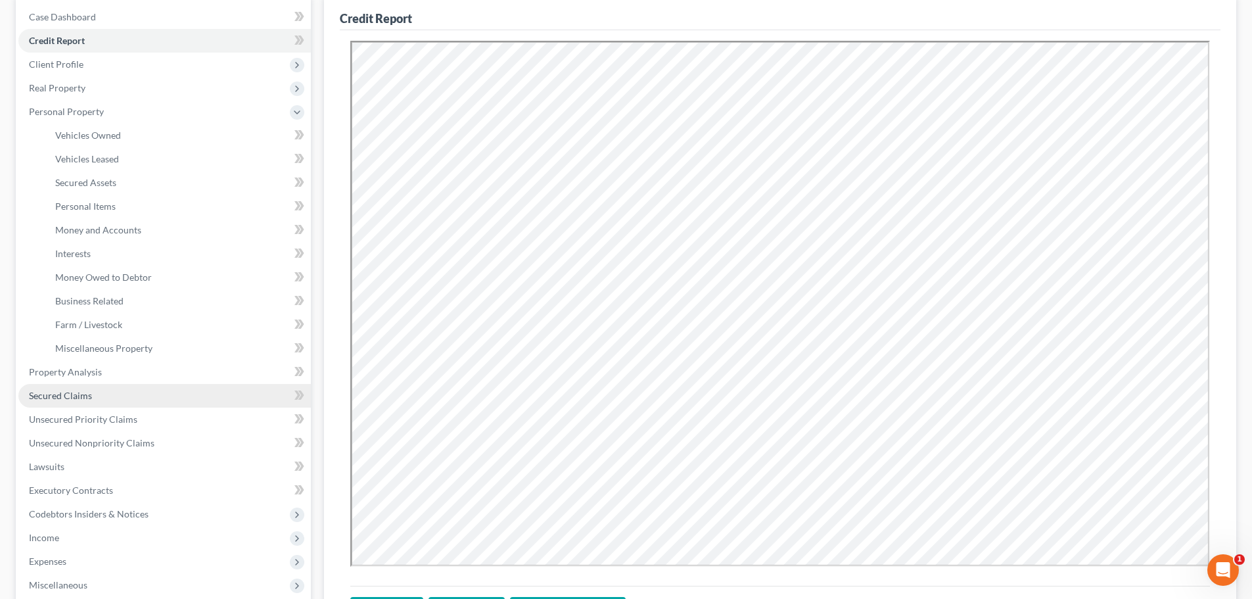
click at [64, 394] on span "Secured Claims" at bounding box center [60, 395] width 63 height 11
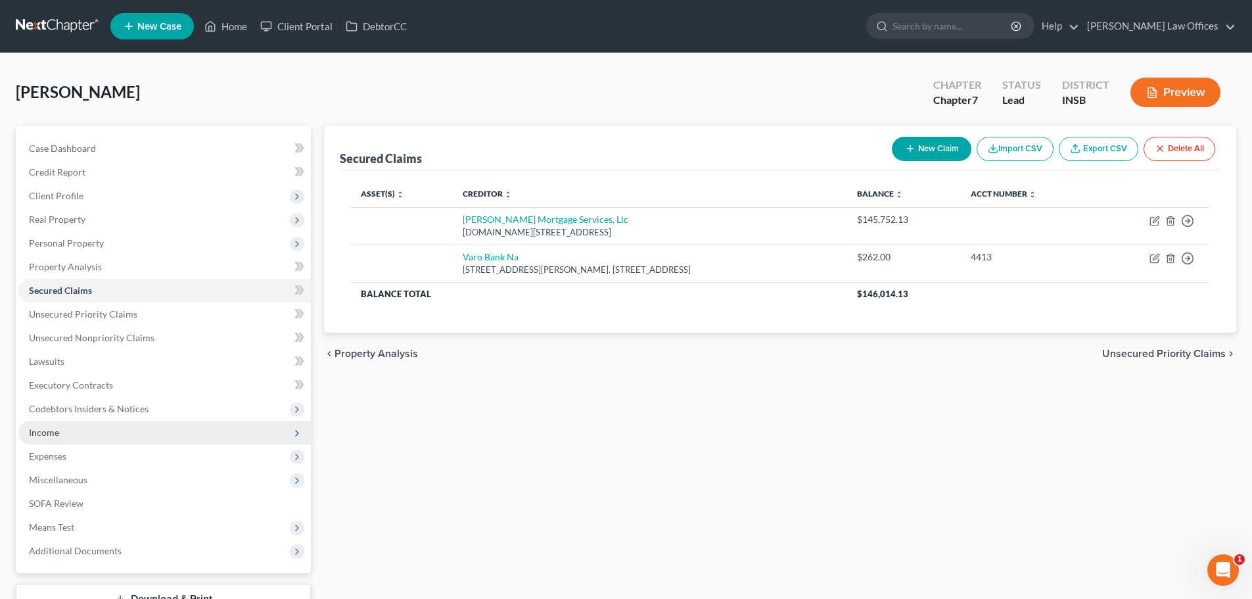
click at [57, 425] on span "Income" at bounding box center [164, 433] width 292 height 24
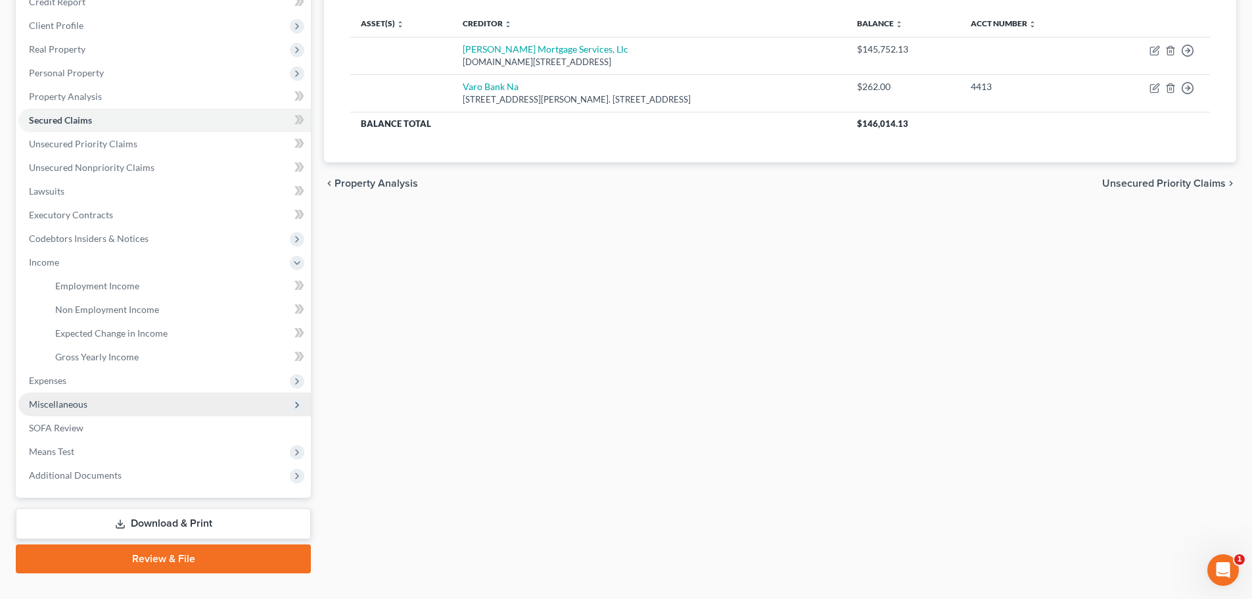
scroll to position [195, 0]
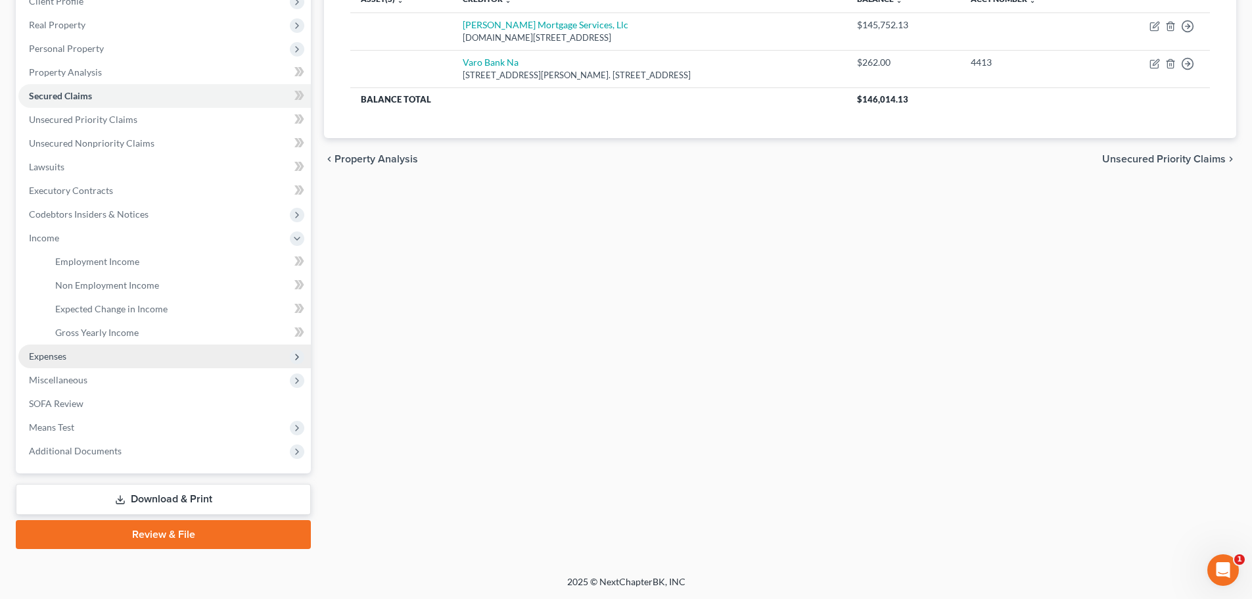
click at [96, 361] on span "Expenses" at bounding box center [164, 356] width 292 height 24
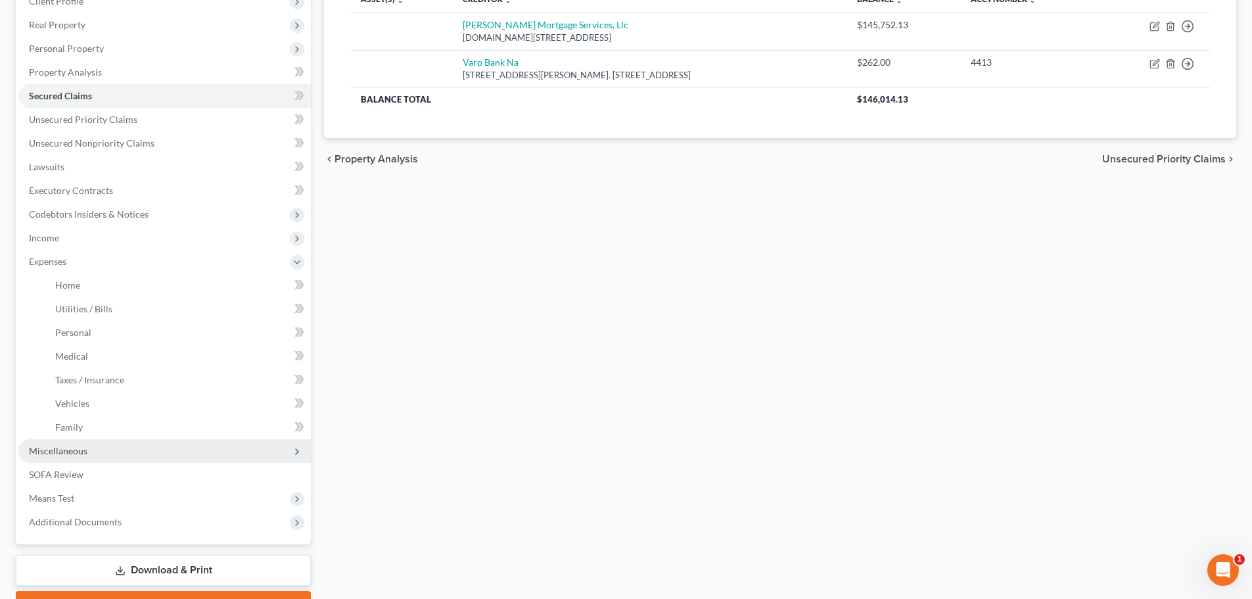
click at [82, 446] on span "Miscellaneous" at bounding box center [58, 450] width 58 height 11
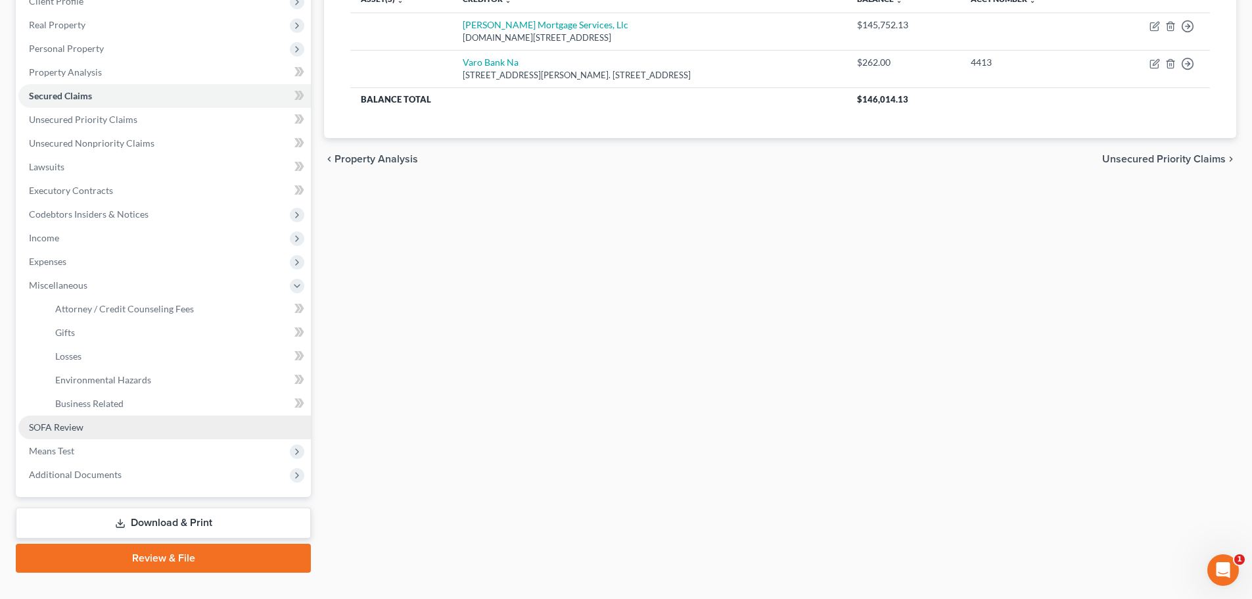
click at [74, 423] on span "SOFA Review" at bounding box center [56, 426] width 55 height 11
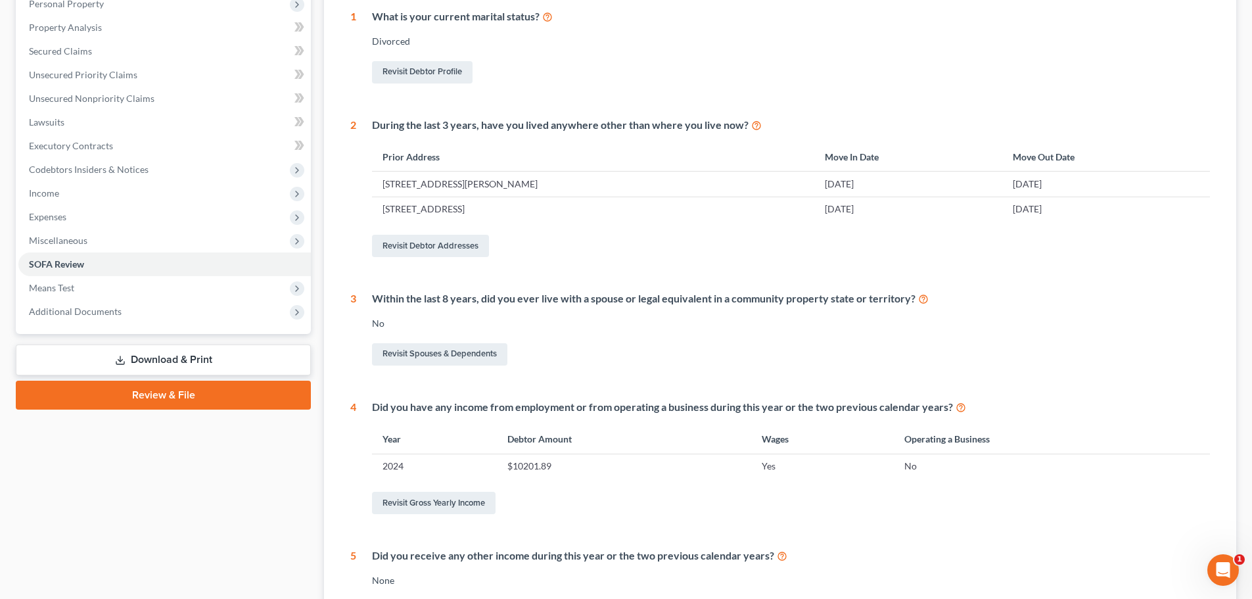
scroll to position [208, 0]
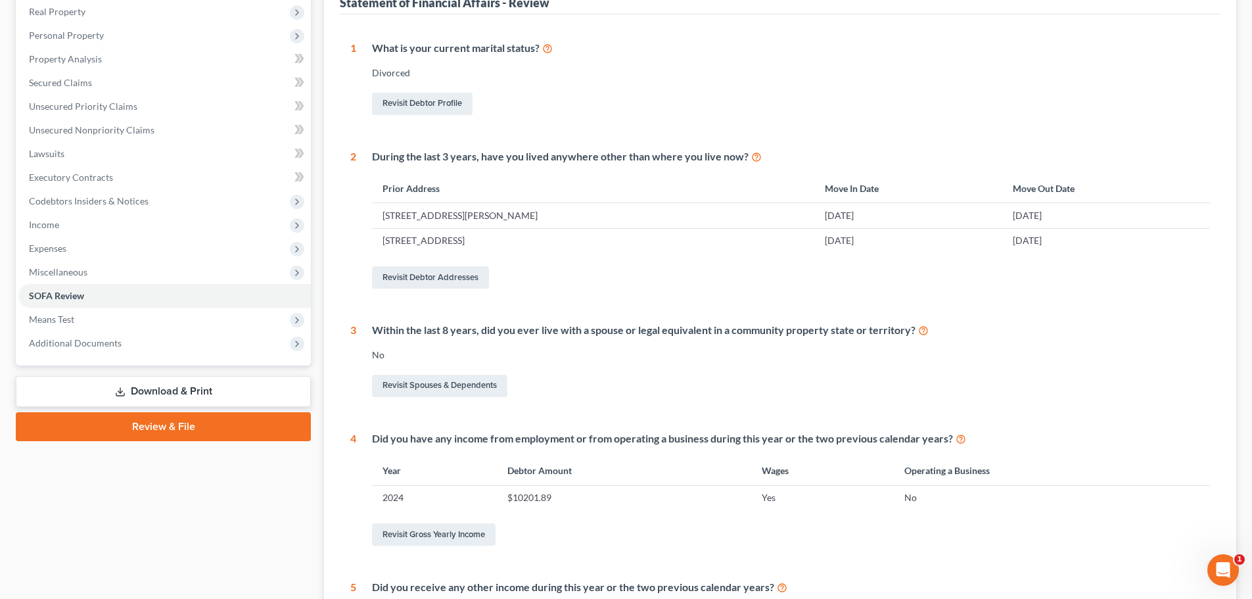
click at [213, 387] on link "Download & Print" at bounding box center [163, 391] width 295 height 31
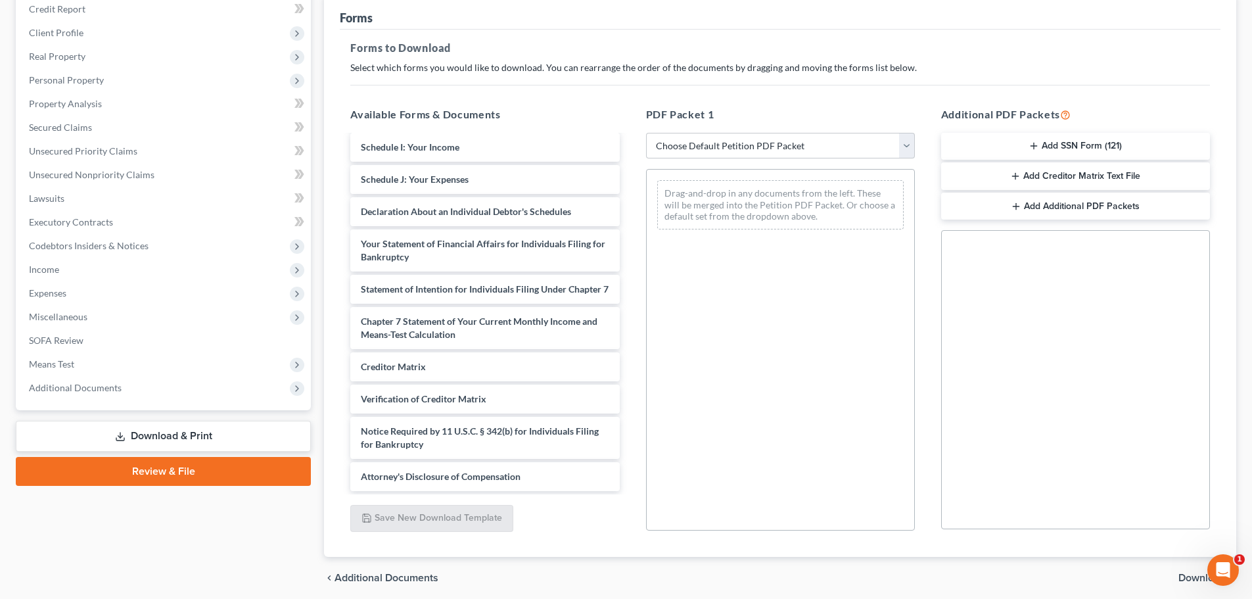
scroll to position [131, 0]
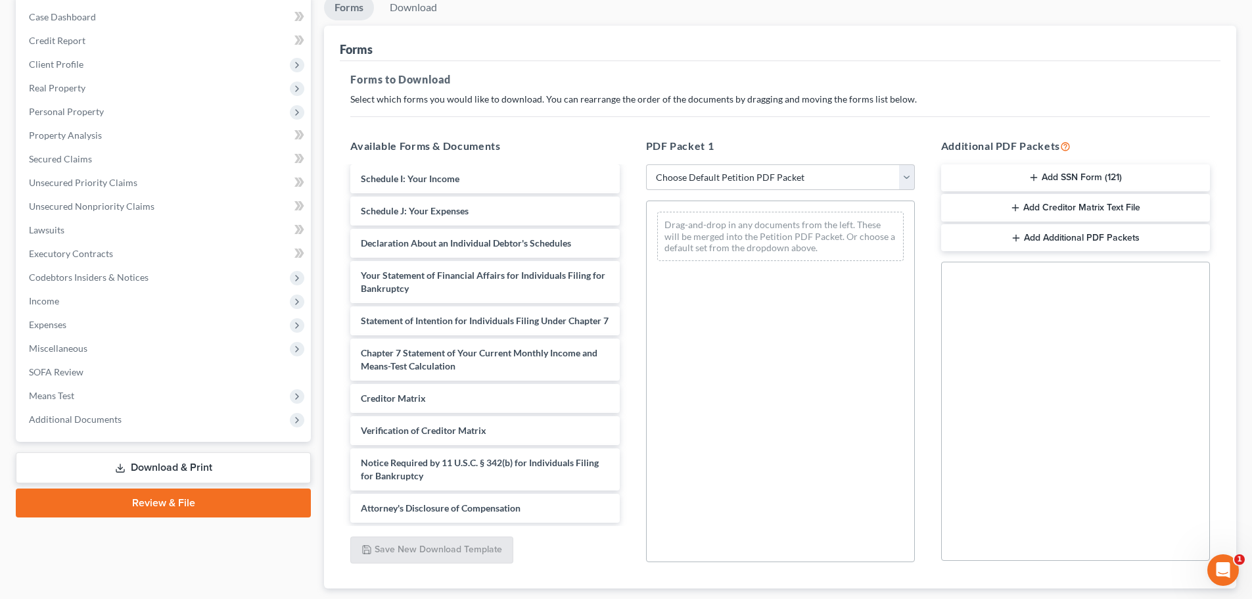
click at [1088, 175] on button "Add SSN Form (121)" at bounding box center [1075, 178] width 269 height 28
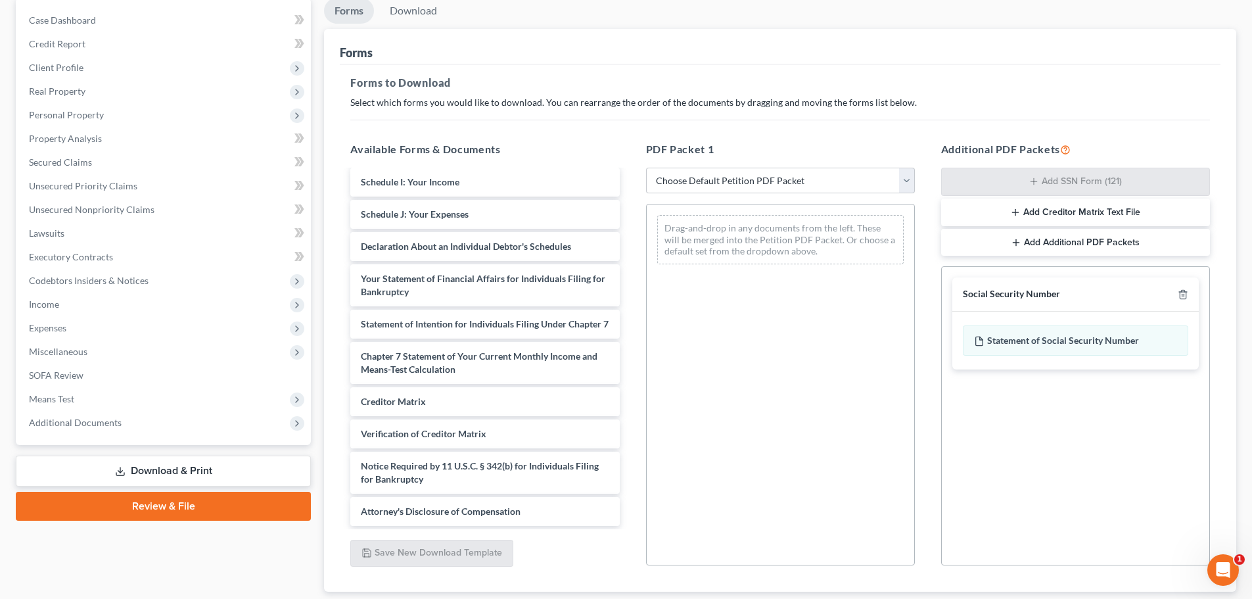
scroll to position [213, 0]
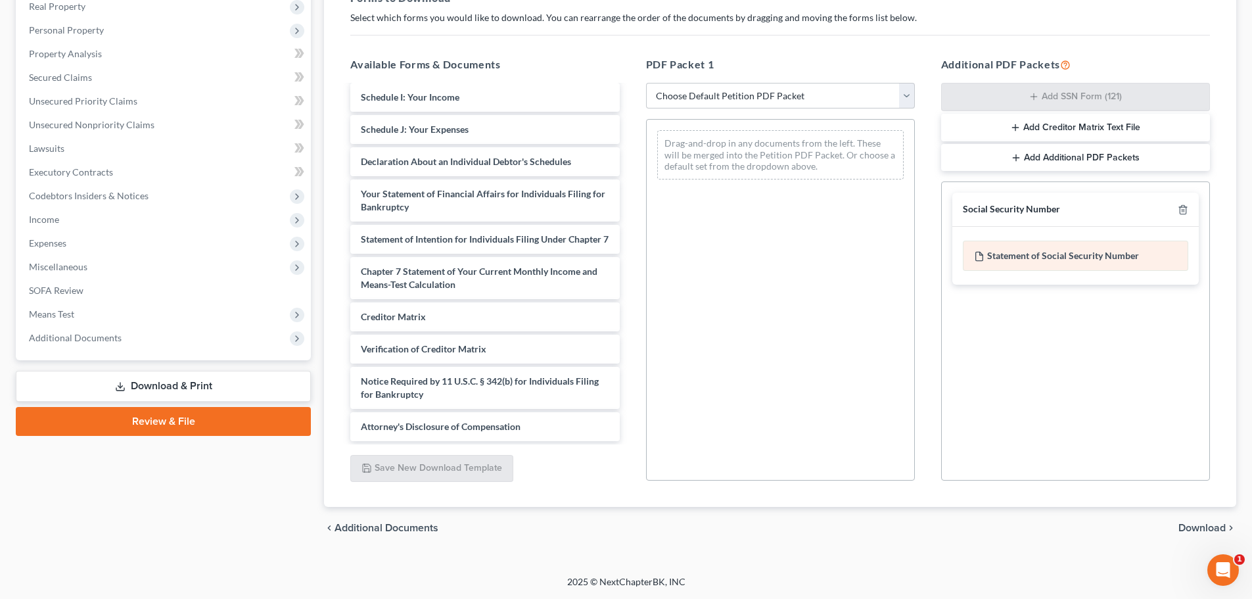
click at [1070, 248] on div "Statement of Social Security Number" at bounding box center [1075, 256] width 225 height 30
click at [1049, 253] on div "Statement of Social Security Number" at bounding box center [1075, 256] width 225 height 30
click at [1022, 332] on div "Social Security Number Statement of Social Security Number Creditor Matrix Text…" at bounding box center [1075, 330] width 269 height 299
click at [1021, 260] on div "Statement of Social Security Number" at bounding box center [1075, 256] width 225 height 30
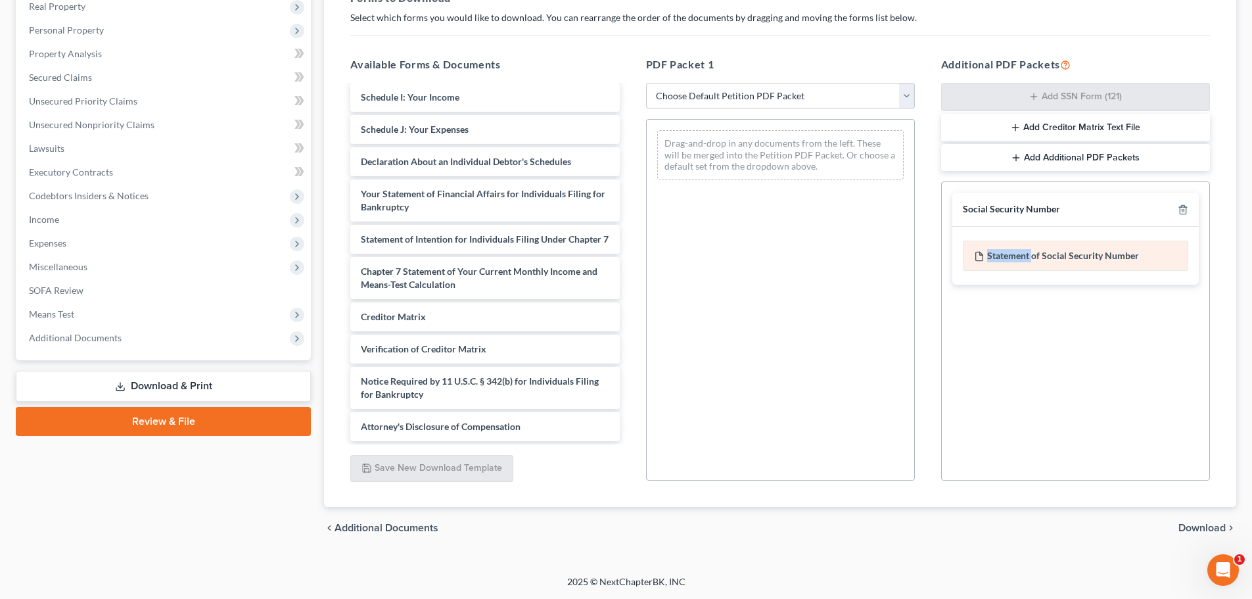
click at [1021, 260] on div "Statement of Social Security Number" at bounding box center [1075, 256] width 225 height 30
click at [1042, 365] on div "Social Security Number Statement of Social Security Number Creditor Matrix Text…" at bounding box center [1075, 330] width 269 height 299
click at [1218, 530] on span "Download" at bounding box center [1201, 527] width 47 height 11
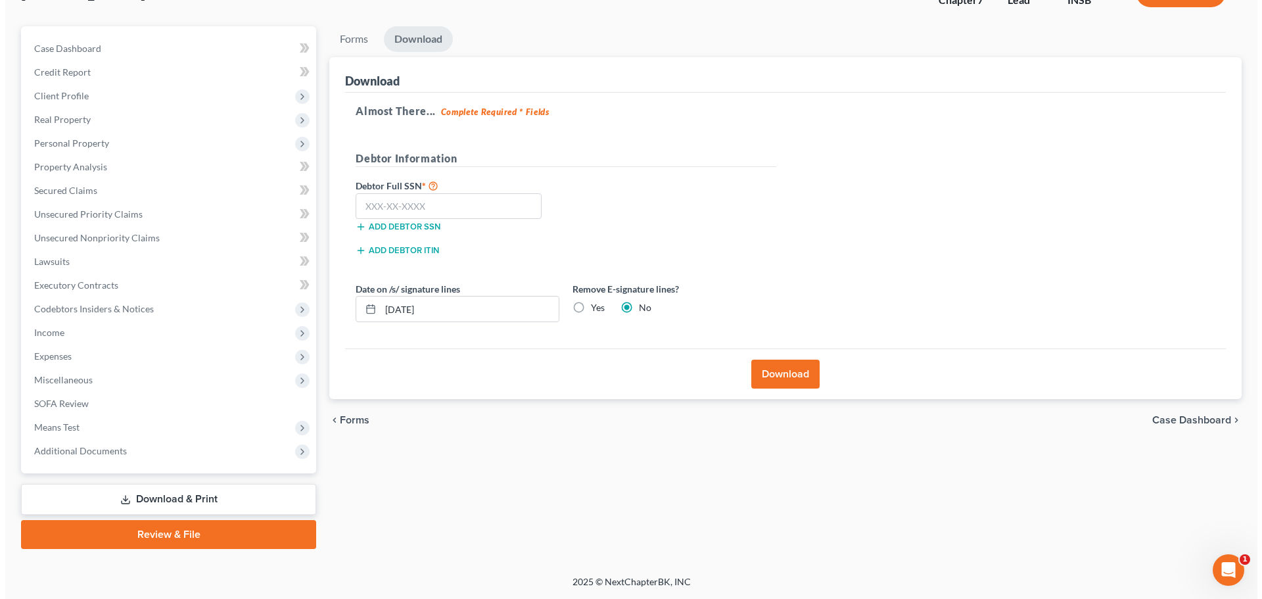
scroll to position [100, 0]
click at [511, 206] on input "text" at bounding box center [443, 206] width 186 height 26
paste input "311-94-7093"
type input "311-94-7093"
click at [779, 371] on button "Download" at bounding box center [780, 373] width 68 height 29
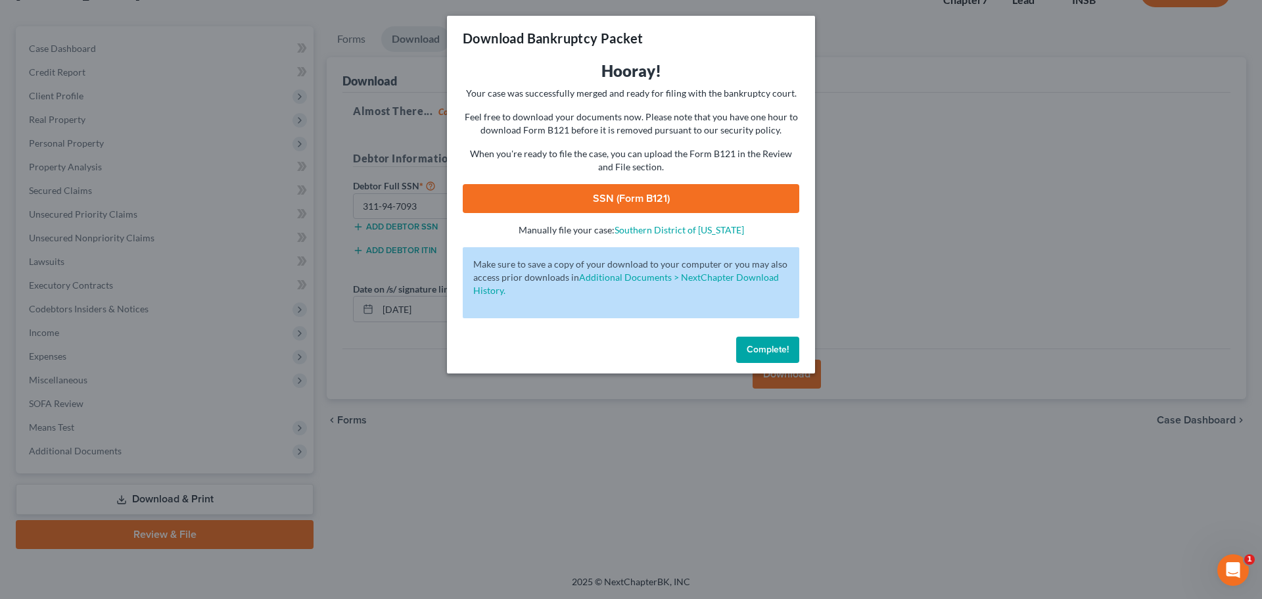
click at [671, 193] on link "SSN (Form B121)" at bounding box center [631, 198] width 336 height 29
click at [766, 350] on span "Complete!" at bounding box center [767, 349] width 42 height 11
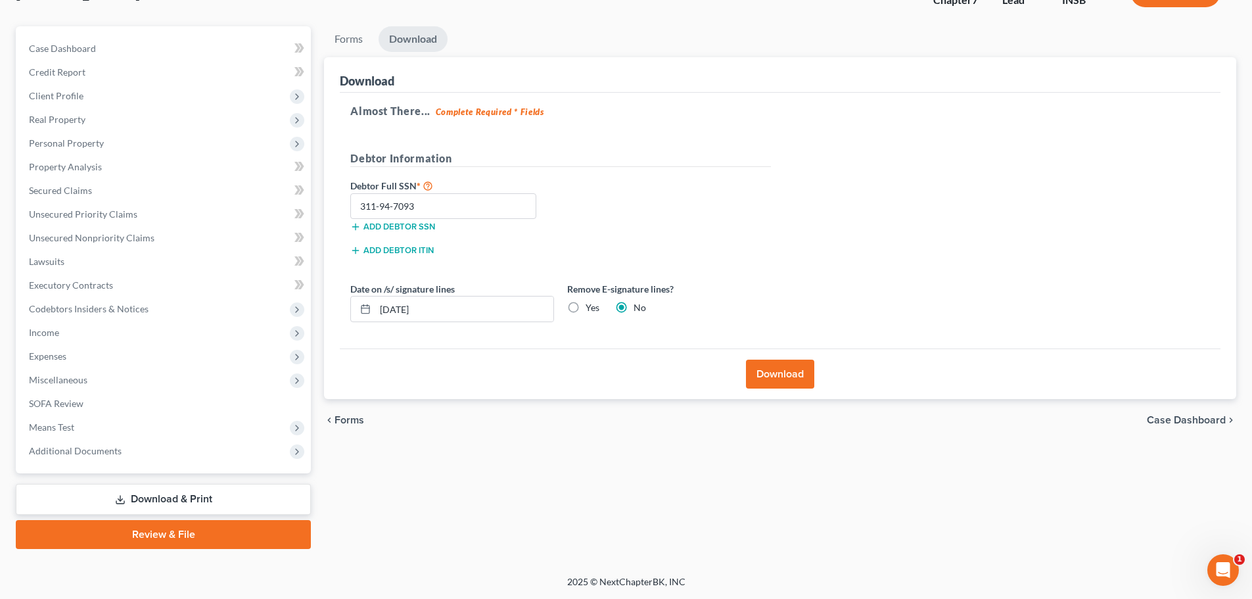
click at [586, 308] on label "Yes" at bounding box center [593, 307] width 14 height 13
click at [591, 308] on input "Yes" at bounding box center [595, 305] width 9 height 9
radio input "true"
radio input "false"
click at [768, 374] on button "Download" at bounding box center [780, 373] width 68 height 29
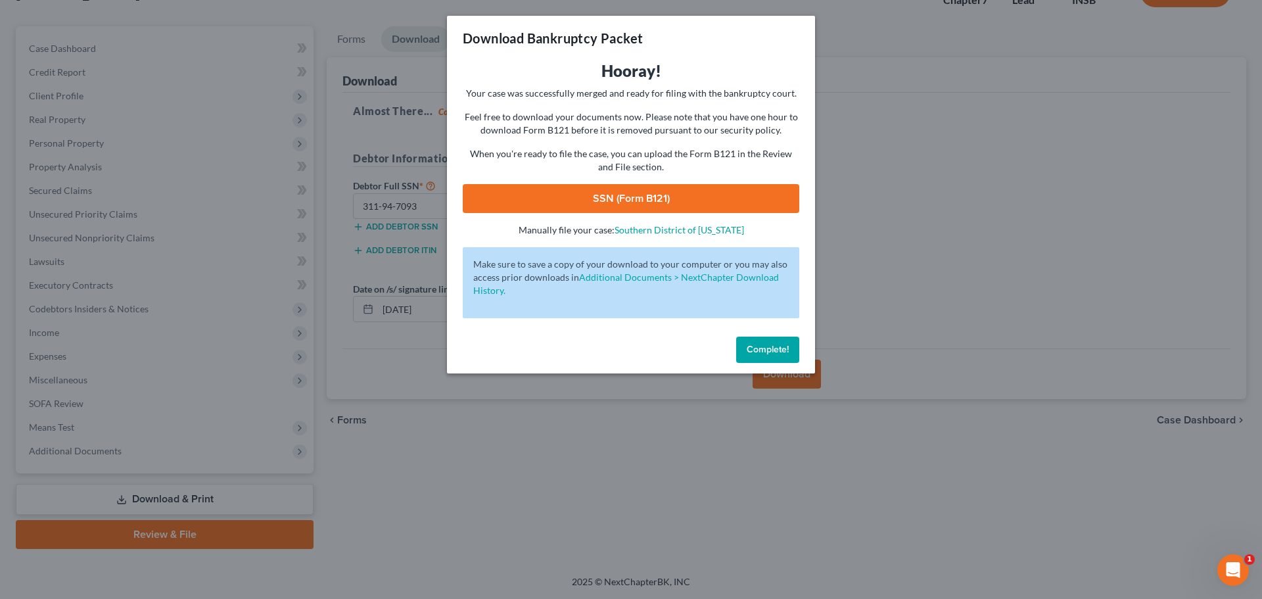
click at [620, 197] on link "SSN (Form B121)" at bounding box center [631, 198] width 336 height 29
